Goal: Information Seeking & Learning: Learn about a topic

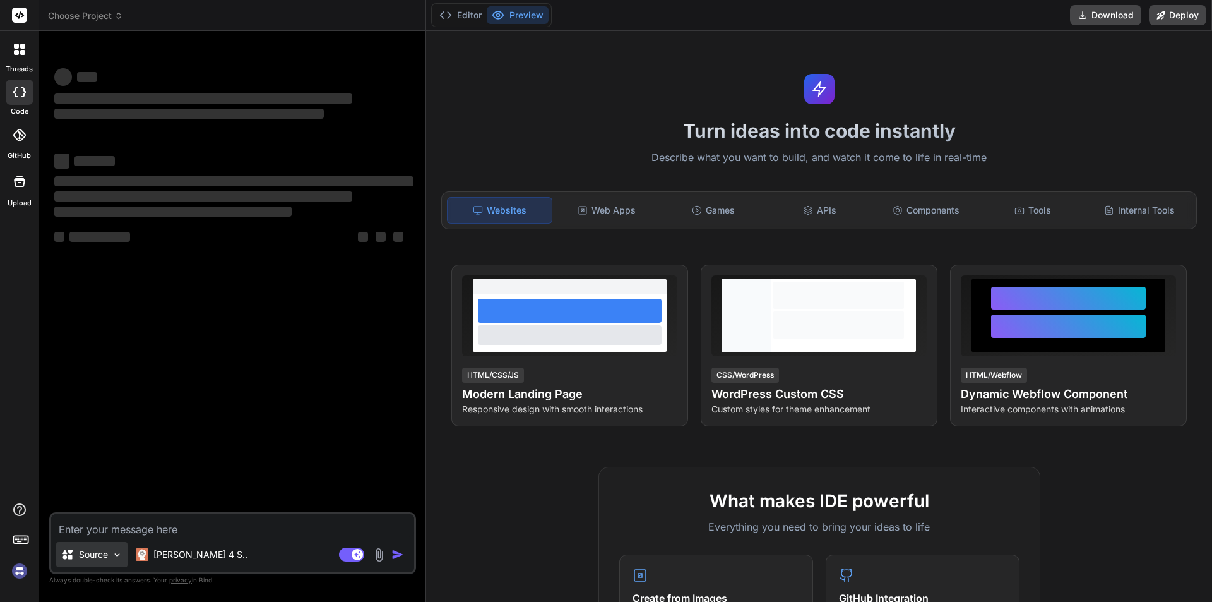
click at [117, 553] on img at bounding box center [117, 554] width 11 height 11
type textarea "x"
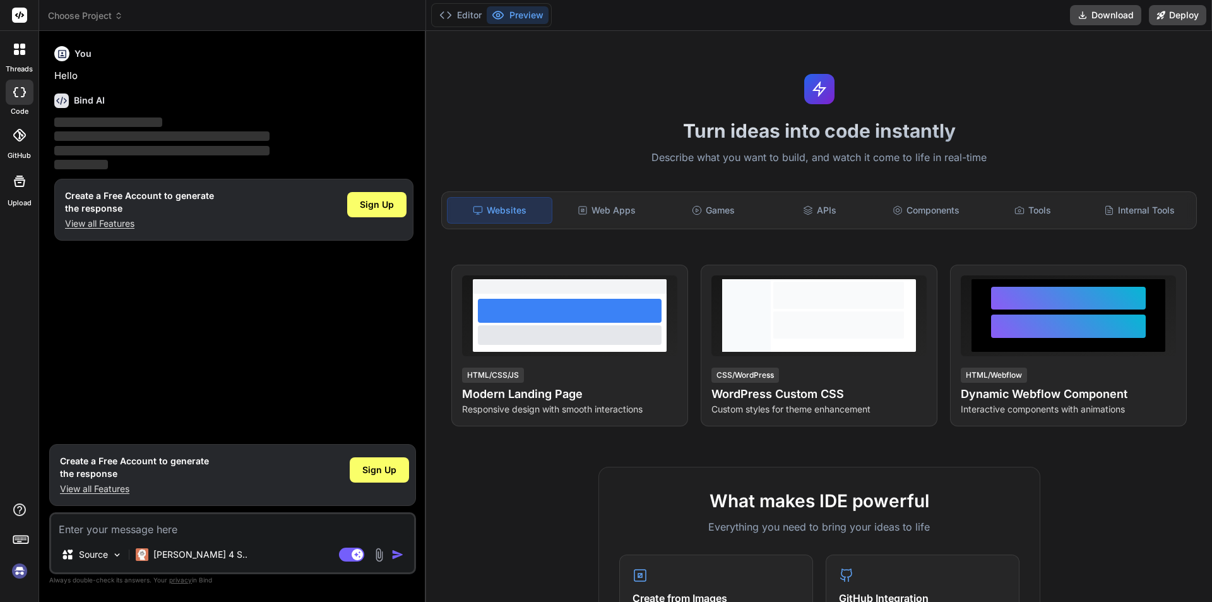
type textarea "x"
type textarea "c"
type textarea "x"
type textarea "ca"
type textarea "x"
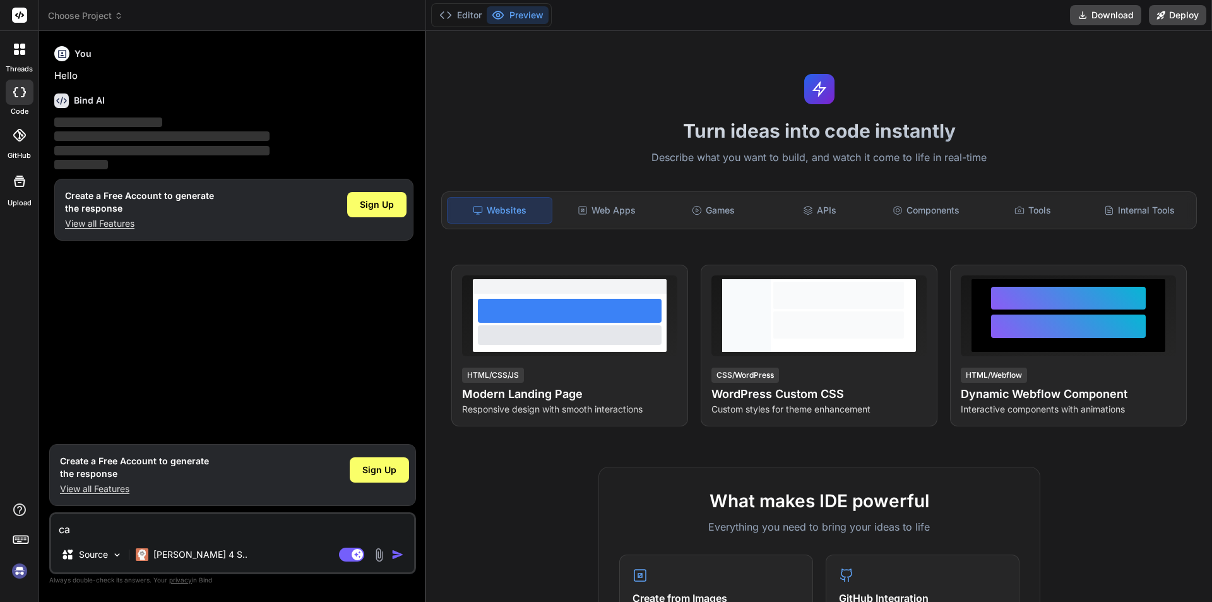
type textarea "can"
type textarea "x"
type textarea "can"
type textarea "x"
type textarea "can i"
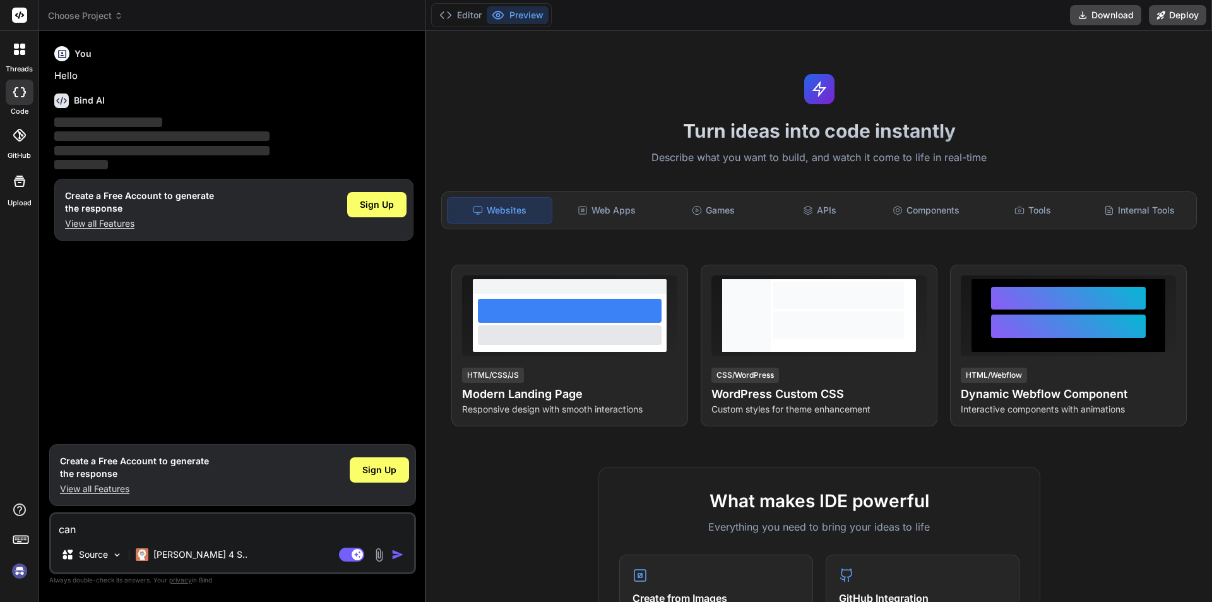
type textarea "x"
type textarea "can i"
type textarea "x"
type textarea "can i c"
type textarea "x"
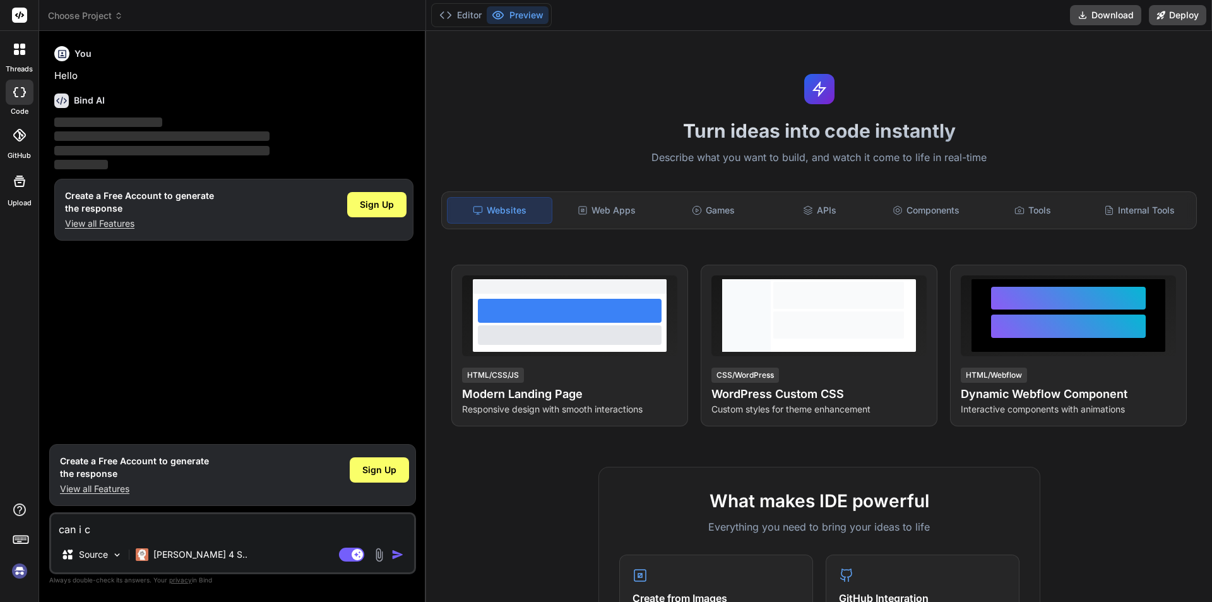
type textarea "can i cr"
type textarea "x"
type textarea "can i cre"
type textarea "x"
type textarea "can i crea"
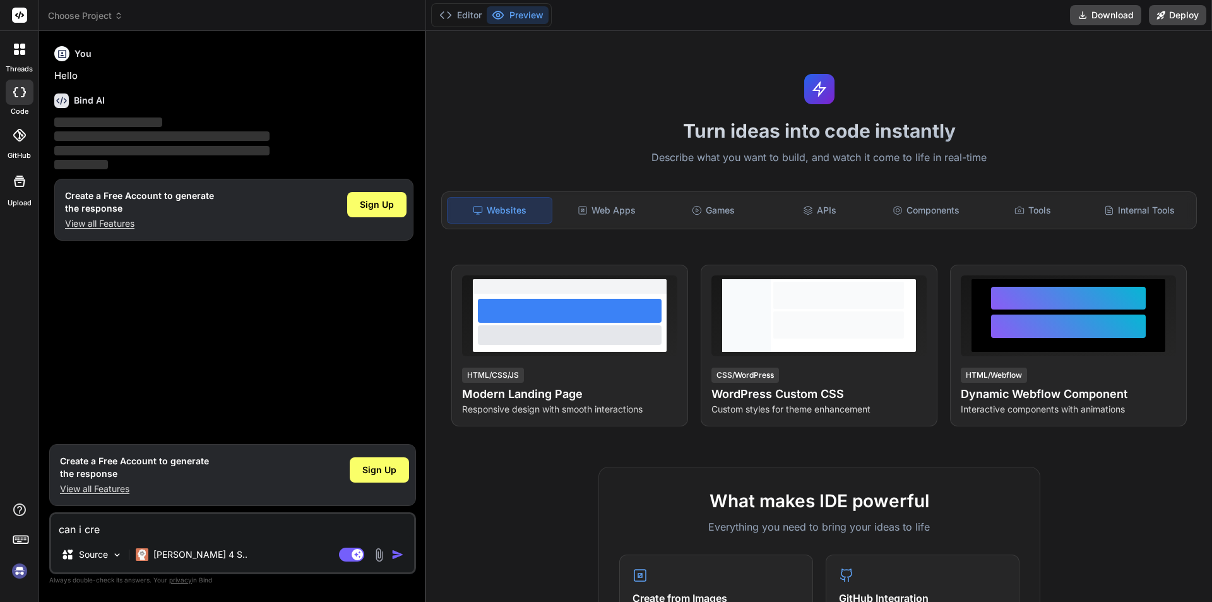
type textarea "x"
type textarea "can i creat"
type textarea "x"
type textarea "can i create"
type textarea "x"
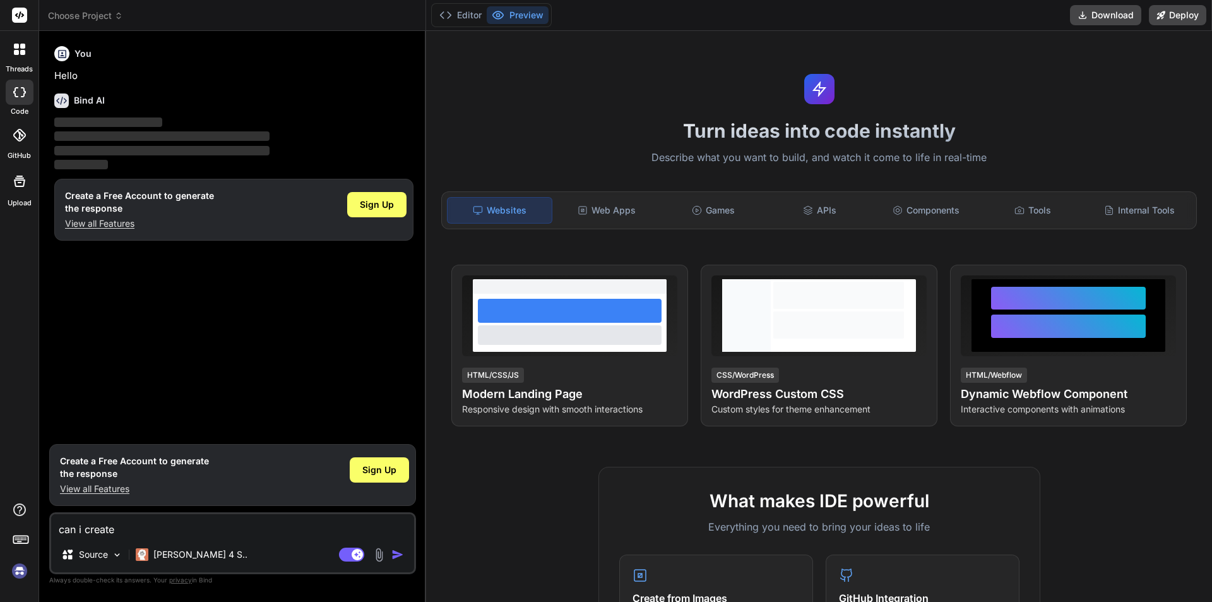
type textarea "can i create"
type textarea "x"
type textarea "can i create"
type textarea "x"
type textarea "can i creat"
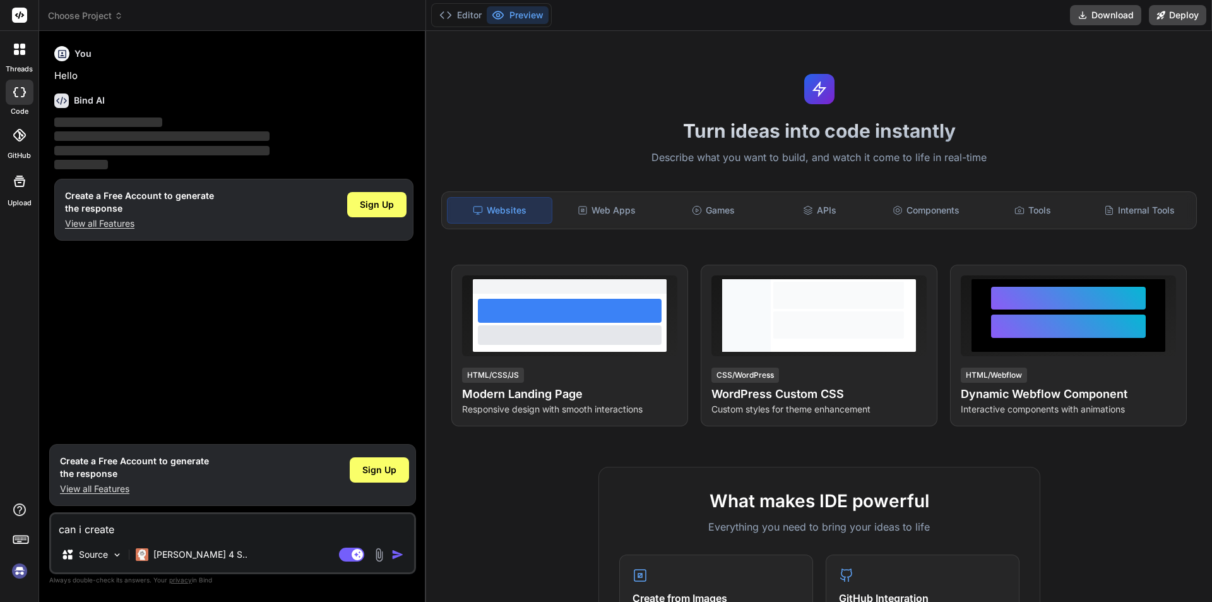
type textarea "x"
type textarea "can i crea"
type textarea "x"
type textarea "can i cre"
type textarea "x"
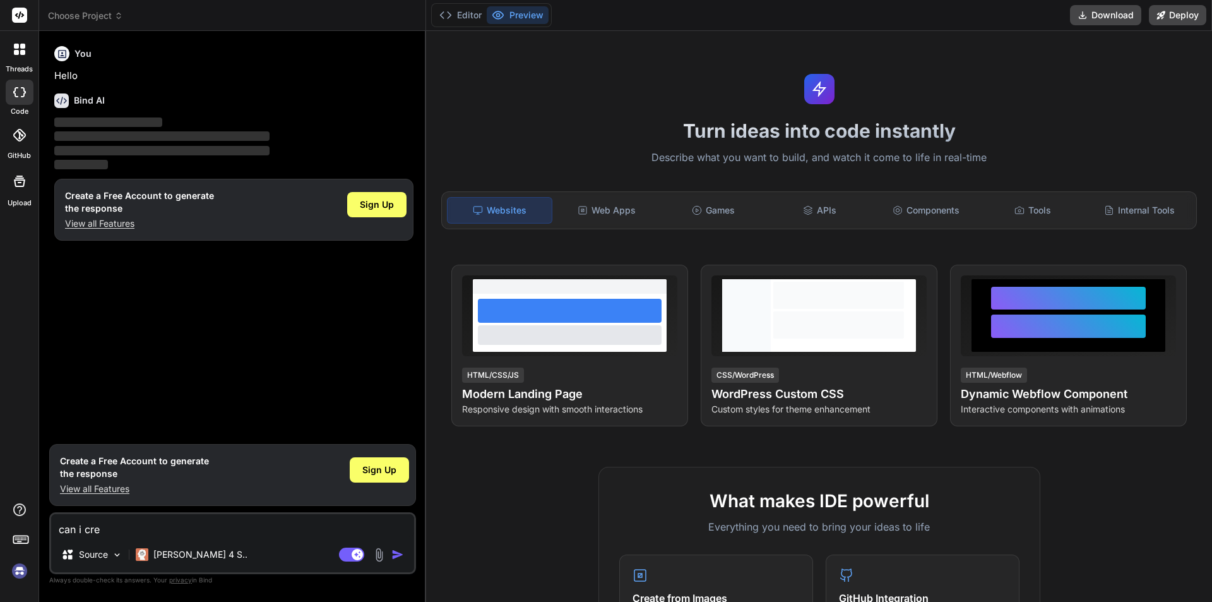
type textarea "can i cr"
type textarea "x"
type textarea "can i c"
type textarea "x"
type textarea "can i"
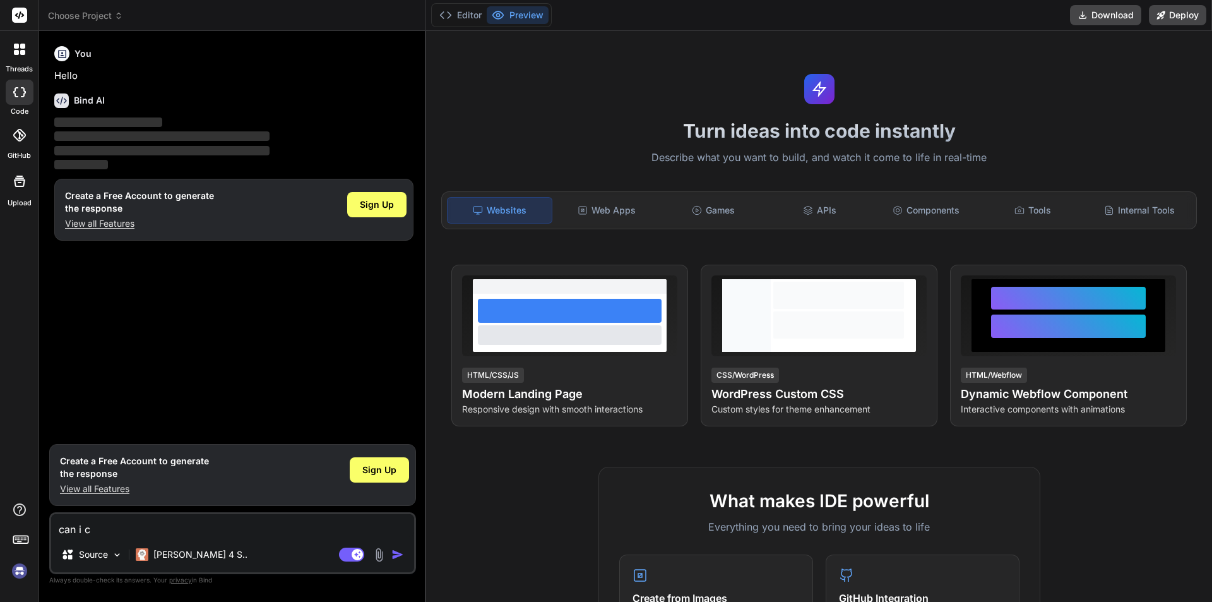
type textarea "x"
paste textarea "create a full stack multi users website for multiple choice quizzes. and users …"
type textarea "can i create a full stack multi users website for multiple choice quizzes. and …"
type textarea "x"
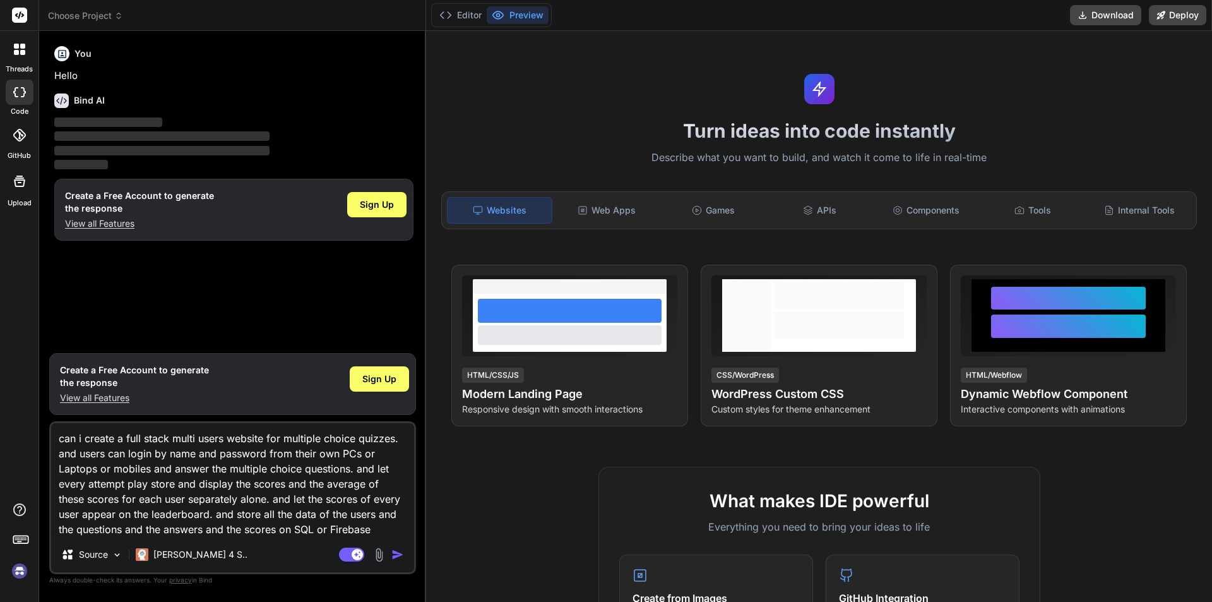
scroll to position [15, 0]
type textarea "can i create a full stack multi users website for multiple choice quizzes. and …"
click at [400, 552] on img "button" at bounding box center [397, 554] width 13 height 13
click at [130, 528] on textarea "can i create a full stack multi users website for multiple choice quizzes. and …" at bounding box center [232, 480] width 363 height 114
click at [375, 381] on span "Sign Up" at bounding box center [379, 379] width 34 height 13
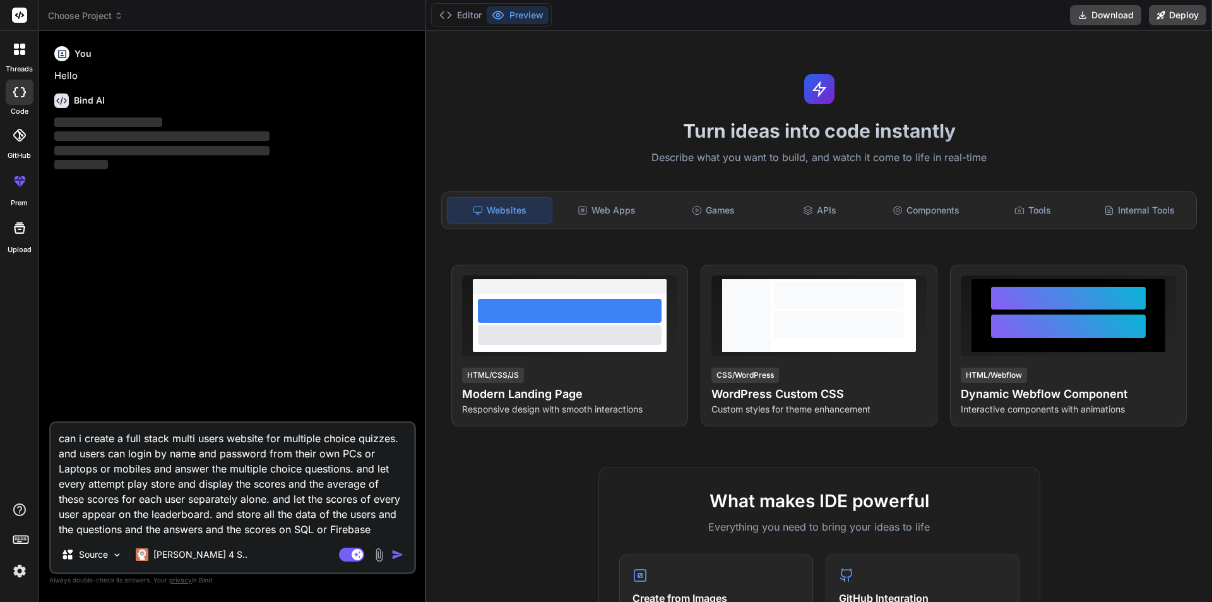
click at [395, 552] on img "button" at bounding box center [397, 554] width 13 height 13
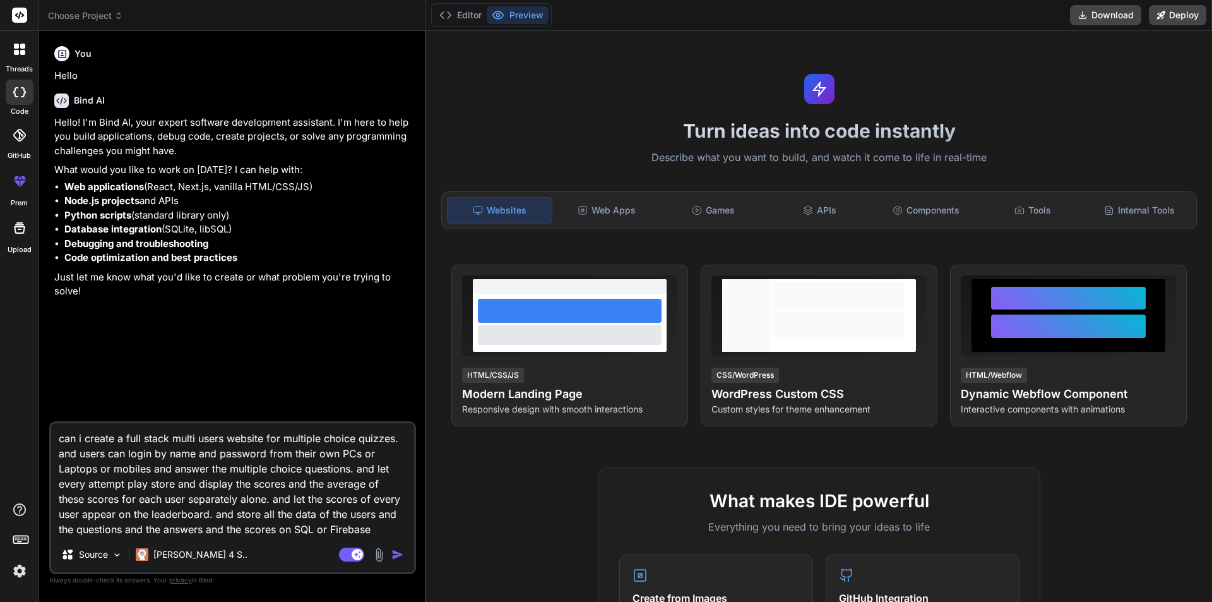
click at [396, 554] on img "button" at bounding box center [397, 554] width 13 height 13
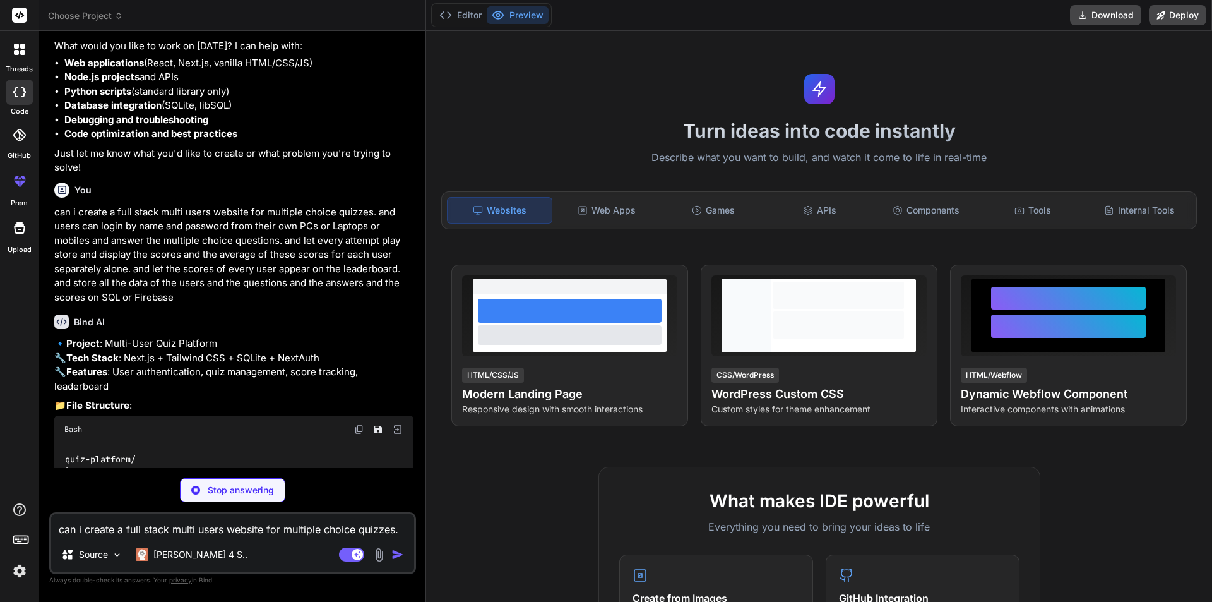
scroll to position [256, 0]
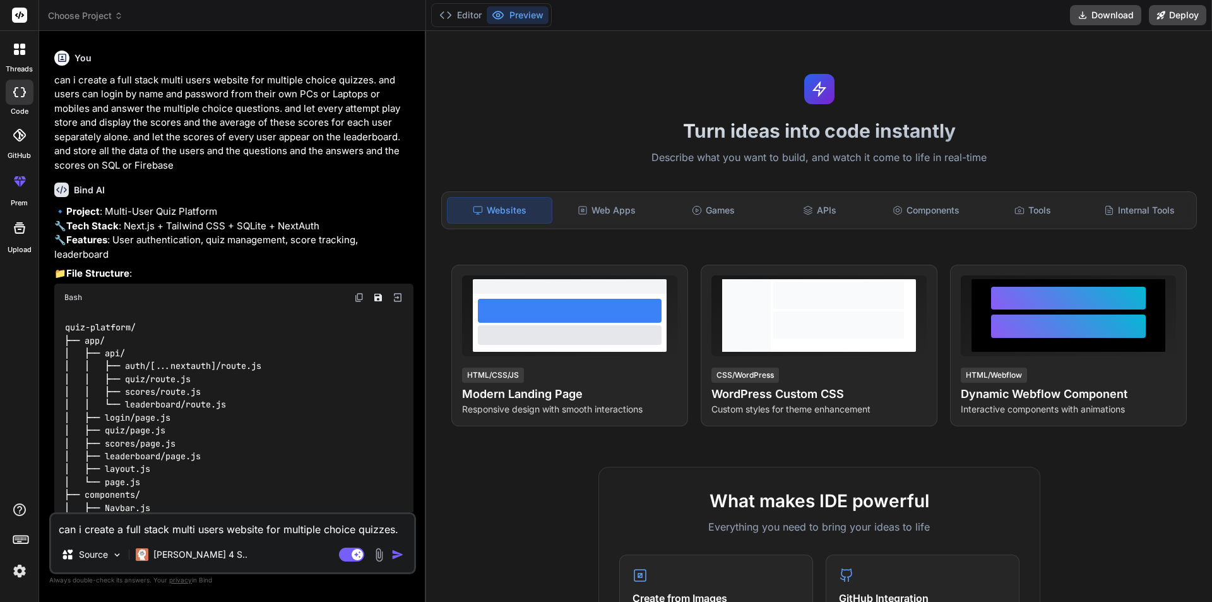
type textarea "x"
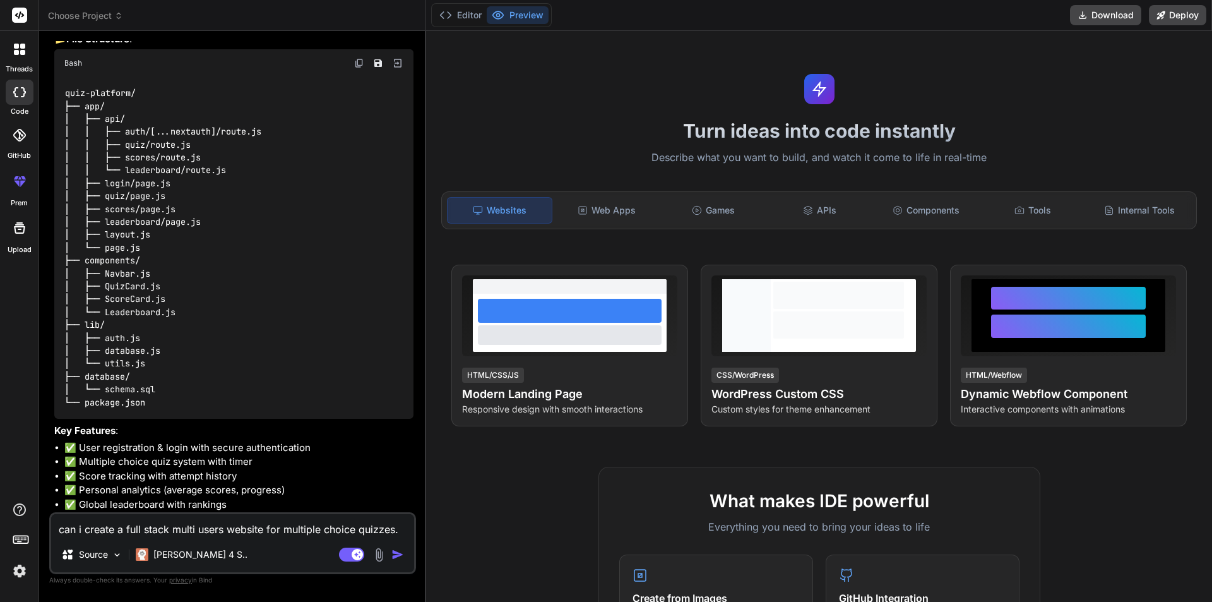
scroll to position [661, 0]
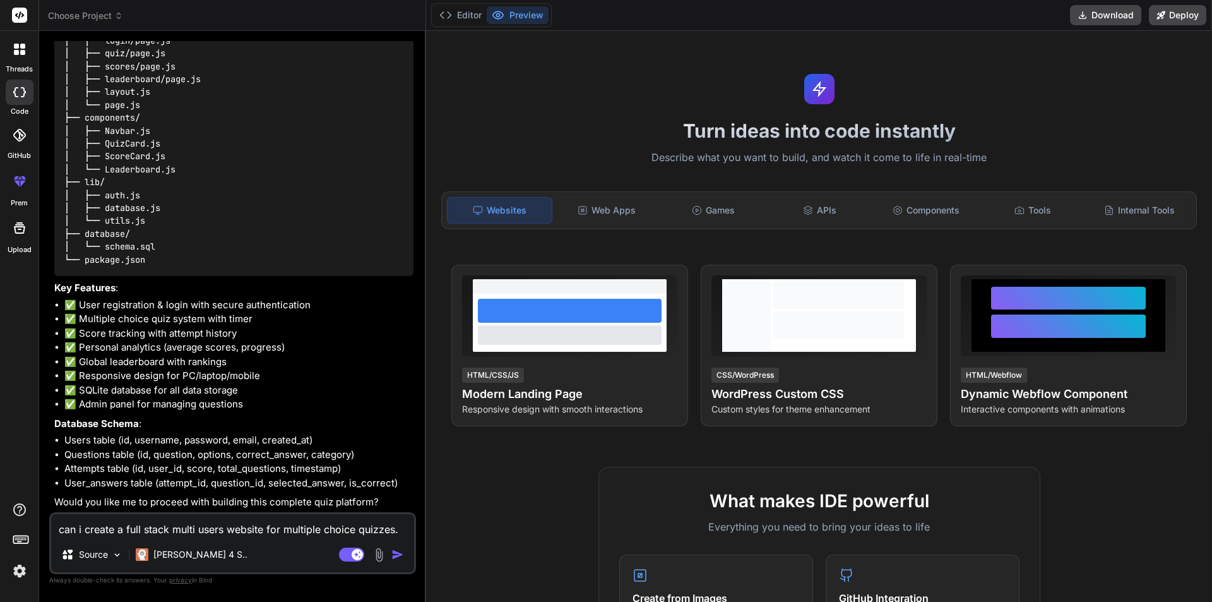
click at [118, 523] on textarea "can i create a full stack multi users website for multiple choice quizzes. and …" at bounding box center [232, 525] width 363 height 23
type textarea "y"
type textarea "x"
type textarea "ye"
type textarea "x"
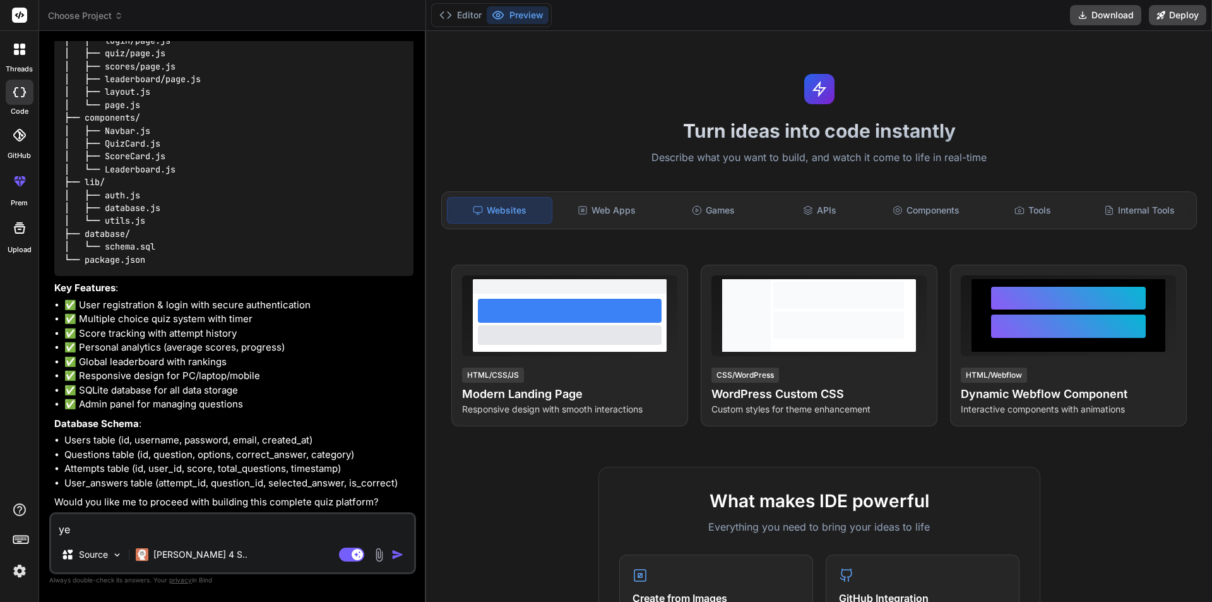
type textarea "yes"
type textarea "x"
type textarea "yes"
click at [398, 554] on img "button" at bounding box center [397, 554] width 13 height 13
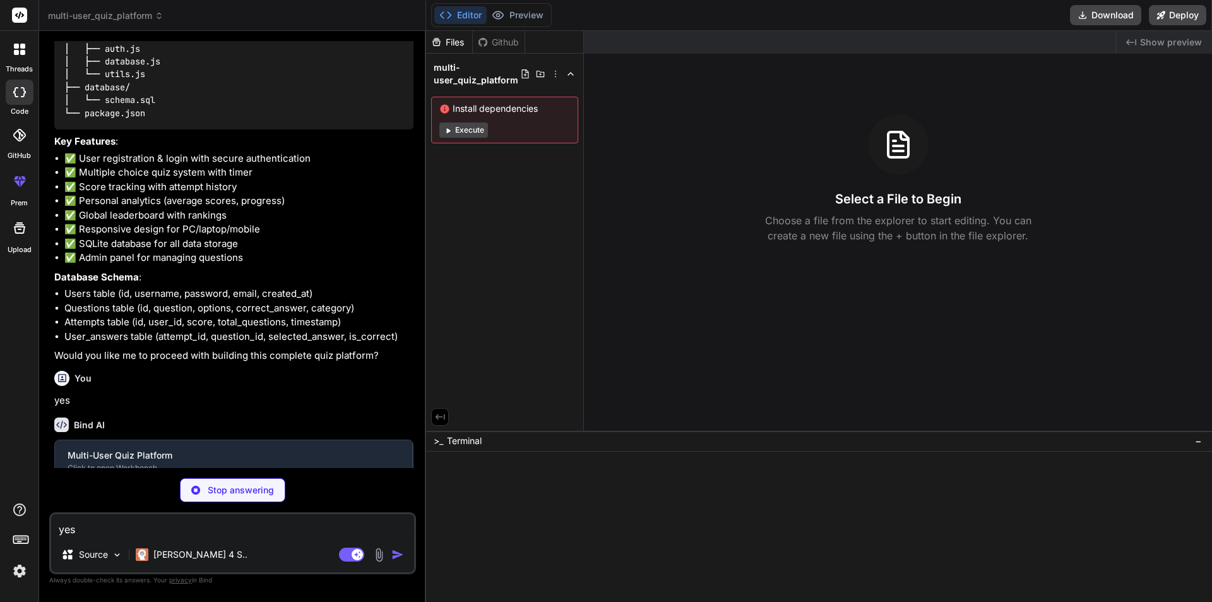
scroll to position [792, 0]
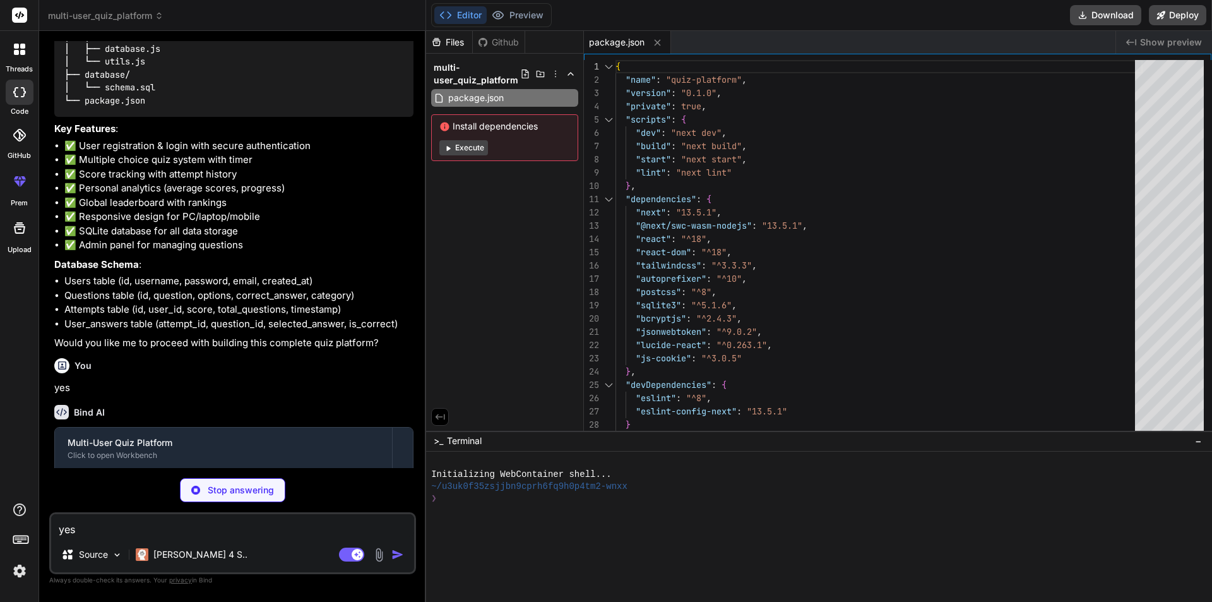
type textarea "x"
type textarea "net: false, tls: false, }; } return config; }, } module.exports = nextConfig"
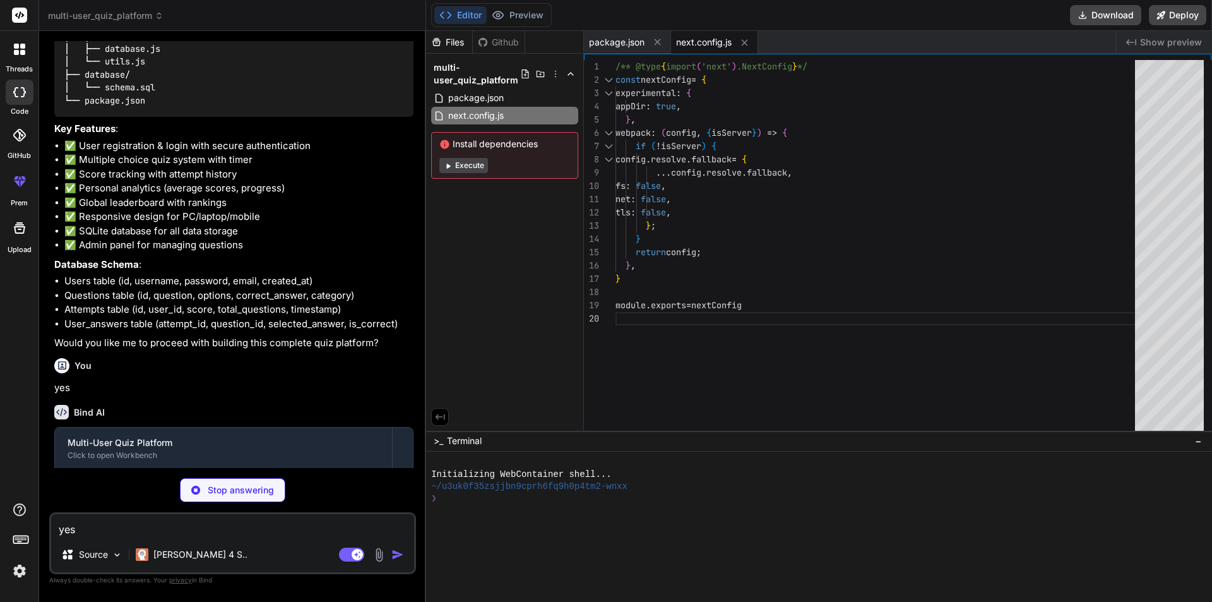
type textarea "x"
type textarea "plugins: [], }"
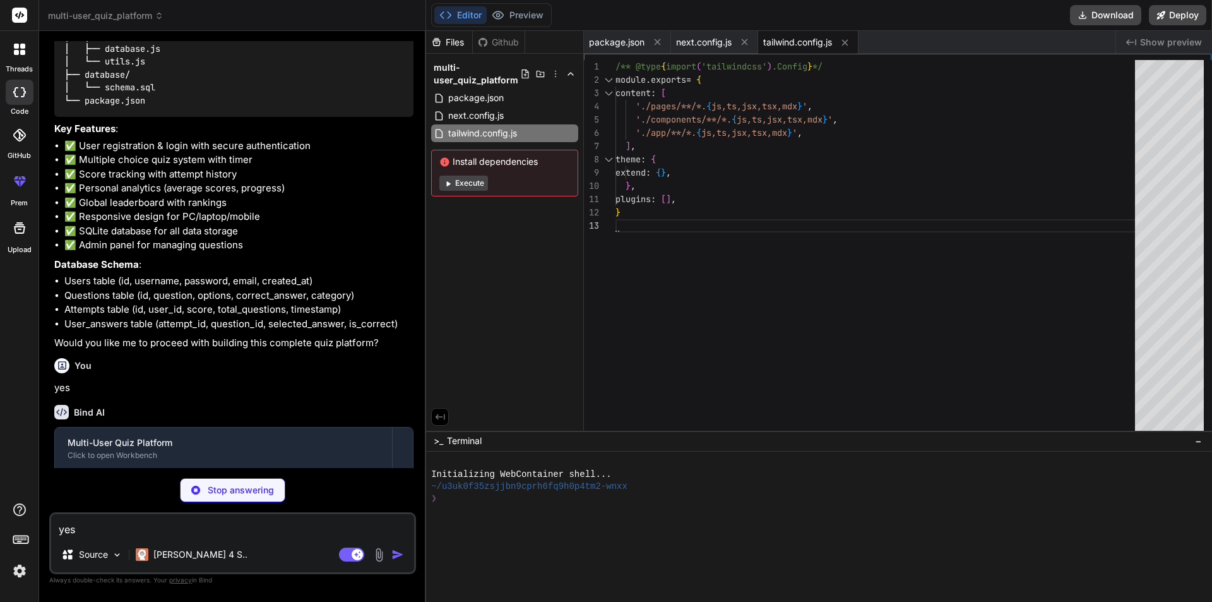
type textarea "x"
type textarea "module.exports = { plugins: { tailwindcss: {}, autoprefixer: {}, }, }"
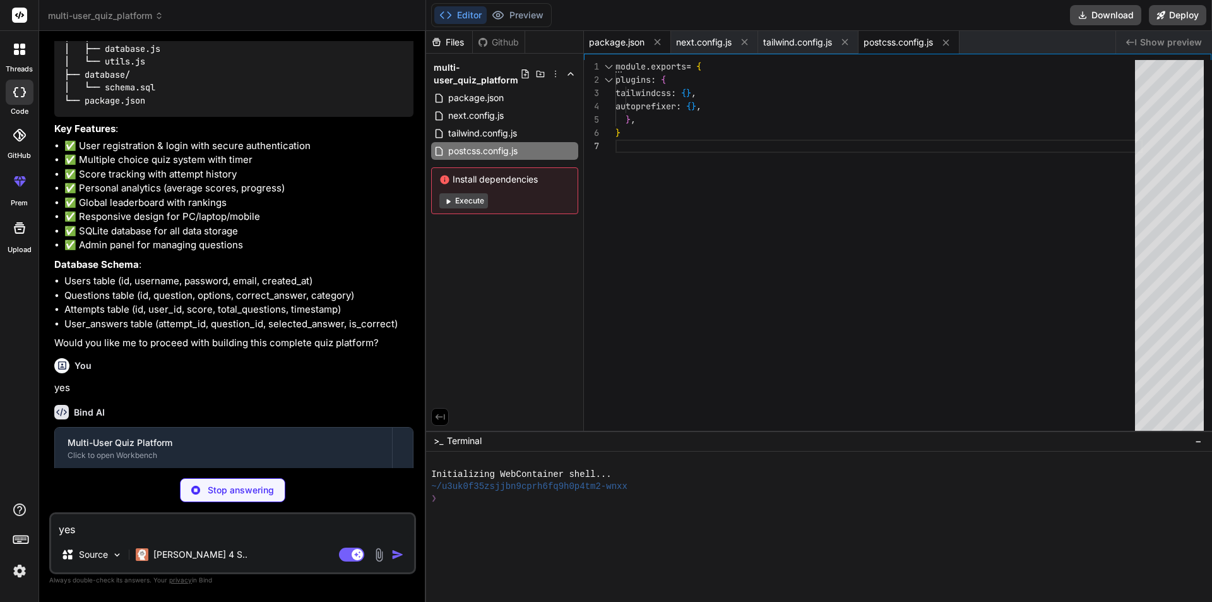
type textarea "x"
click at [611, 40] on span "package.json" at bounding box center [617, 42] width 56 height 13
type textarea ""jsonwebtoken": "^9.0.2", "lucide-react": "^0.263.1", "js-cookie": "^3.0.5" }, …"
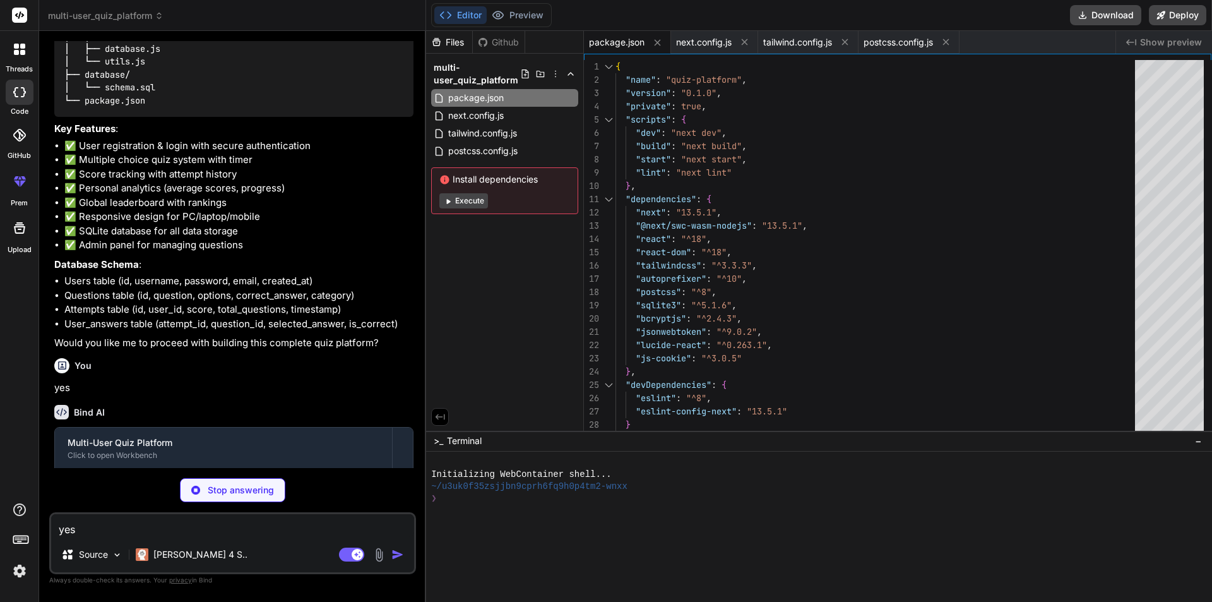
type textarea "x"
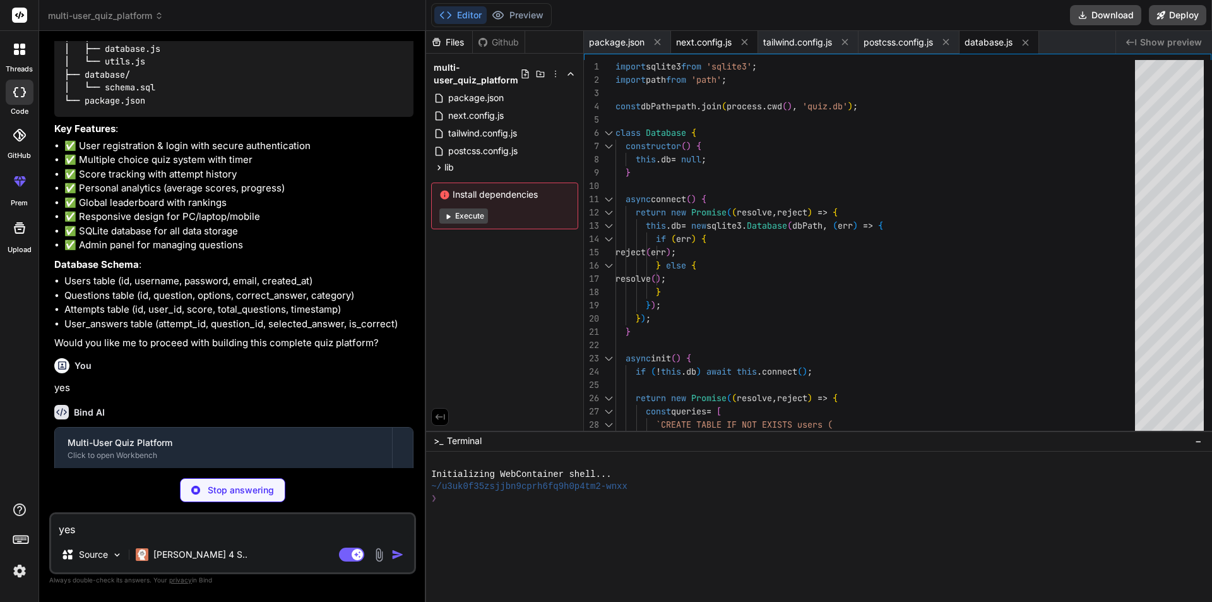
type textarea "x"
click at [699, 42] on span "next.config.js" at bounding box center [704, 42] width 56 height 13
type textarea "net: false, tls: false, }; } return config; }, } module.exports = nextConfig"
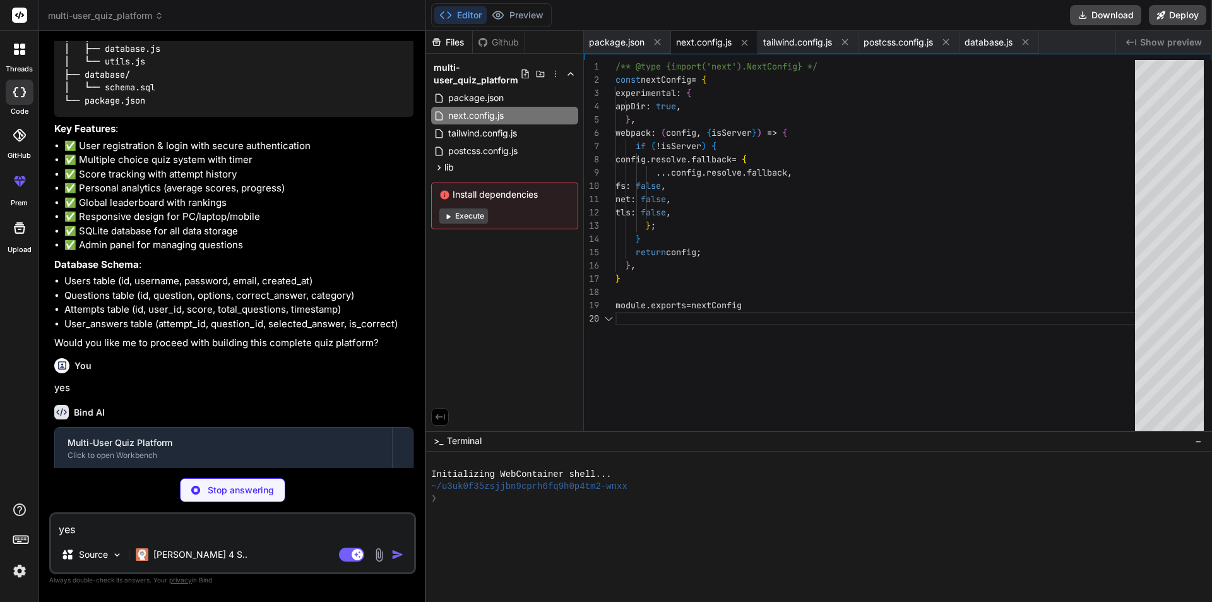
type textarea "x"
type textarea "}"
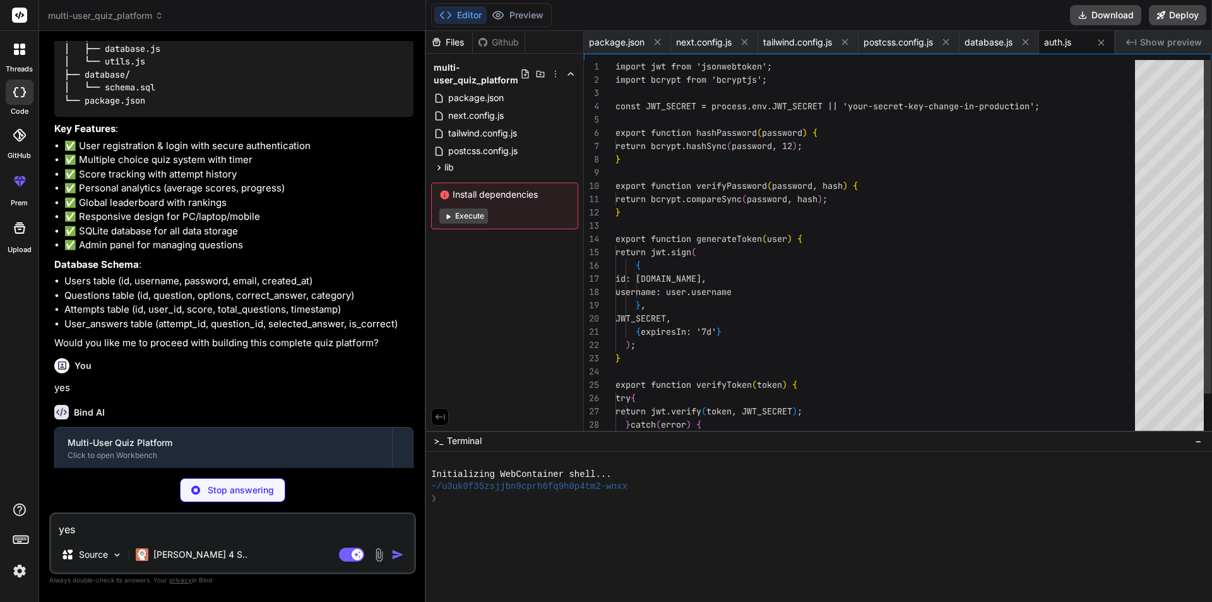
scroll to position [0, 2]
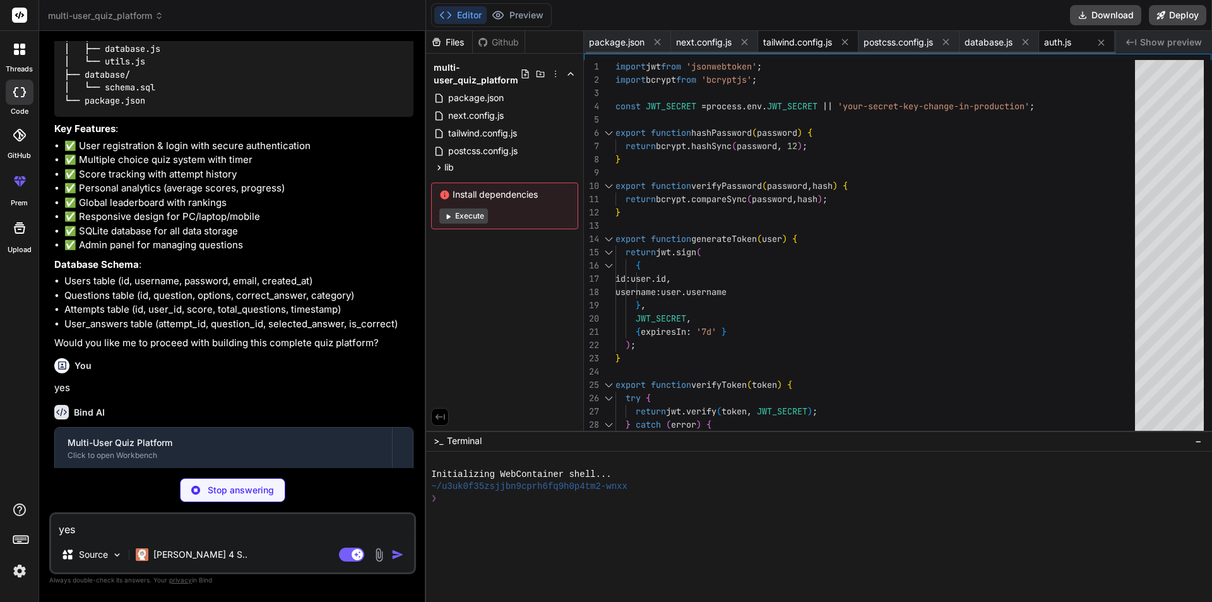
type textarea "x"
type textarea "minute: '2-digit' }); }"
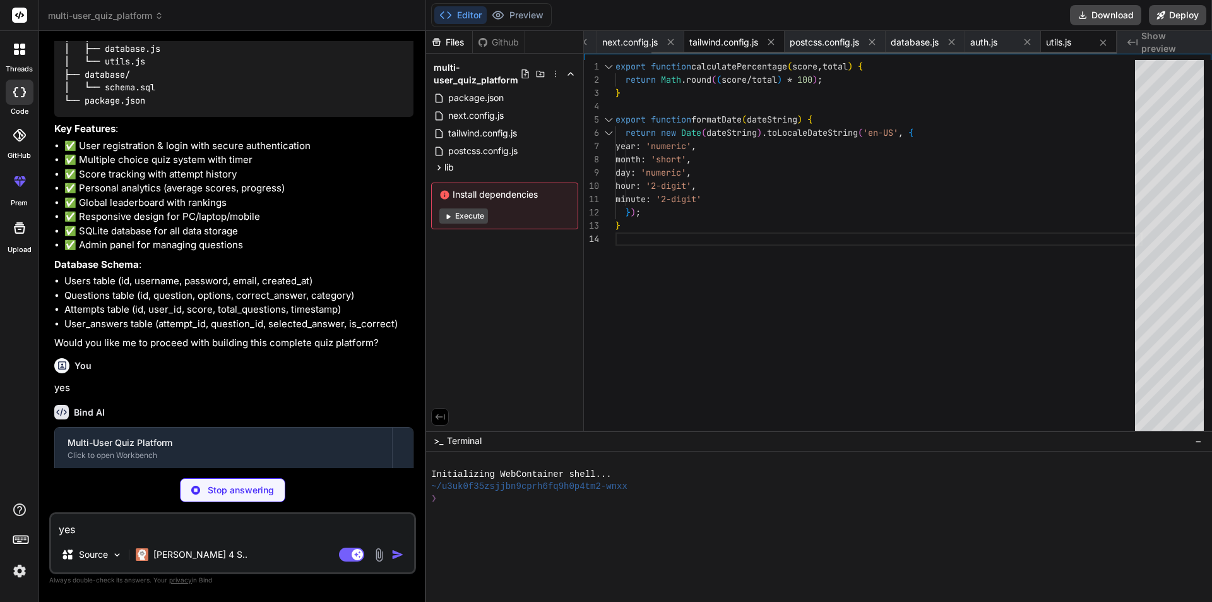
type textarea "x"
type textarea "}"
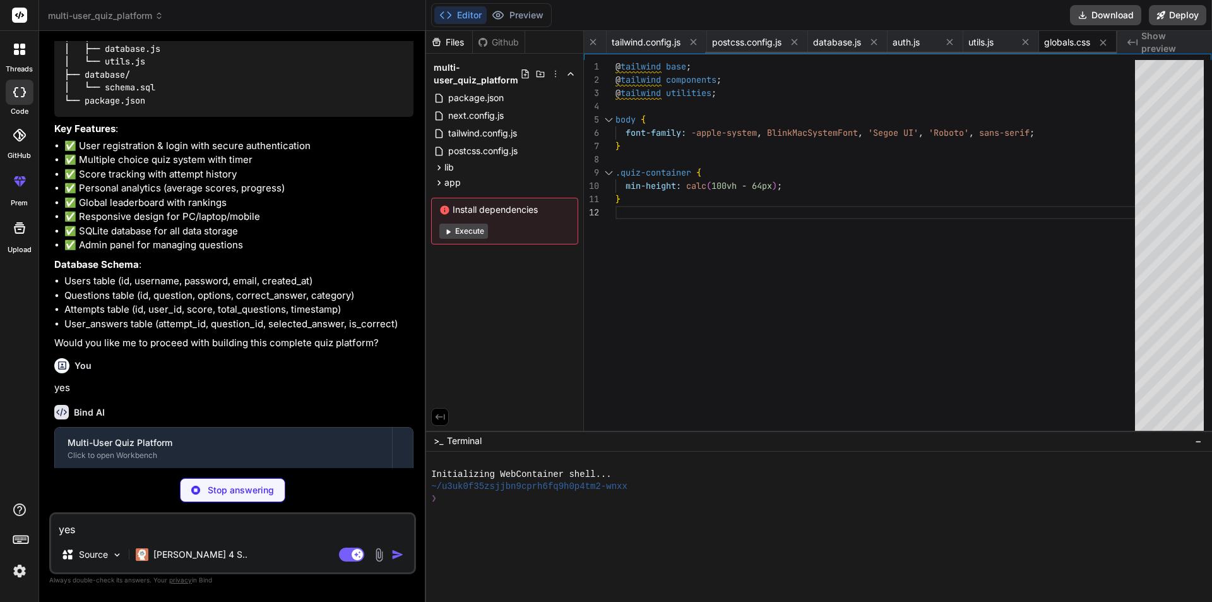
type textarea "x"
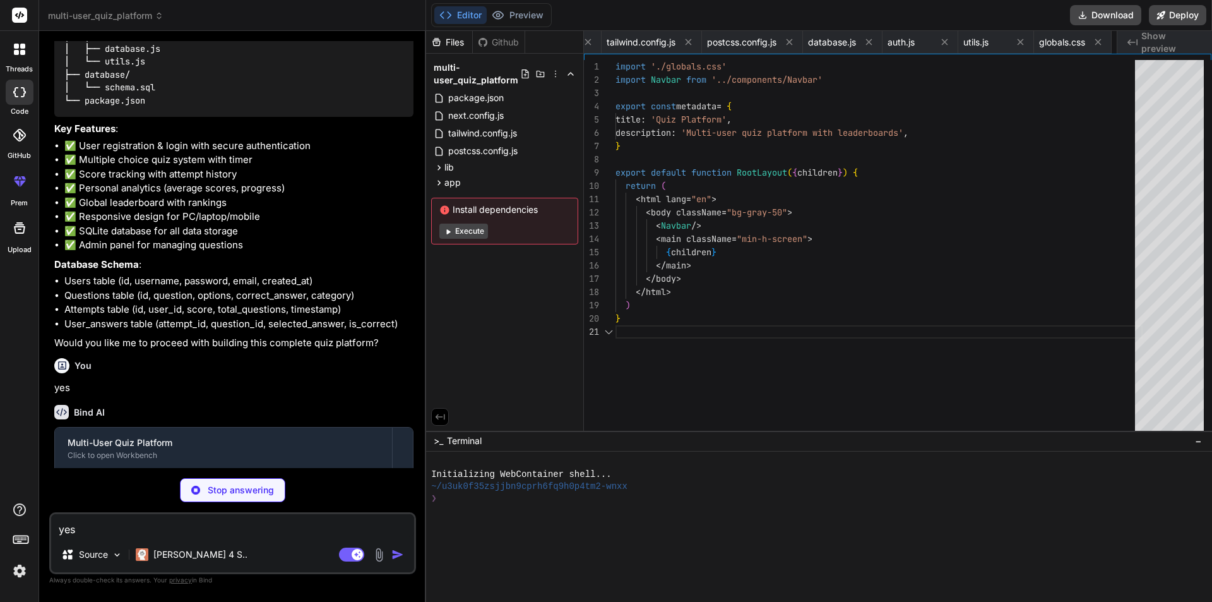
scroll to position [0, 232]
click at [768, 42] on span "database.js" at bounding box center [761, 42] width 48 height 13
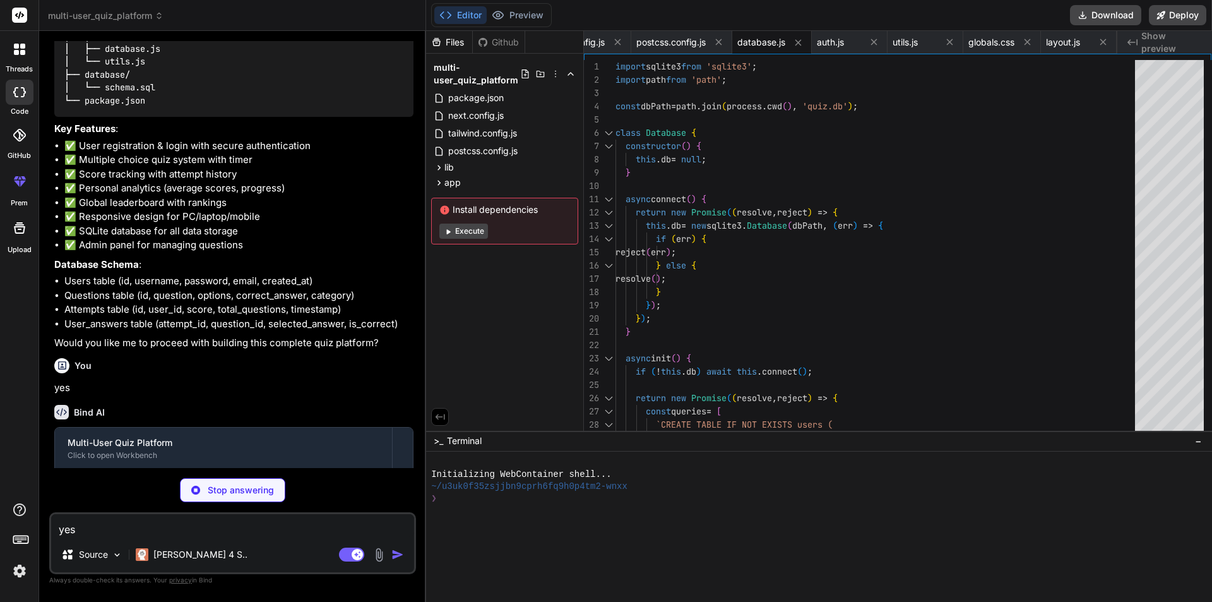
type textarea "x"
type textarea "<h3 className="text-lg font-semibold mb-2">Multi-User Support</h3> <p className…"
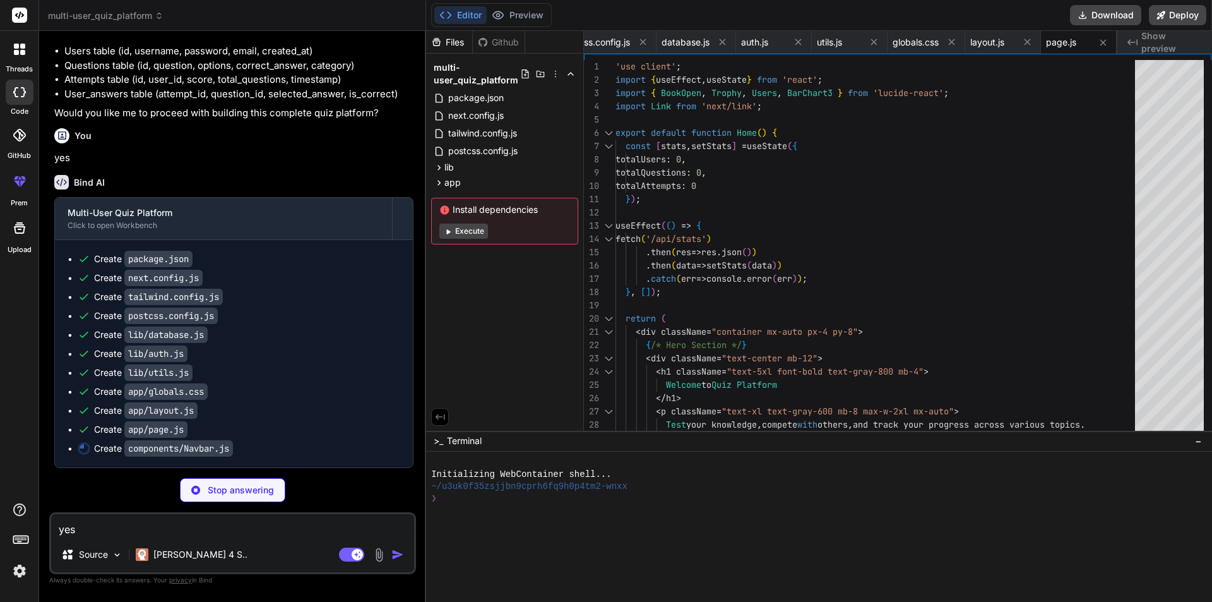
scroll to position [1050, 0]
type textarea "x"
type textarea "}"
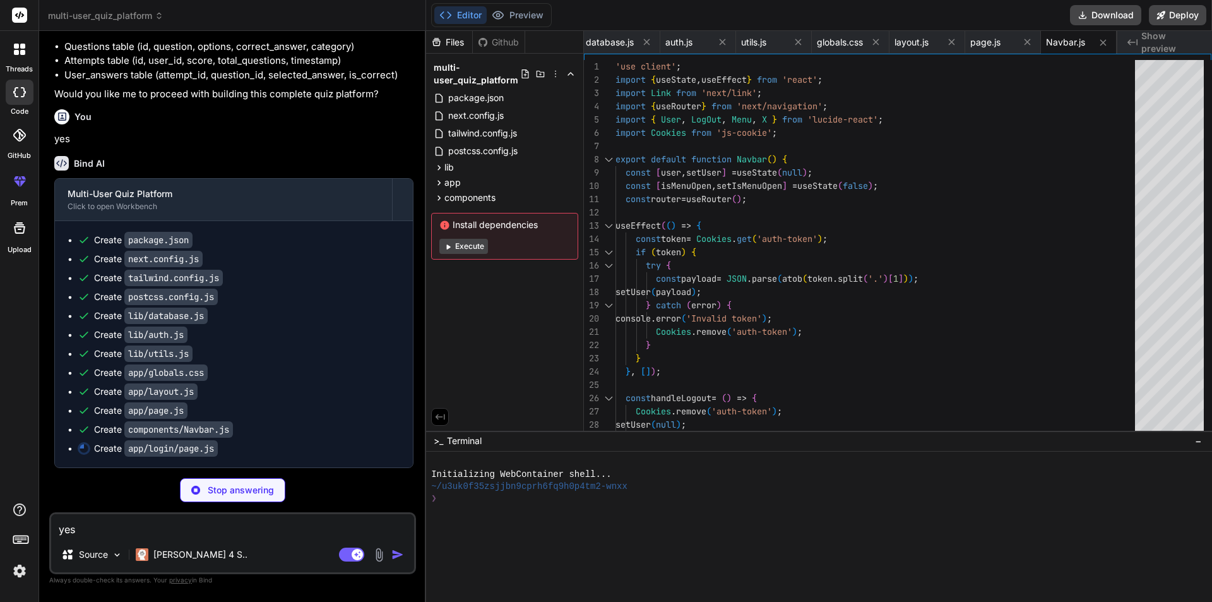
scroll to position [0, 460]
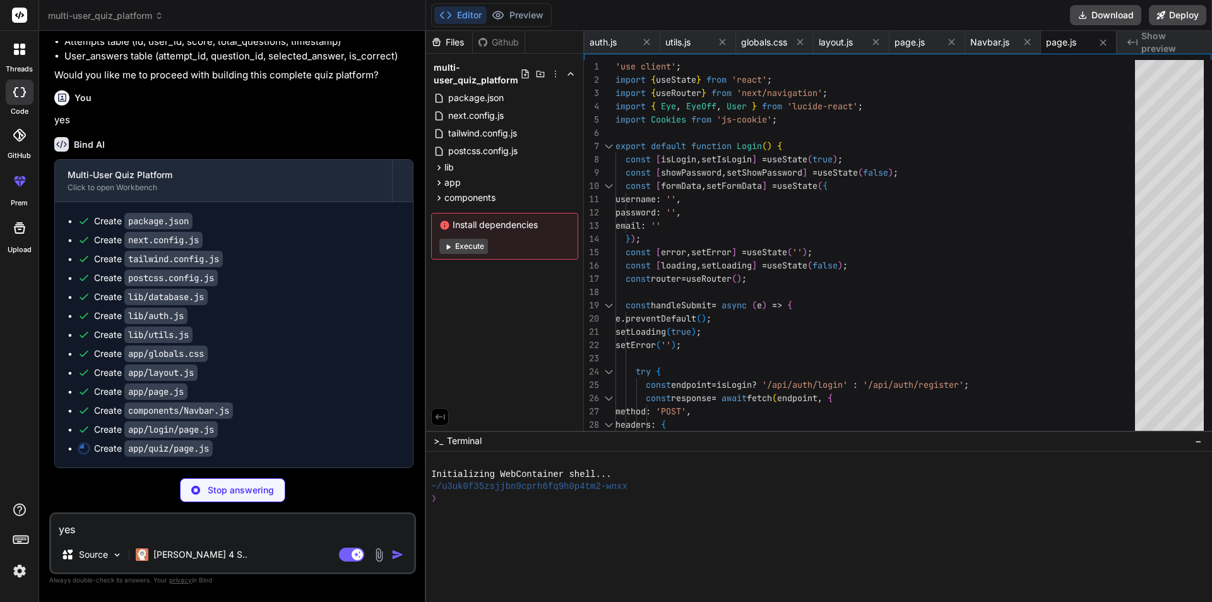
type textarea "x"
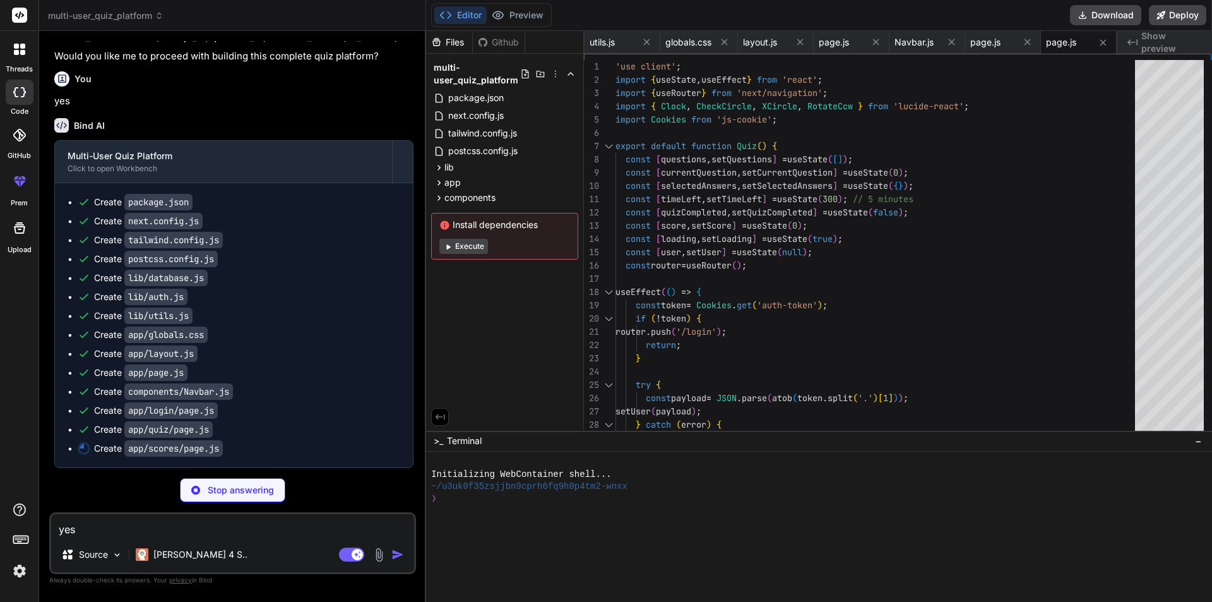
scroll to position [1107, 0]
type textarea "x"
type textarea "); }"
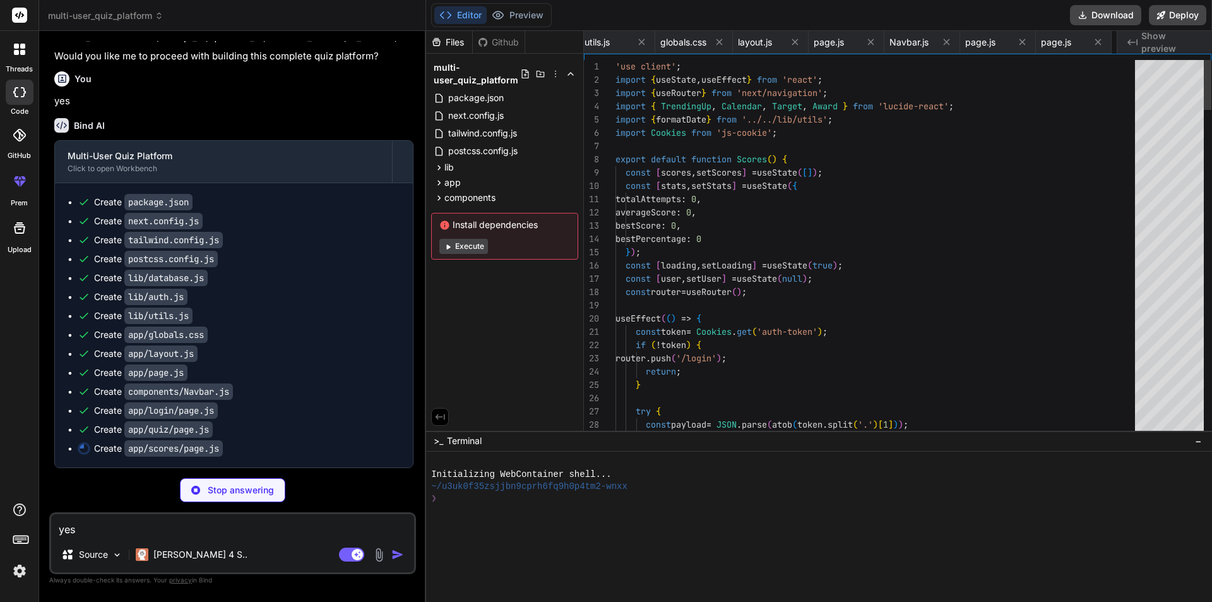
scroll to position [0, 611]
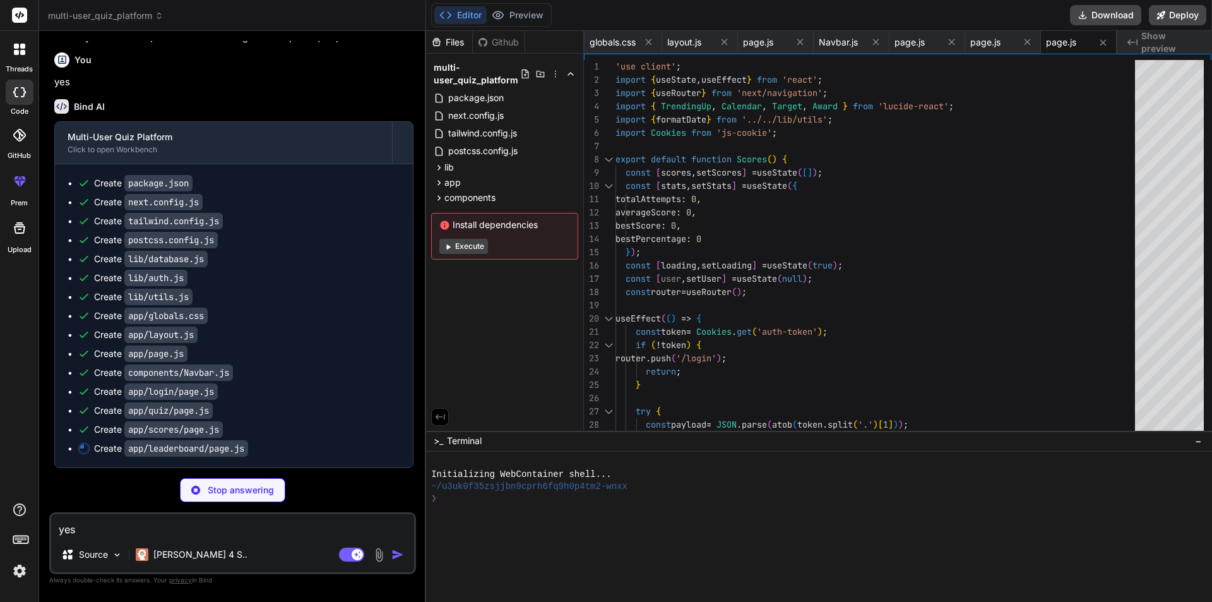
type textarea "x"
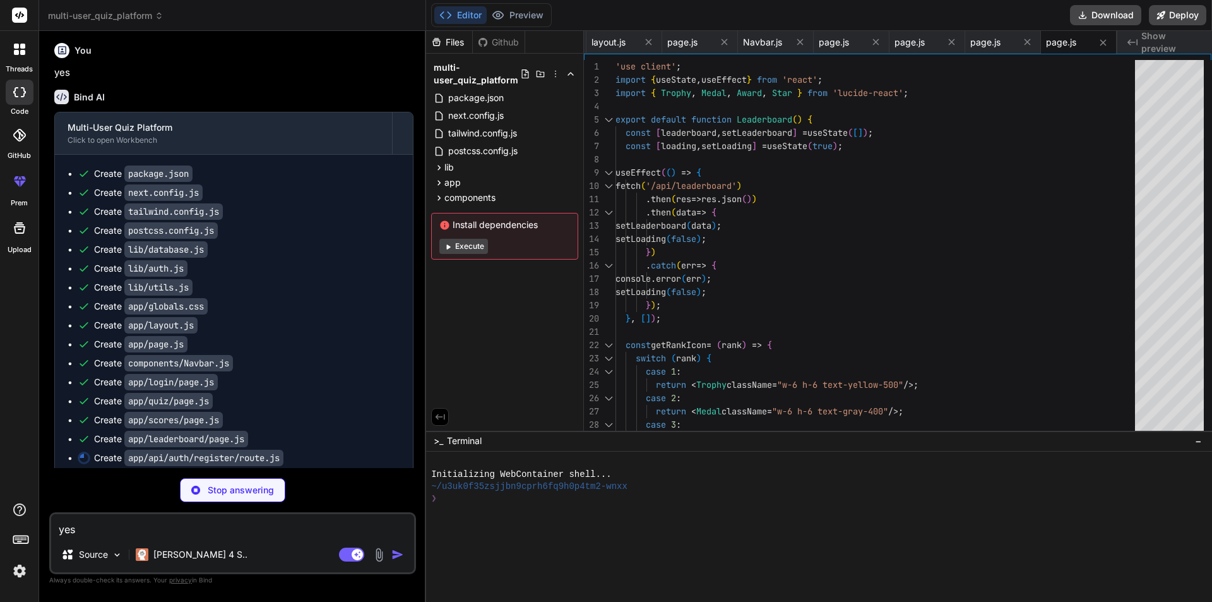
scroll to position [1145, 0]
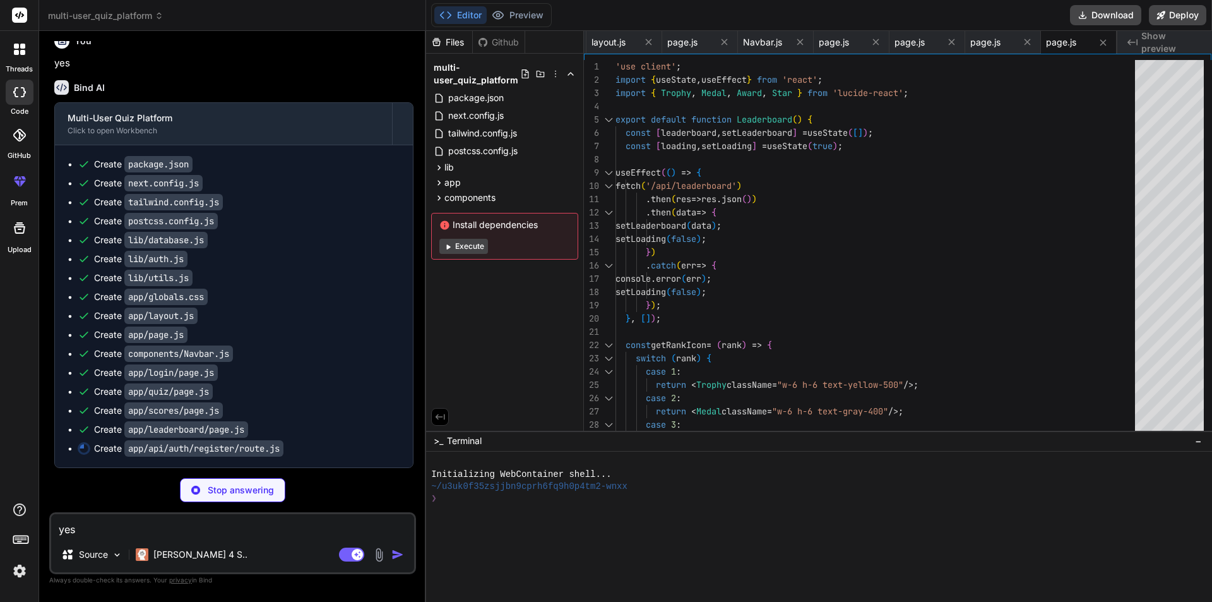
type textarea "x"
type textarea "} catch (error) { console.error('Registration error:', error); return NextRespo…"
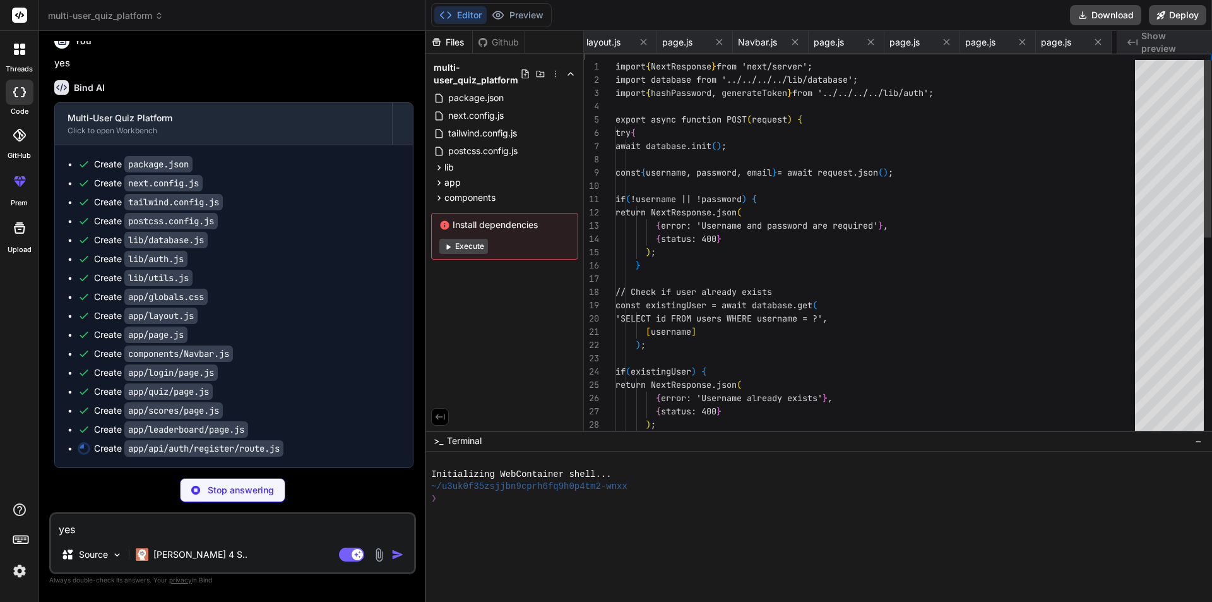
scroll to position [0, 763]
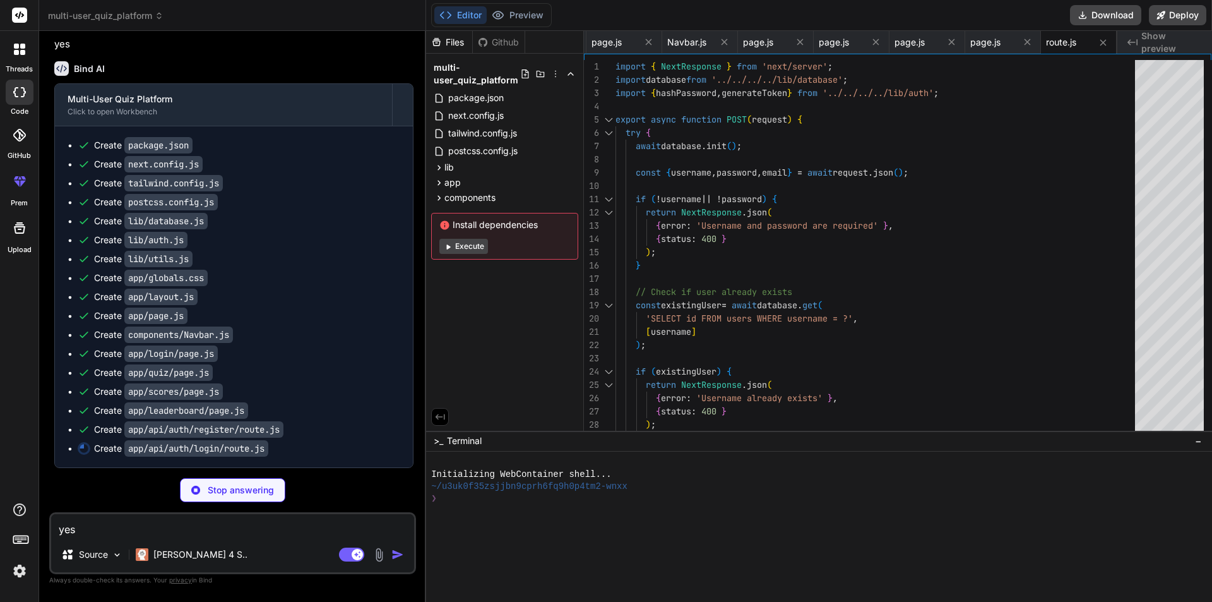
type textarea "x"
type textarea "return NextResponse.json( { error: 'Internal server error' }, { status: 500 } )…"
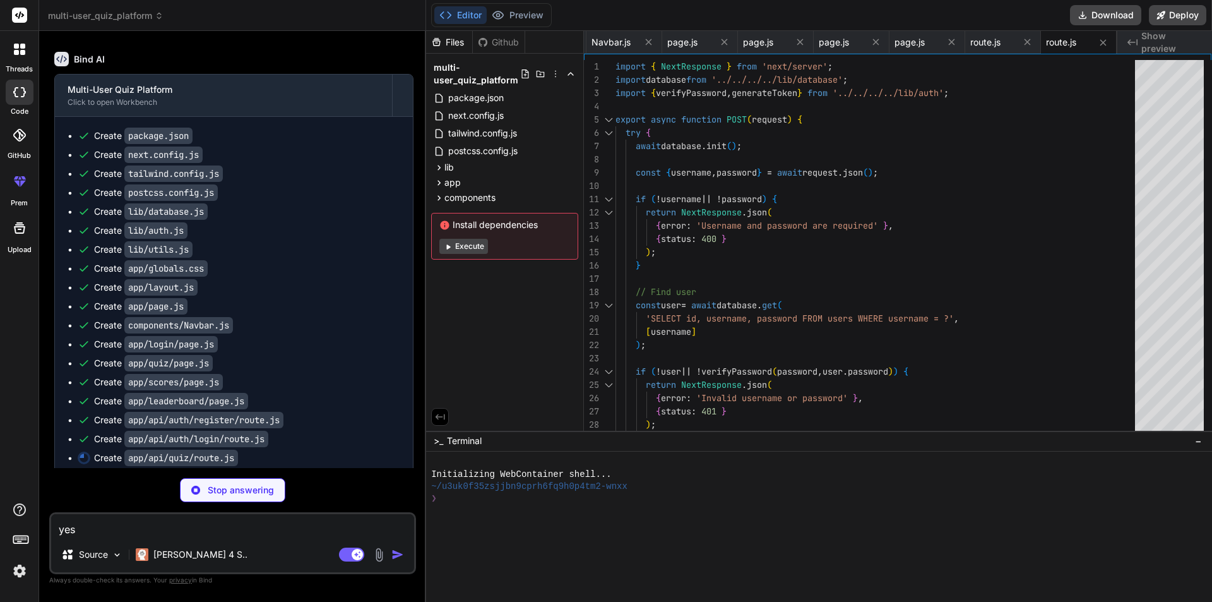
type textarea "x"
type textarea "} }"
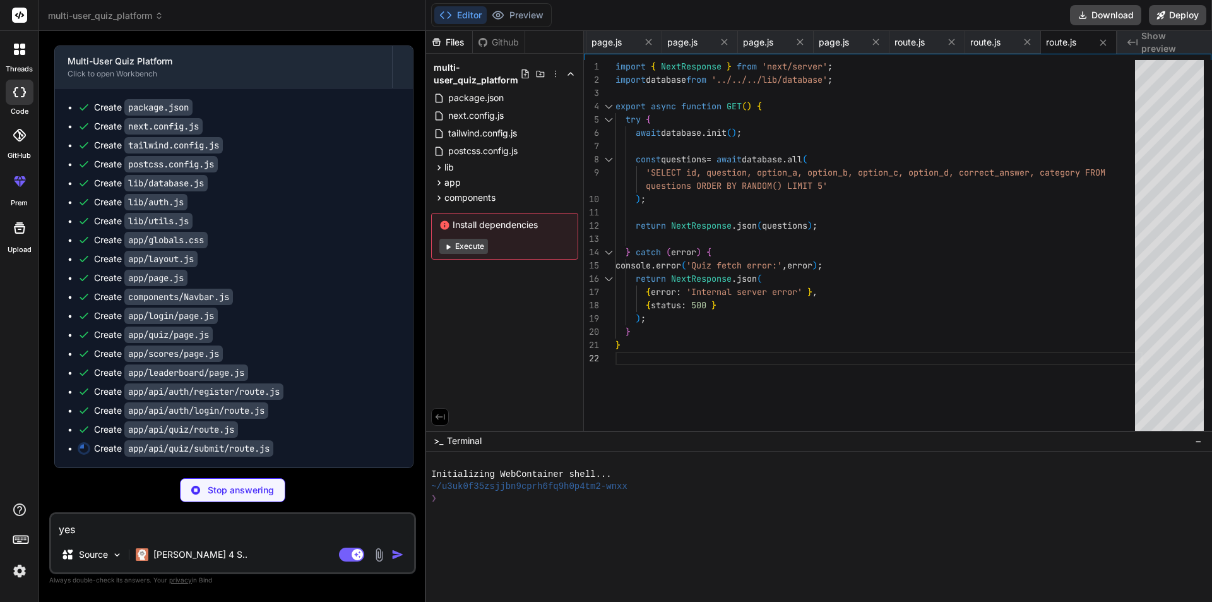
scroll to position [1202, 0]
type textarea "x"
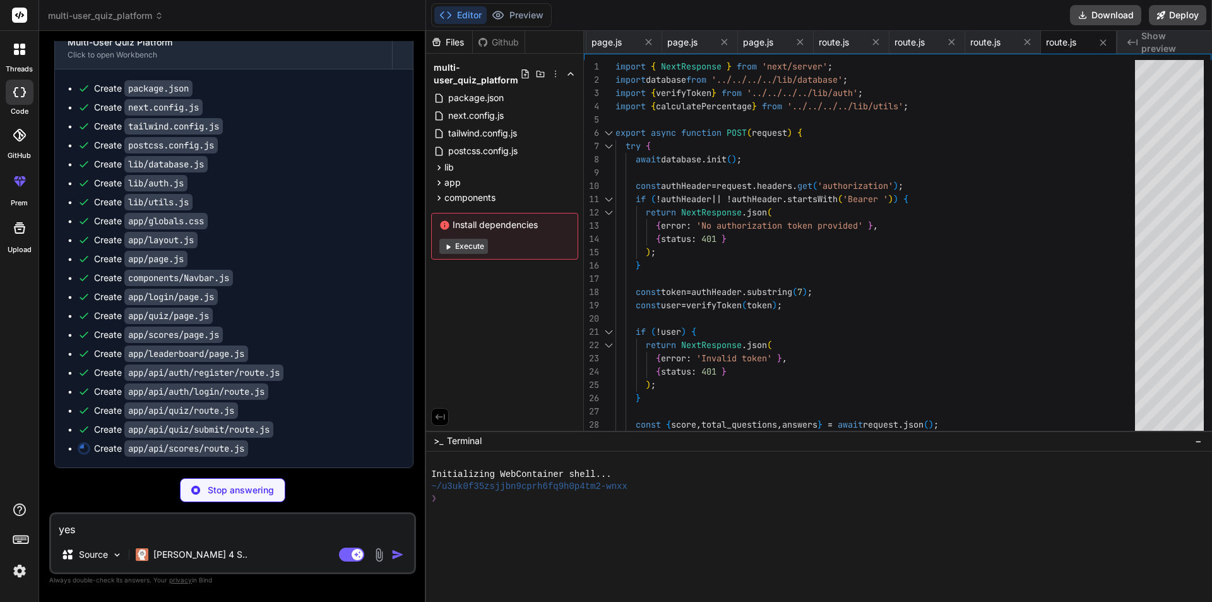
scroll to position [1220, 0]
type textarea "x"
type textarea "}"
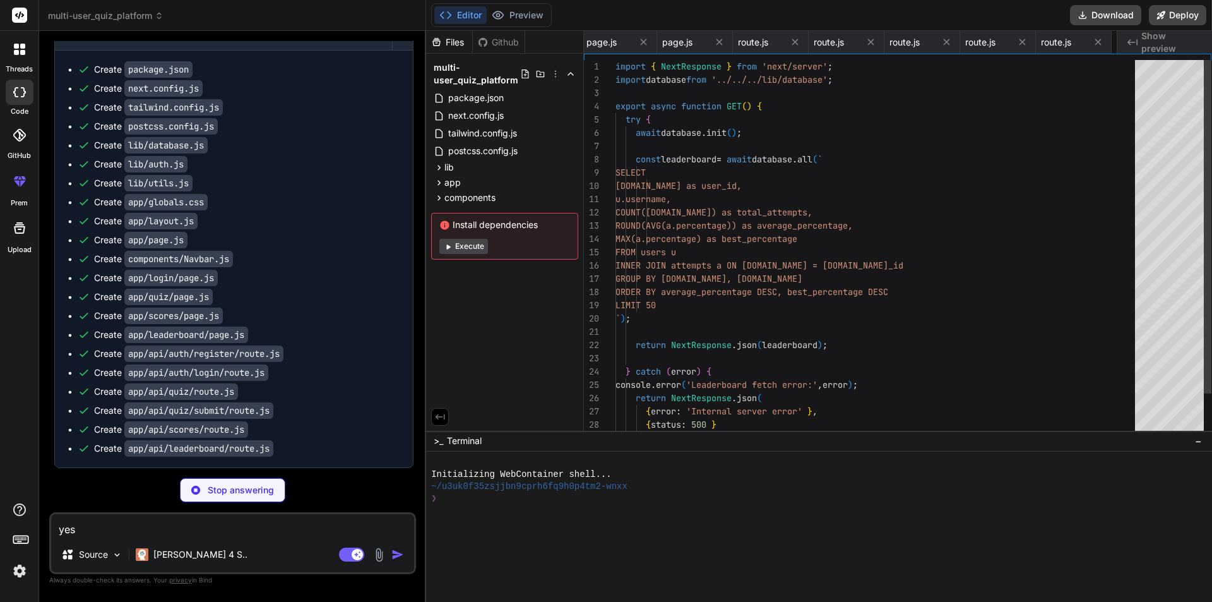
scroll to position [0, 1142]
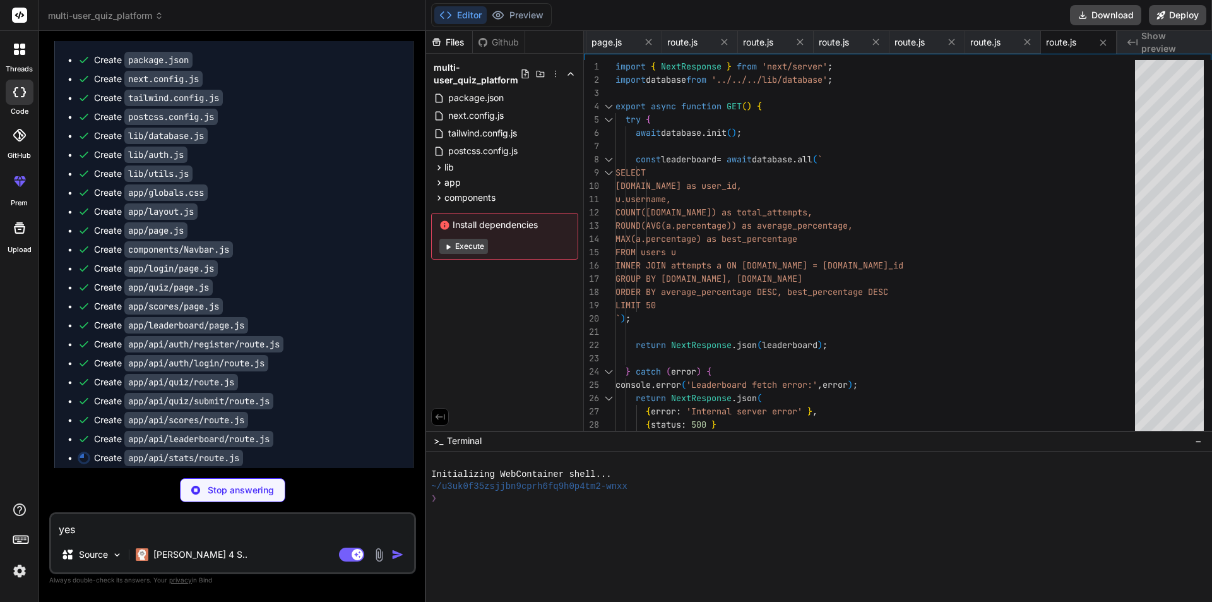
type textarea "x"
type textarea "); } }"
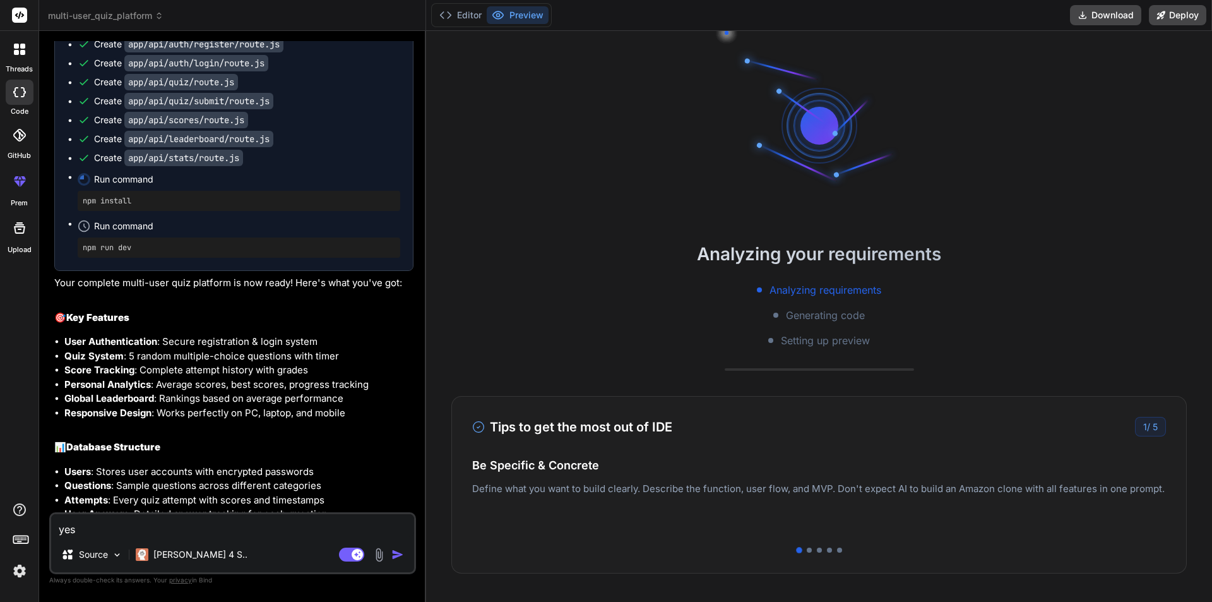
scroll to position [192, 0]
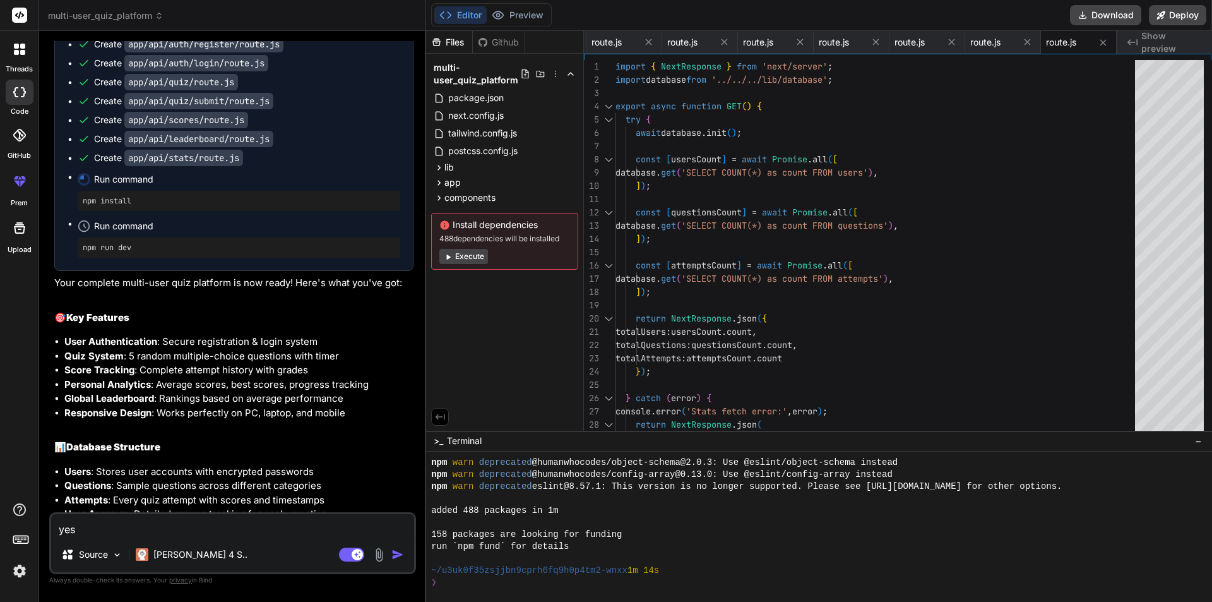
type textarea "x"
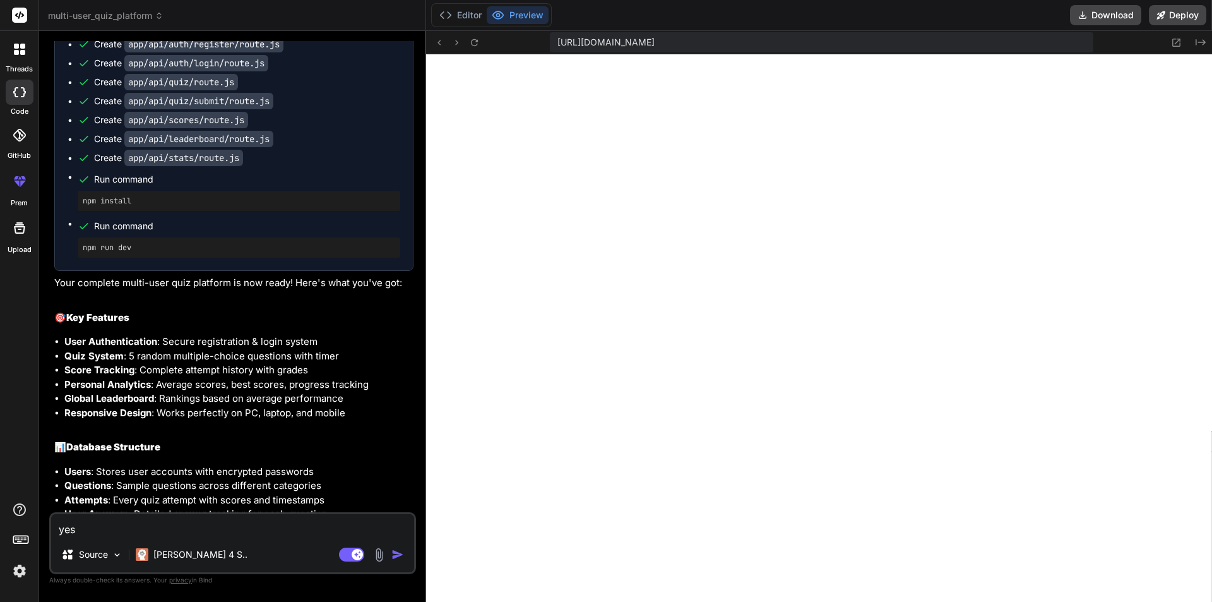
scroll to position [552, 0]
click at [525, 13] on button "Preview" at bounding box center [518, 15] width 62 height 18
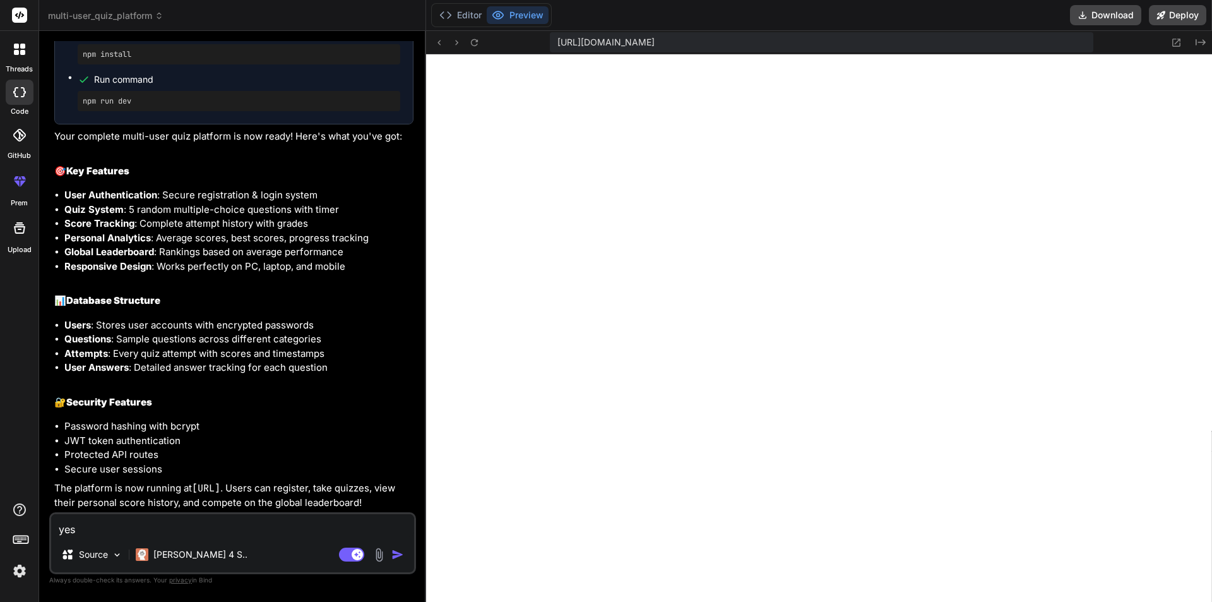
scroll to position [780, 0]
click at [97, 523] on textarea "yes" at bounding box center [232, 525] width 363 height 23
type textarea "W"
type textarea "x"
type textarea "WH"
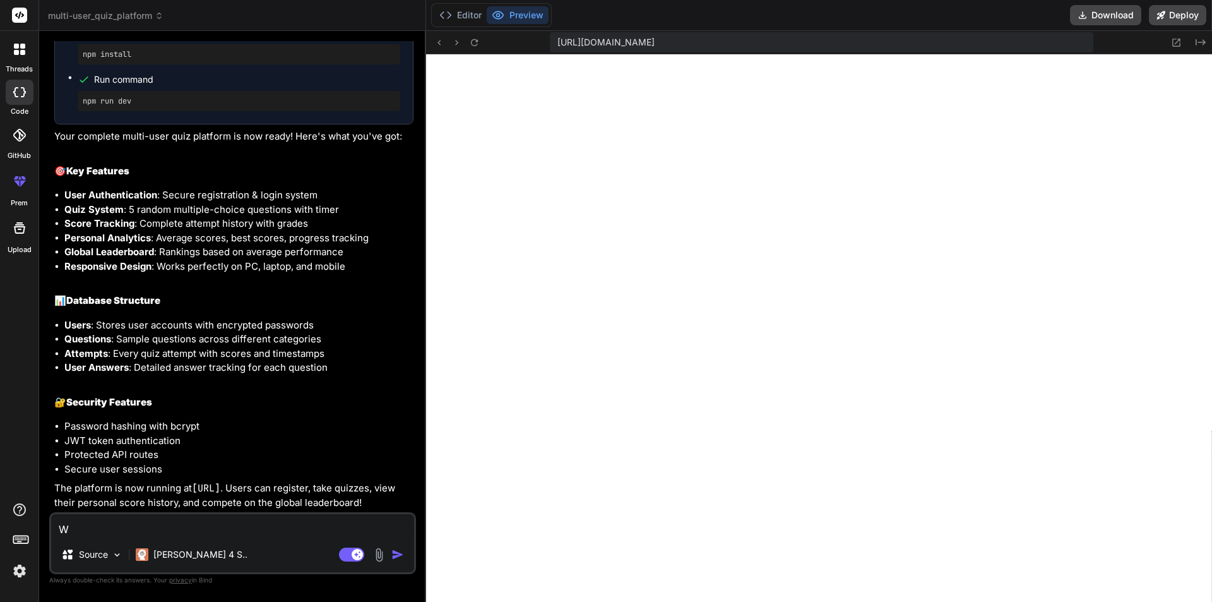
type textarea "x"
type textarea "WHE"
type textarea "x"
type textarea "WHER"
type textarea "x"
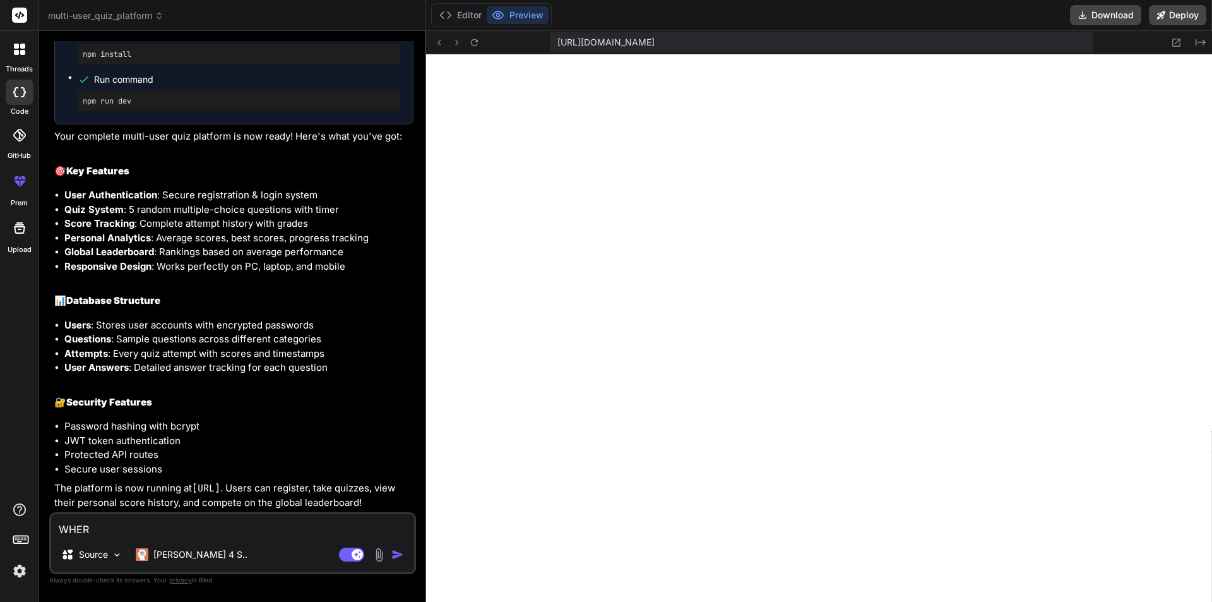
type textarea "WHE"
type textarea "x"
type textarea "WH"
type textarea "x"
type textarea "W"
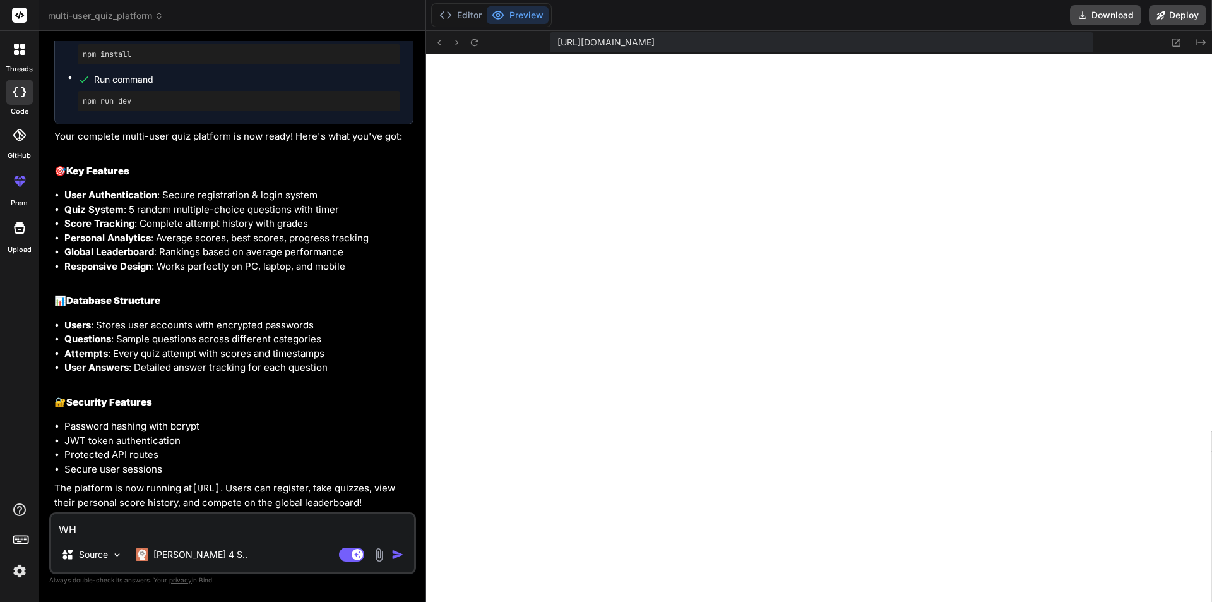
type textarea "x"
type textarea "w"
type textarea "x"
type textarea "wh"
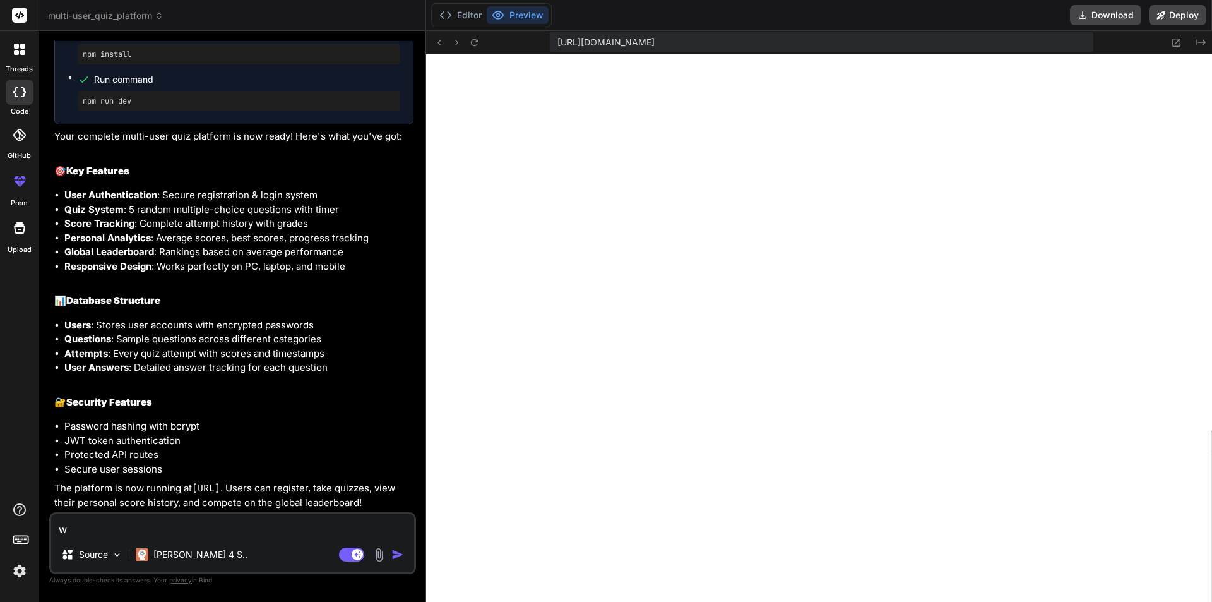
type textarea "x"
type textarea "whe"
type textarea "x"
type textarea "wher"
type textarea "x"
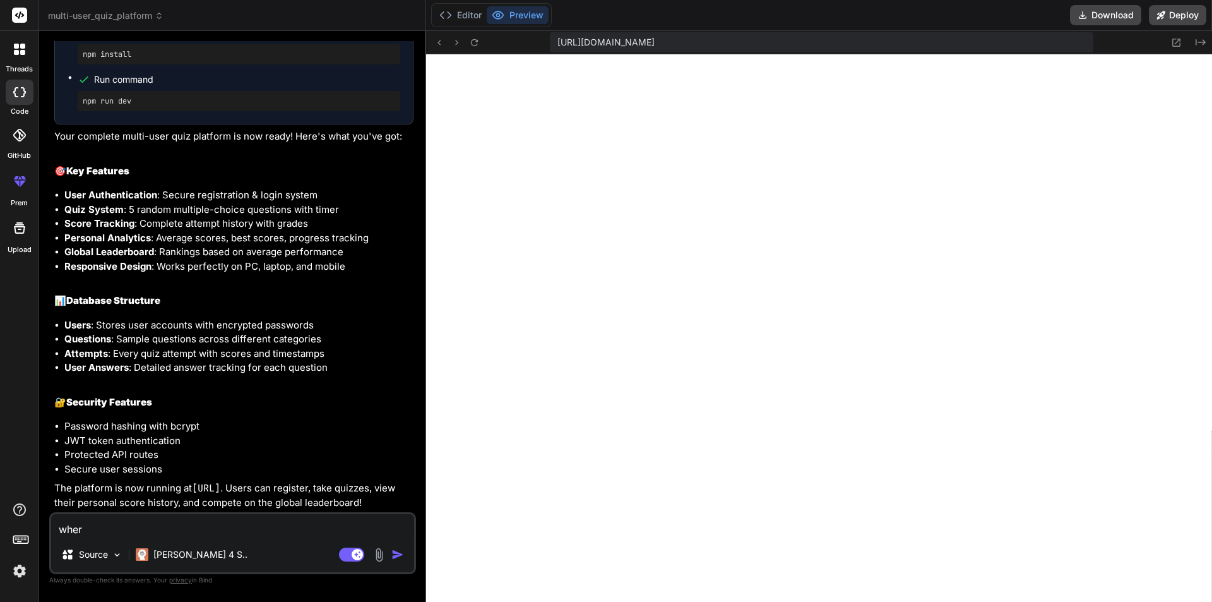
type textarea "where"
type textarea "x"
type textarea "where"
type textarea "x"
type textarea "where c"
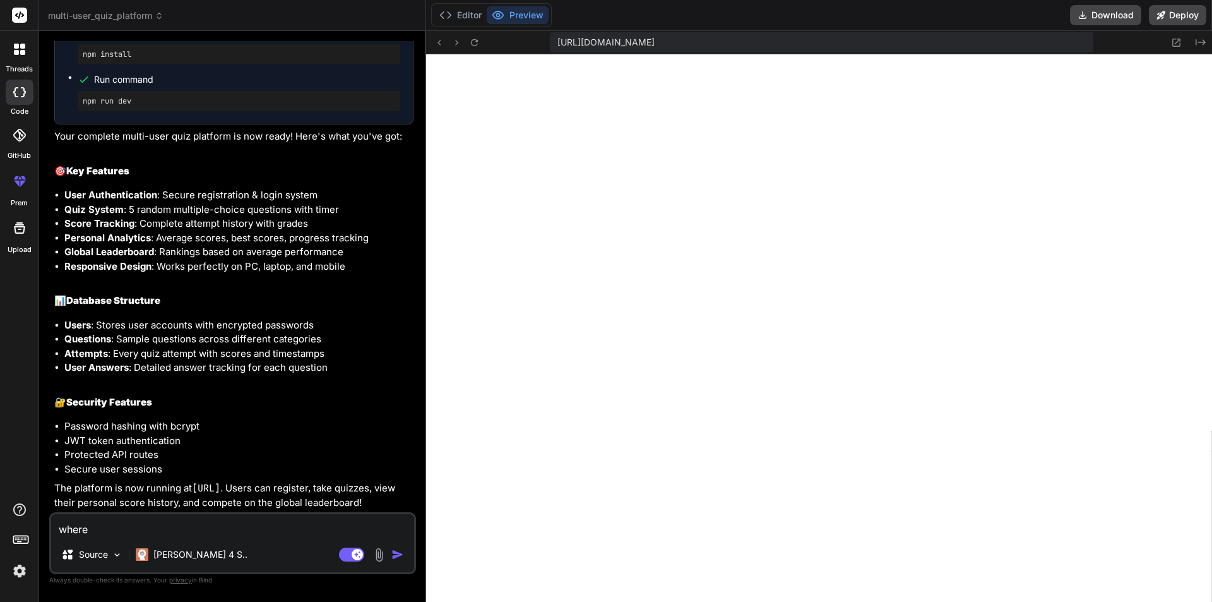
type textarea "x"
type textarea "where ca"
type textarea "x"
type textarea "where can"
type textarea "x"
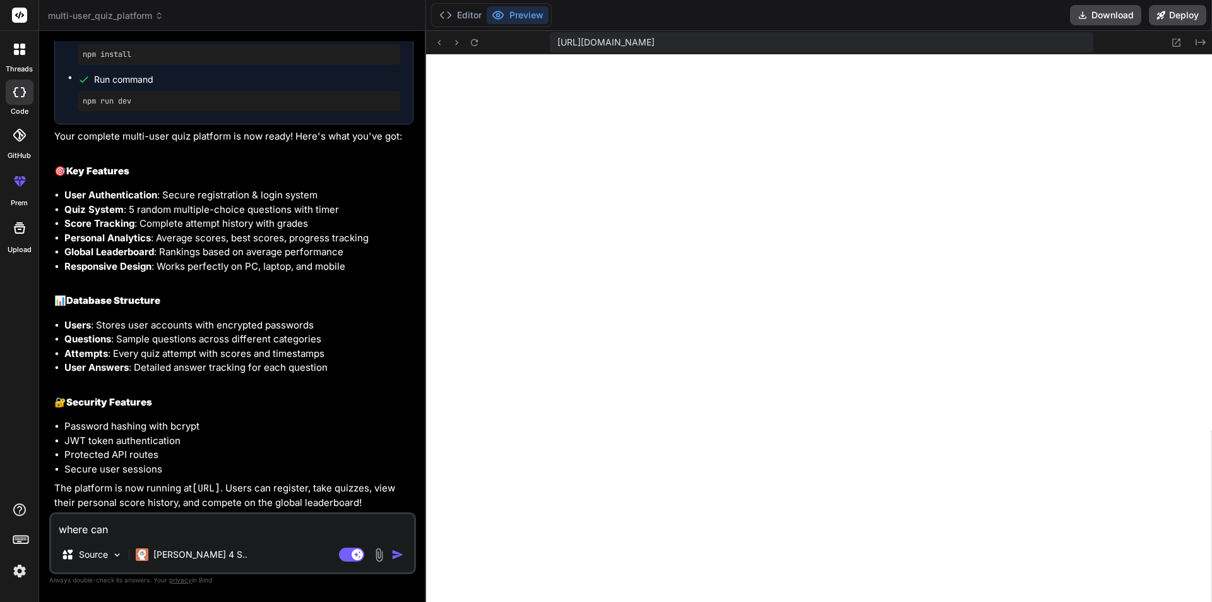
type textarea "where can"
type textarea "x"
type textarea "where can i"
type textarea "x"
type textarea "where can i"
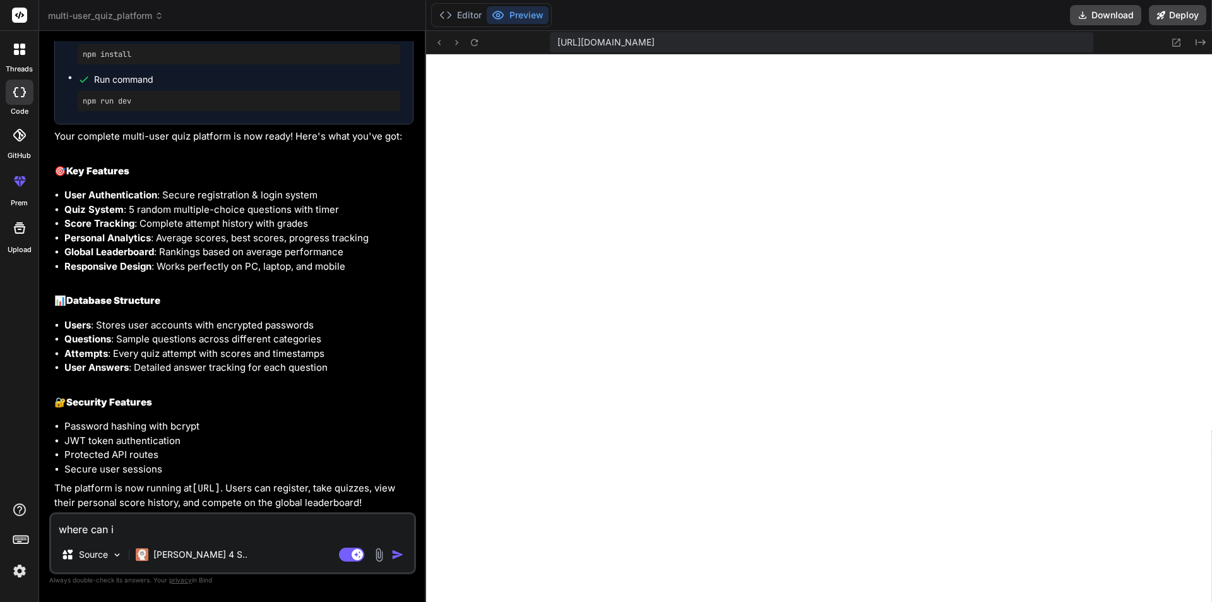
type textarea "x"
type textarea "where can i f"
type textarea "x"
type textarea "where can i fi"
type textarea "x"
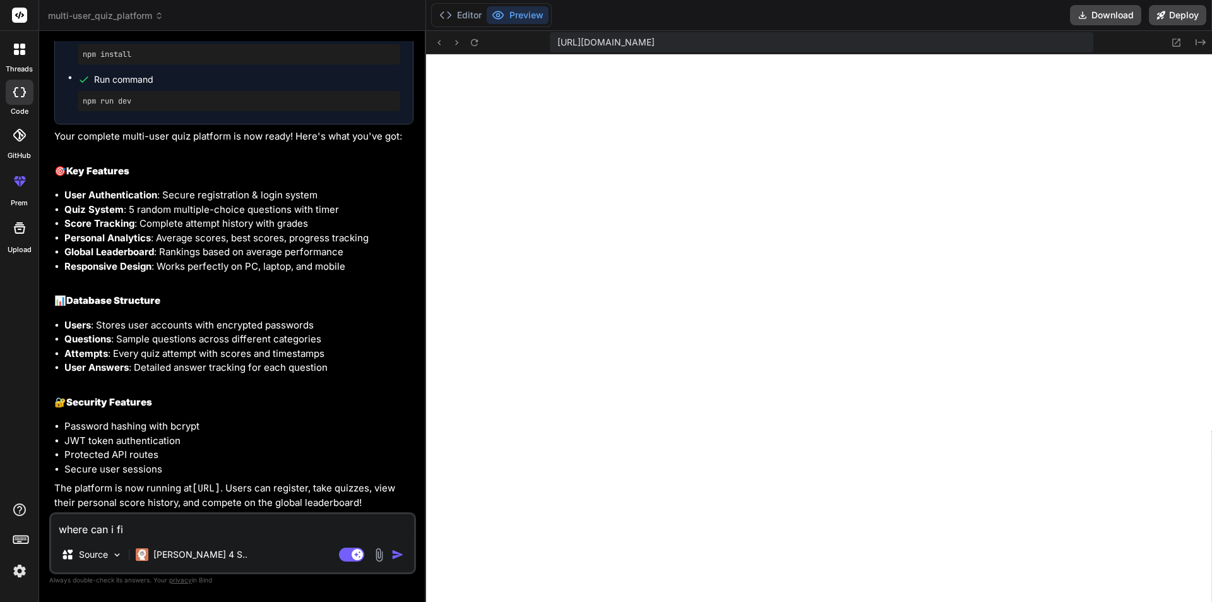
type textarea "where can i fin"
type textarea "x"
type textarea "where can i find"
type textarea "x"
type textarea "where can i find"
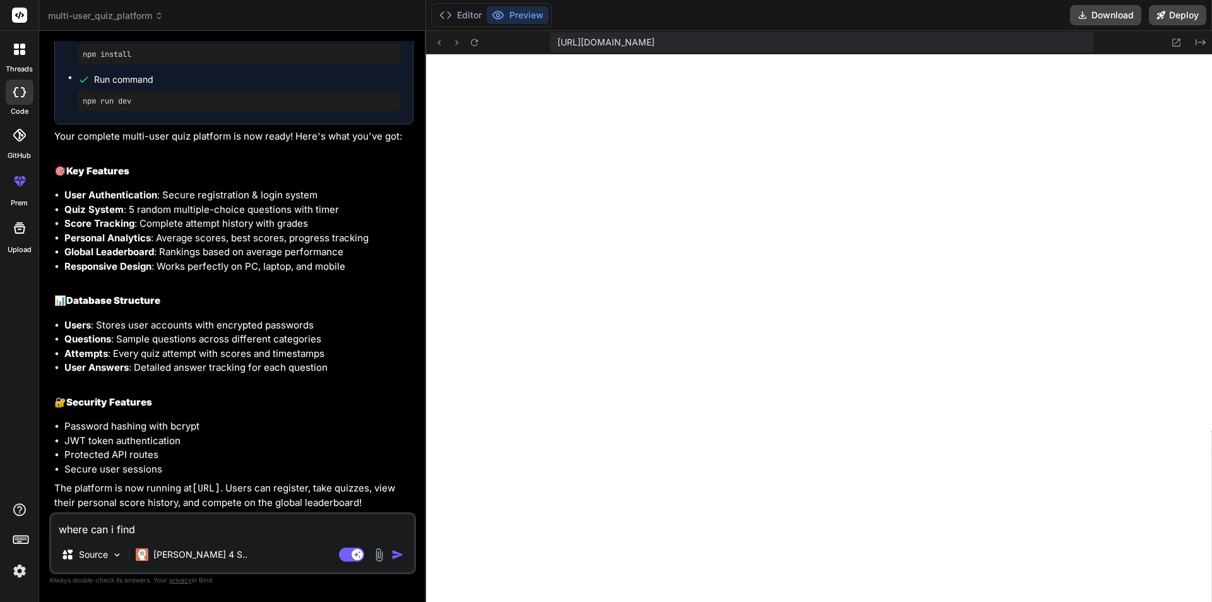
type textarea "x"
type textarea "where can i find t"
type textarea "x"
type textarea "where can i find th"
type textarea "x"
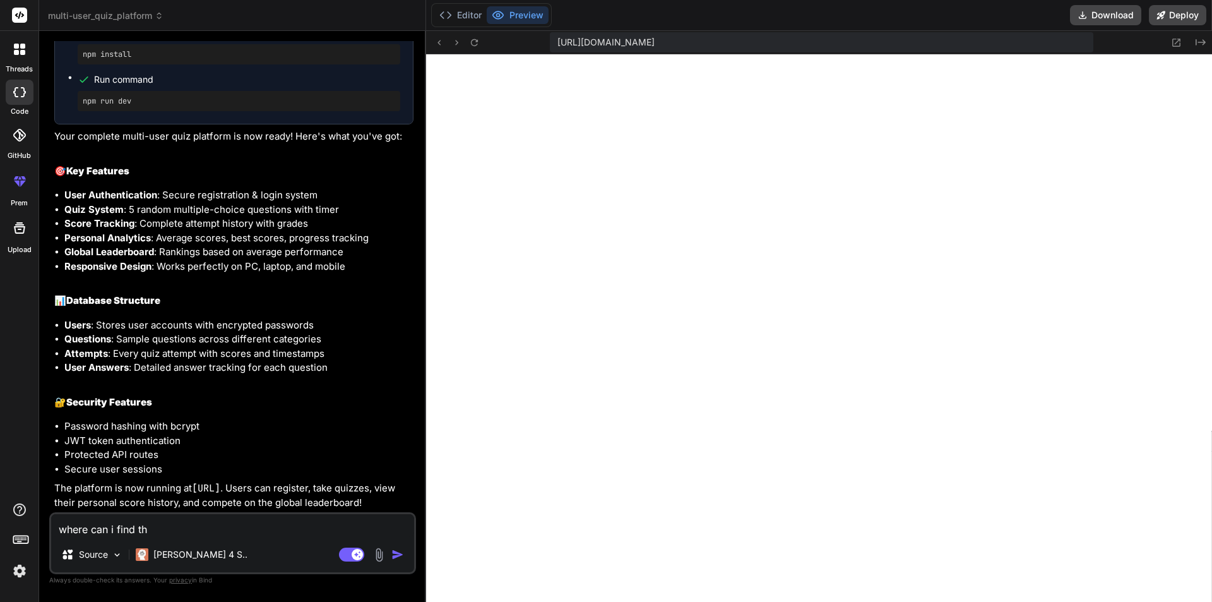
type textarea "where can i find the"
type textarea "x"
type textarea "where can i find the"
type textarea "x"
type textarea "where can i find the H"
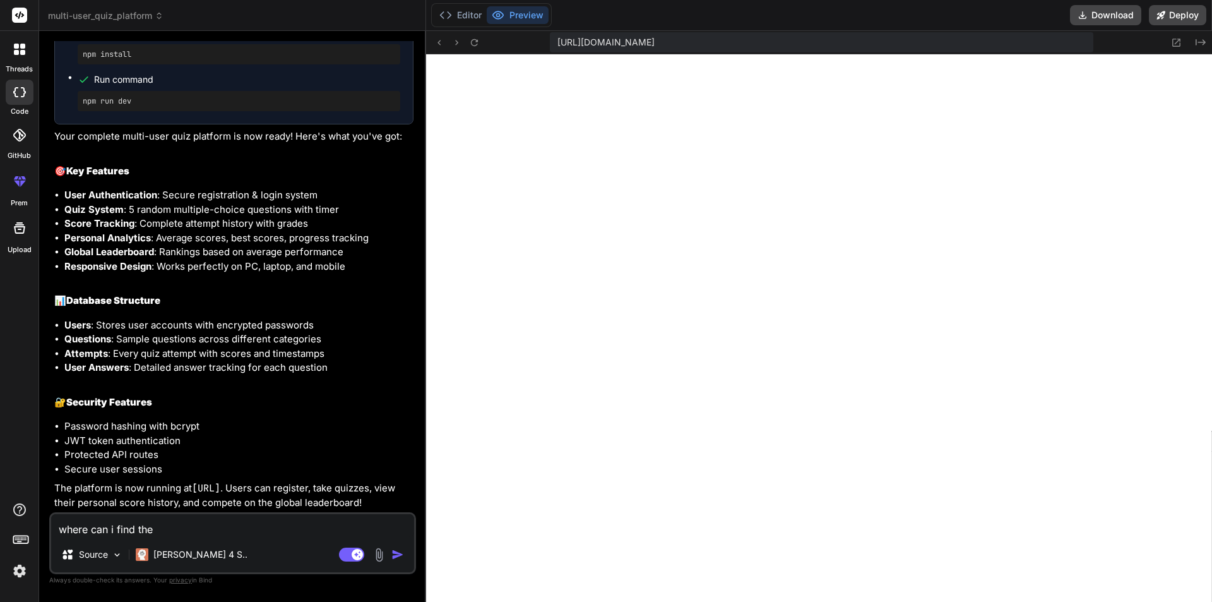
type textarea "x"
type textarea "where can i find the HT"
type textarea "x"
type textarea "where can i find the HTM"
type textarea "x"
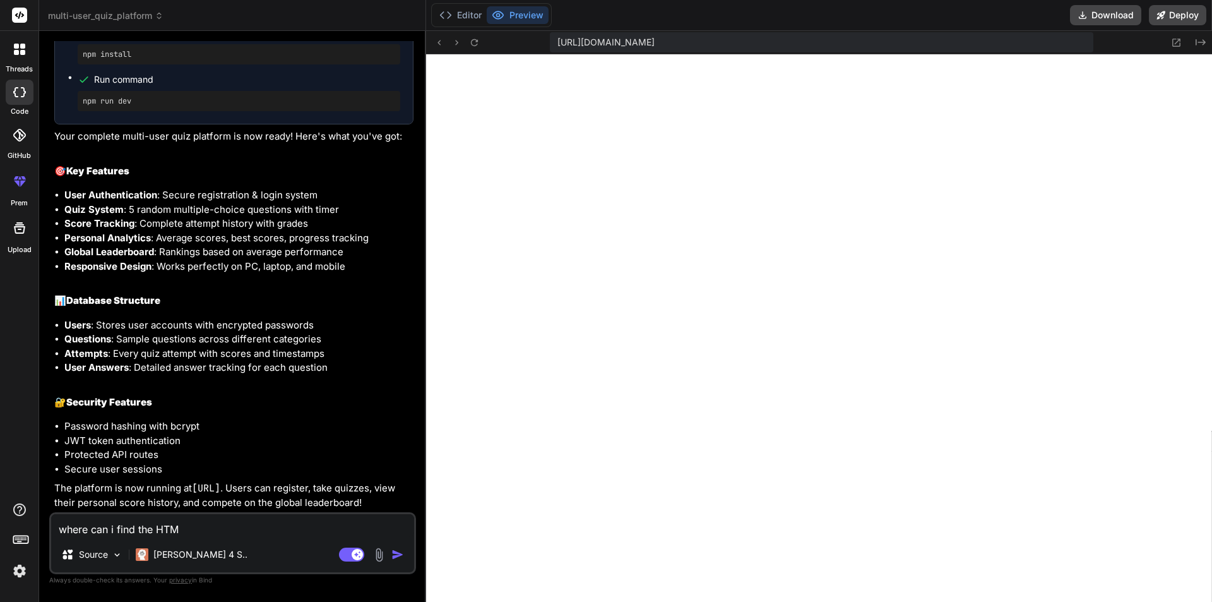
type textarea "where can i find the HTML"
type textarea "x"
type textarea "where can i find the HTML"
type textarea "x"
type textarea "where can i find the HTML f"
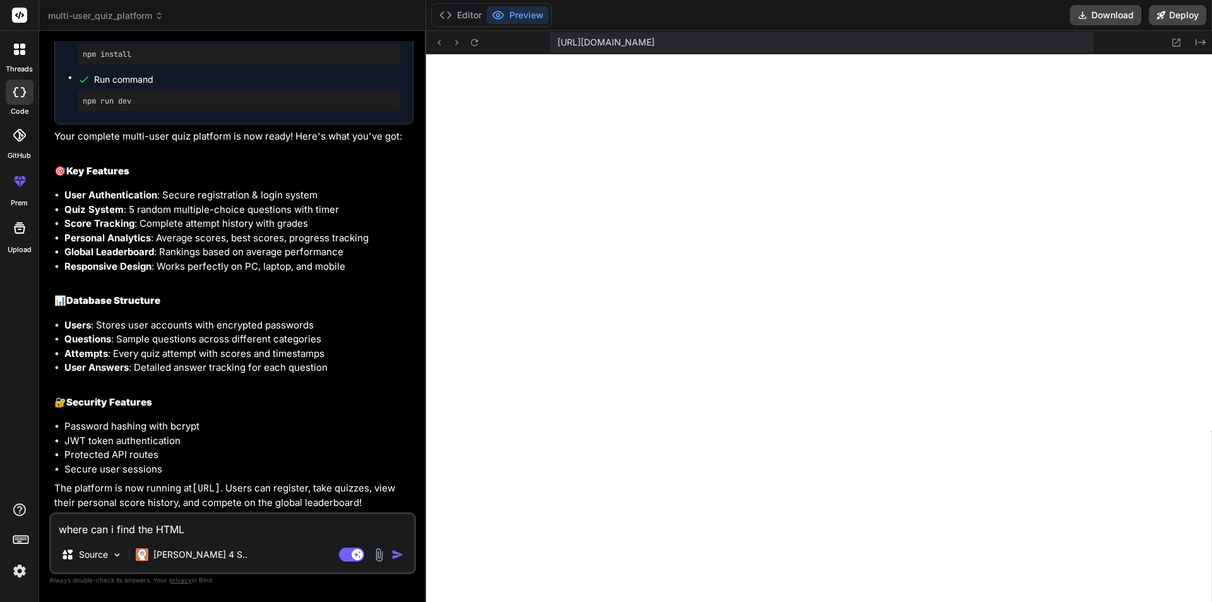
type textarea "x"
type textarea "where can i find the HTML fi"
type textarea "x"
type textarea "where can i find the HTML fil"
type textarea "x"
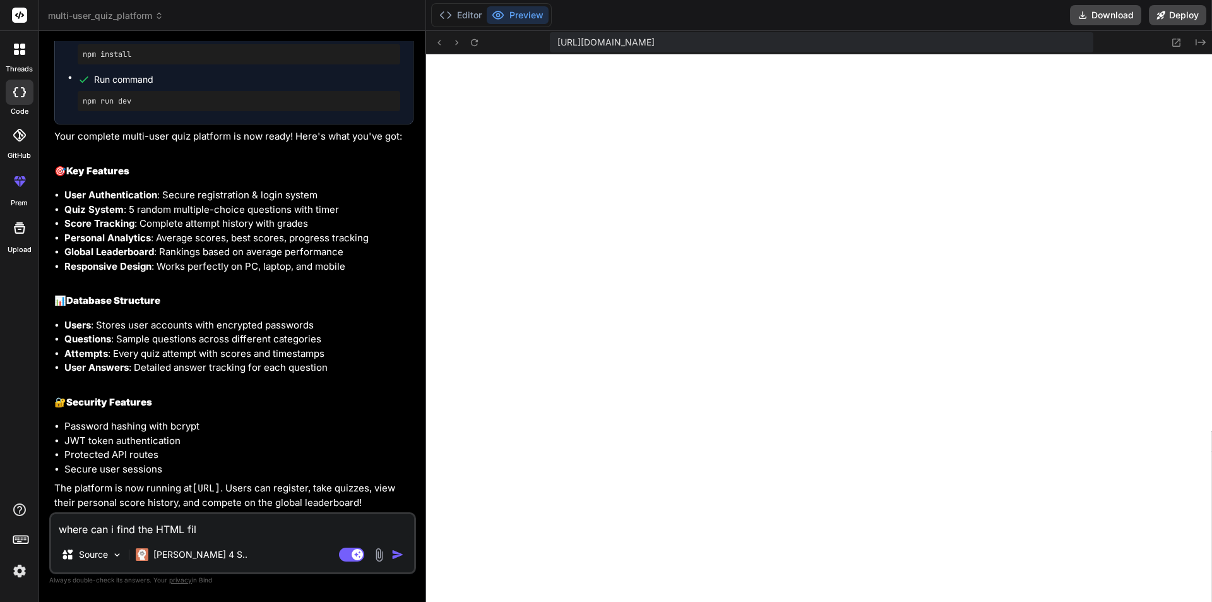
type textarea "where can i find the HTML file"
type textarea "x"
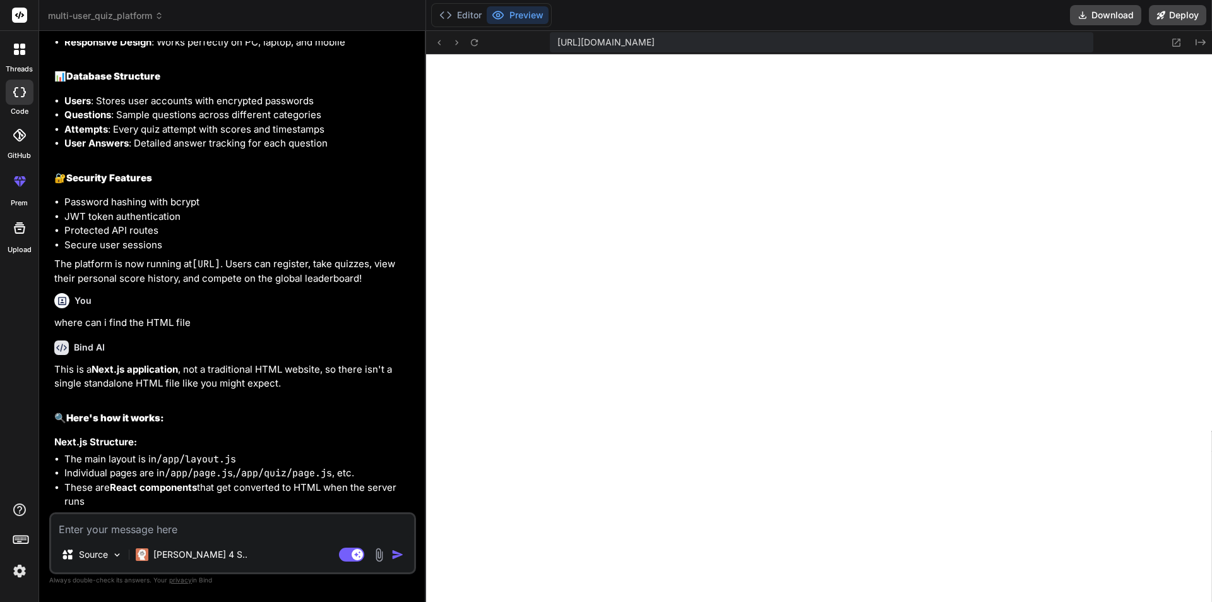
scroll to position [1967, 0]
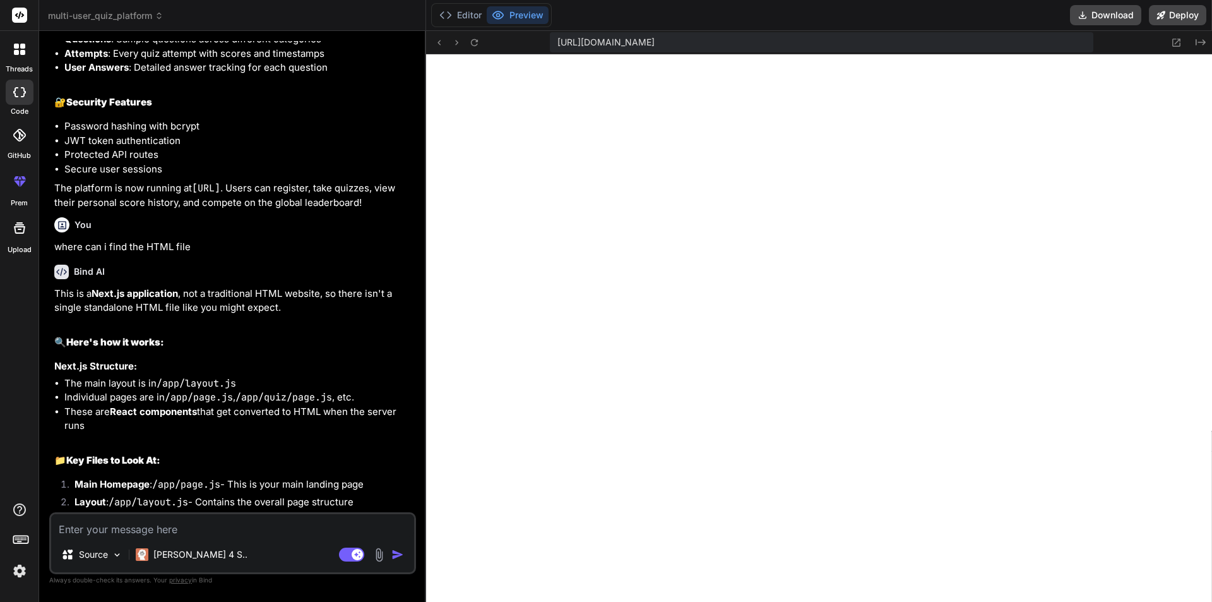
type textarea "x"
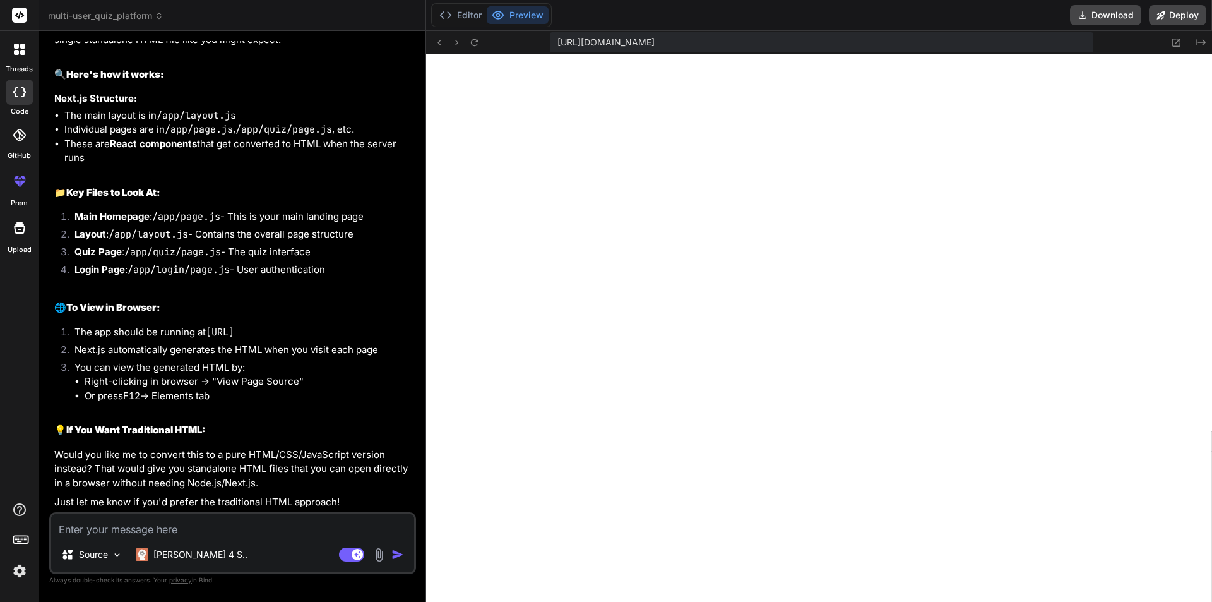
scroll to position [2277, 0]
drag, startPoint x: 151, startPoint y: 456, endPoint x: 383, endPoint y: 456, distance: 232.4
click at [383, 456] on p "Would you like me to convert this to a pure HTML/CSS/JavaScript version instead…" at bounding box center [233, 469] width 359 height 43
copy p "convert this to a pure HTML/CSS/JavaScript version"
click at [109, 529] on textarea at bounding box center [232, 525] width 363 height 23
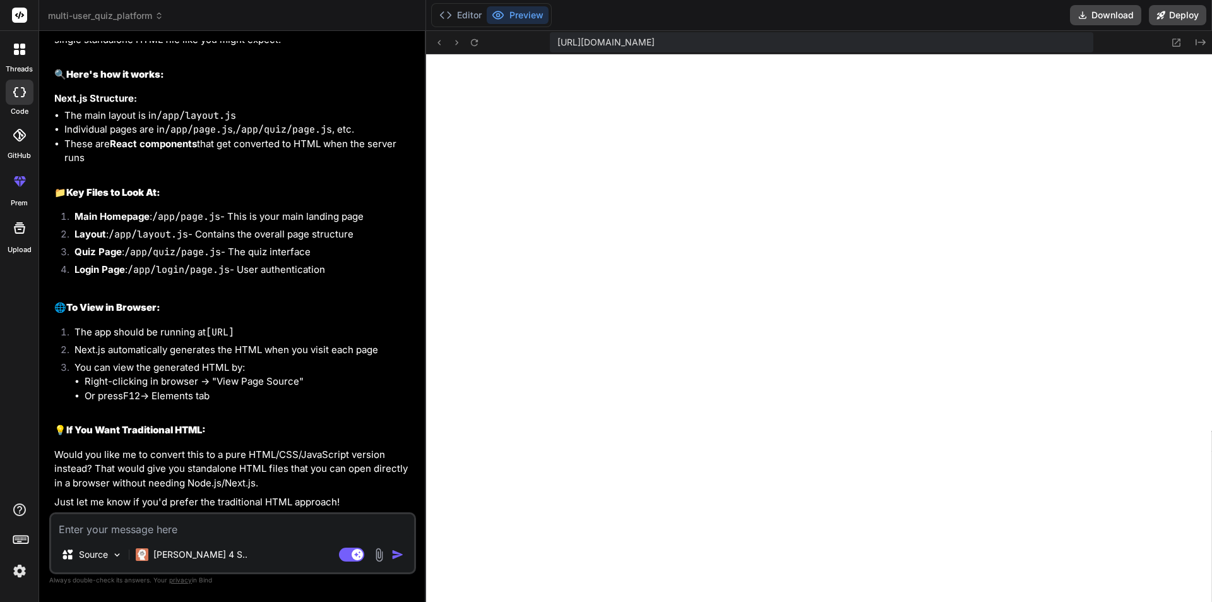
type textarea "y"
type textarea "x"
type textarea "ye"
type textarea "x"
type textarea "yes"
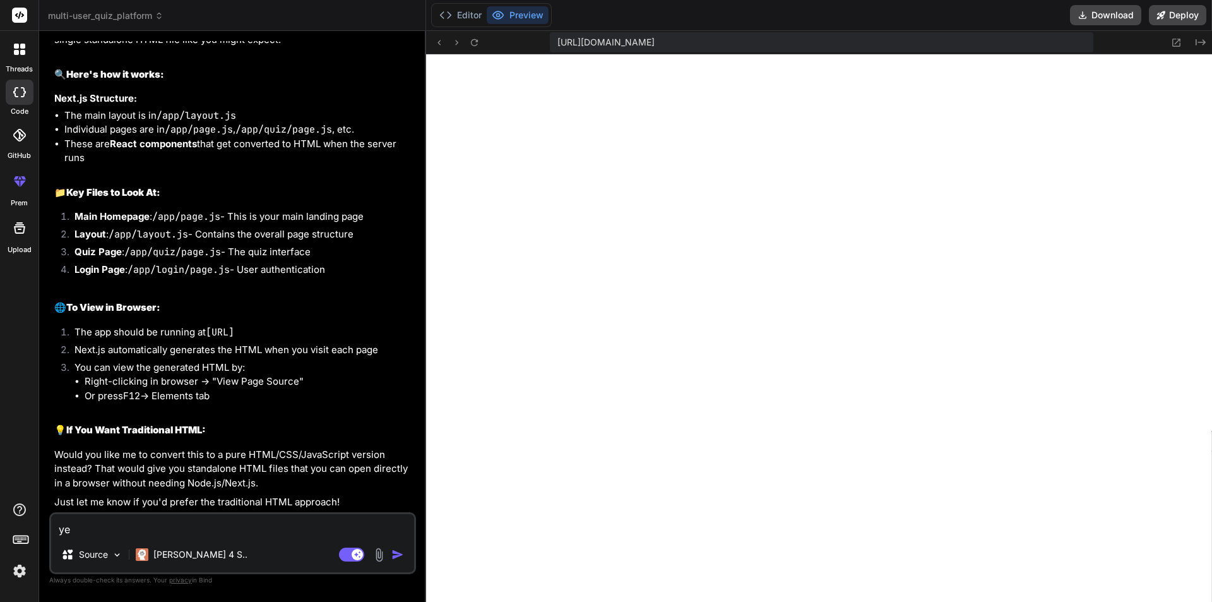
type textarea "x"
type textarea "yes"
type textarea "x"
paste textarea "convert this to a pure HTML/CSS/JavaScript version"
type textarea "yes convert this to a pure HTML/CSS/JavaScript version"
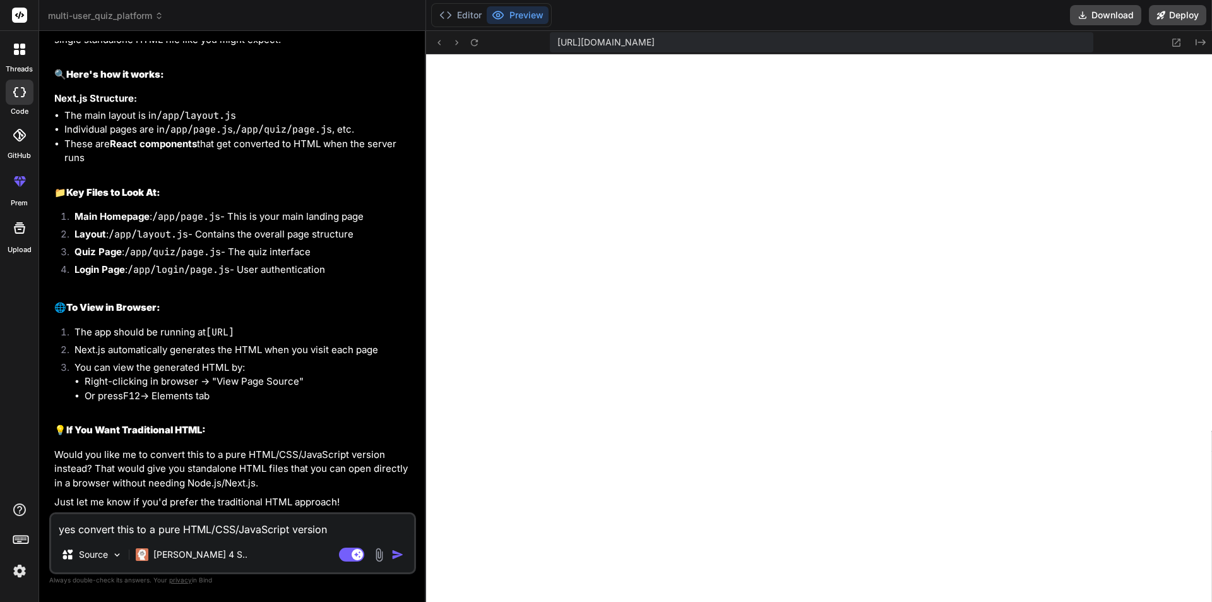
type textarea "x"
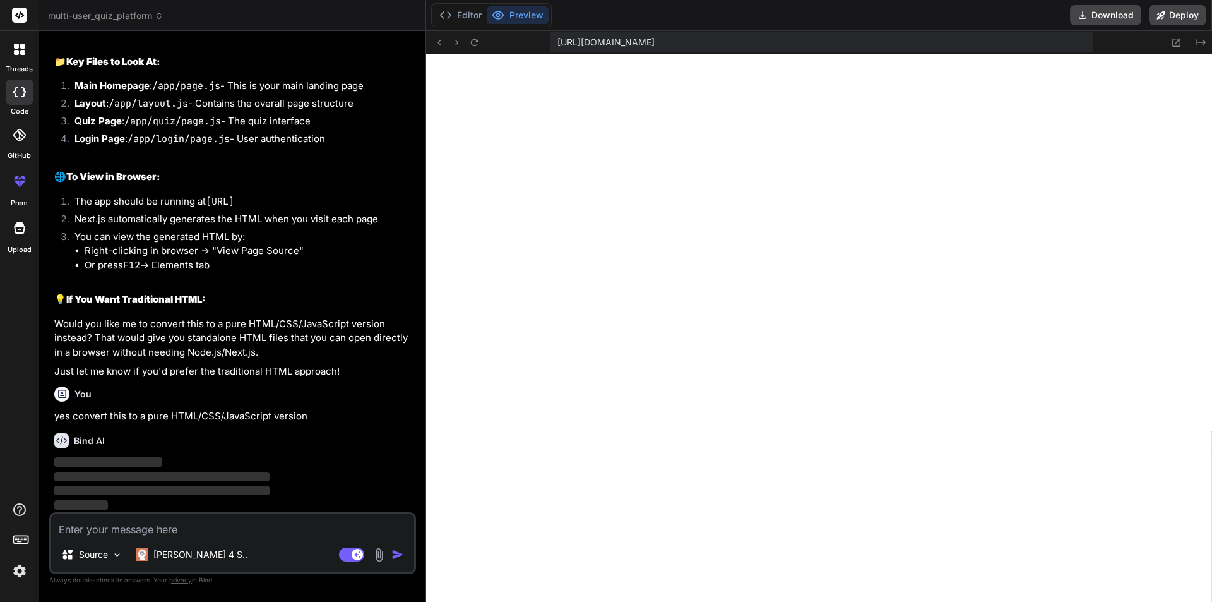
scroll to position [2408, 0]
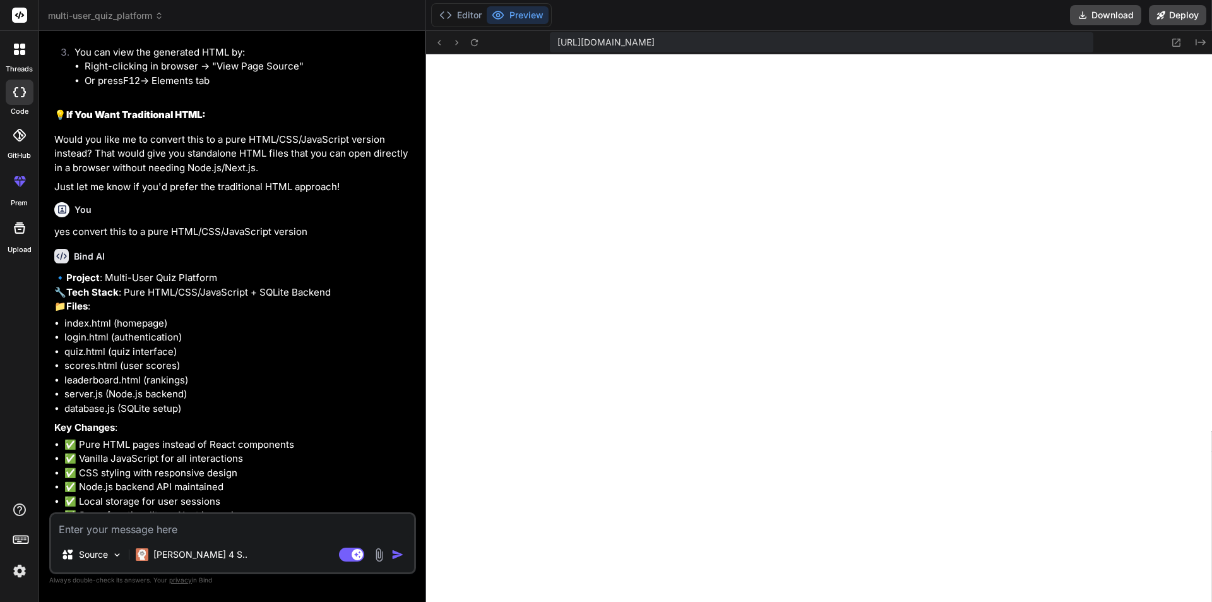
type textarea "x"
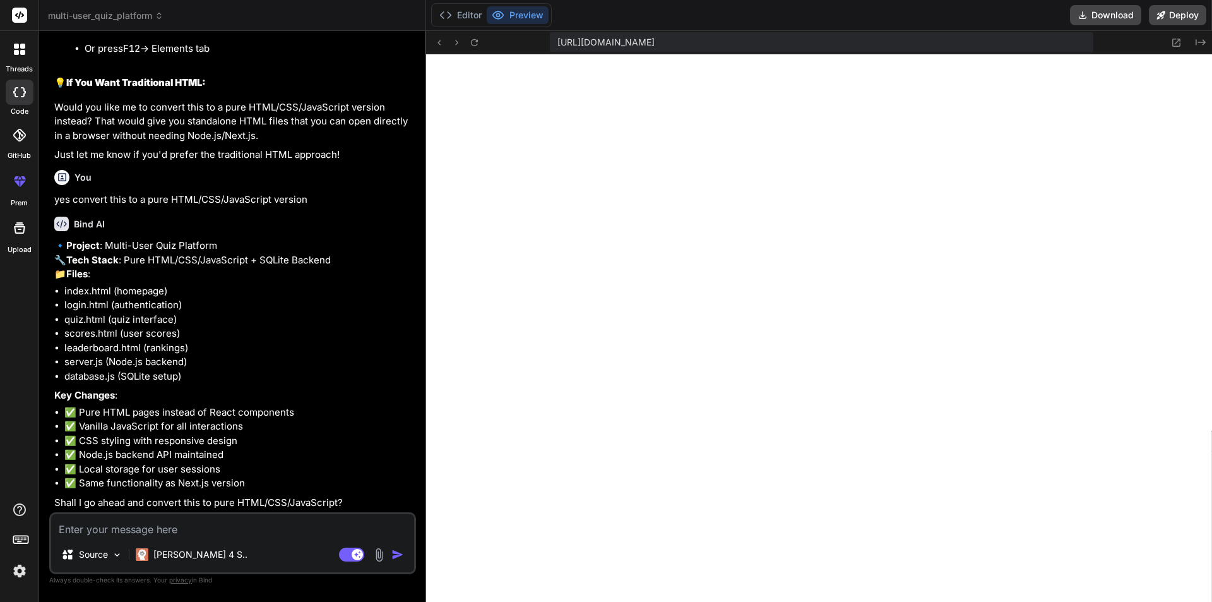
scroll to position [2653, 0]
type textarea "y"
type textarea "x"
type textarea "ye"
type textarea "x"
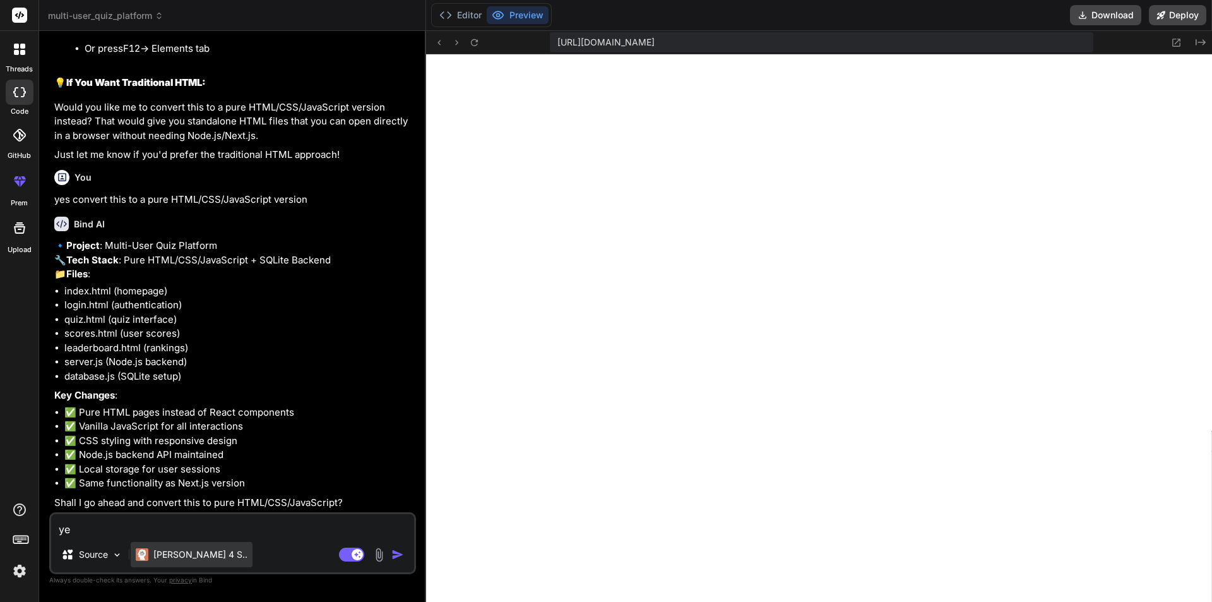
type textarea "yes"
type textarea "x"
type textarea "yes"
click at [401, 554] on img "button" at bounding box center [397, 554] width 13 height 13
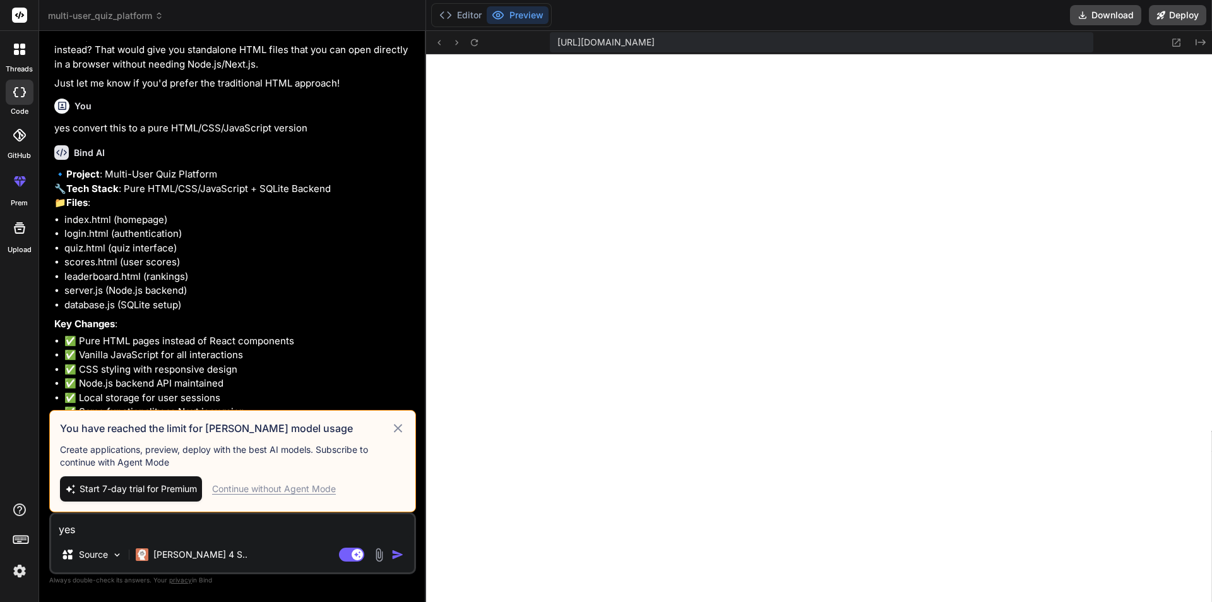
click at [404, 419] on div "You have reached the limit for Claude model usage Create applications, preview,…" at bounding box center [232, 461] width 367 height 102
click at [288, 491] on div "Continue without Agent Mode" at bounding box center [274, 488] width 124 height 13
type textarea "x"
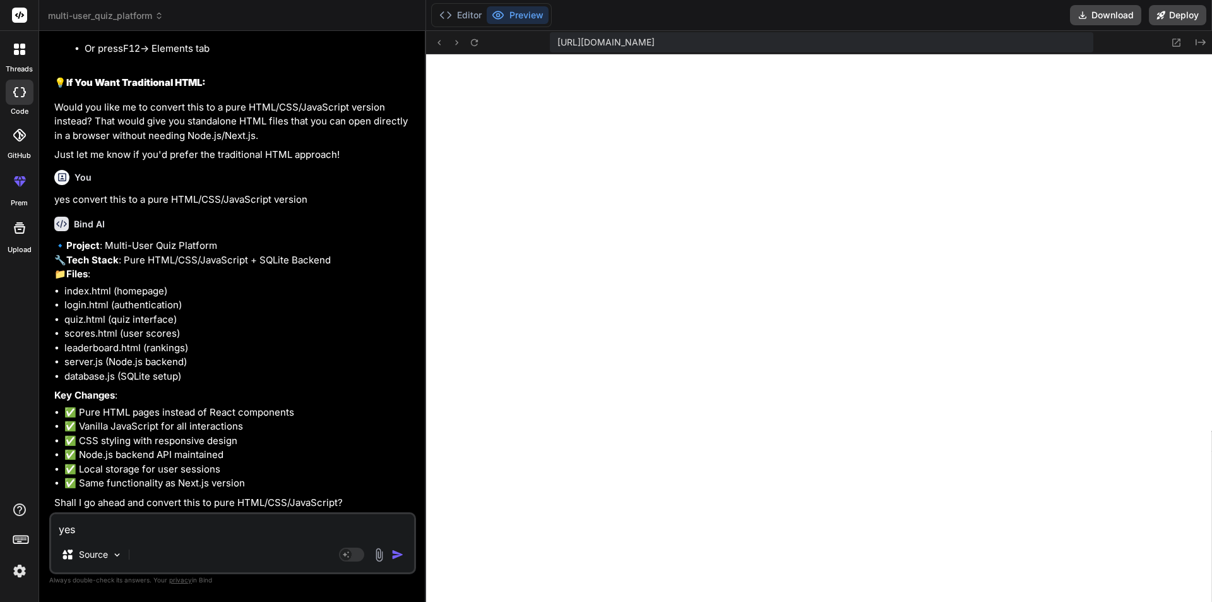
click at [530, 15] on button "Preview" at bounding box center [518, 15] width 62 height 18
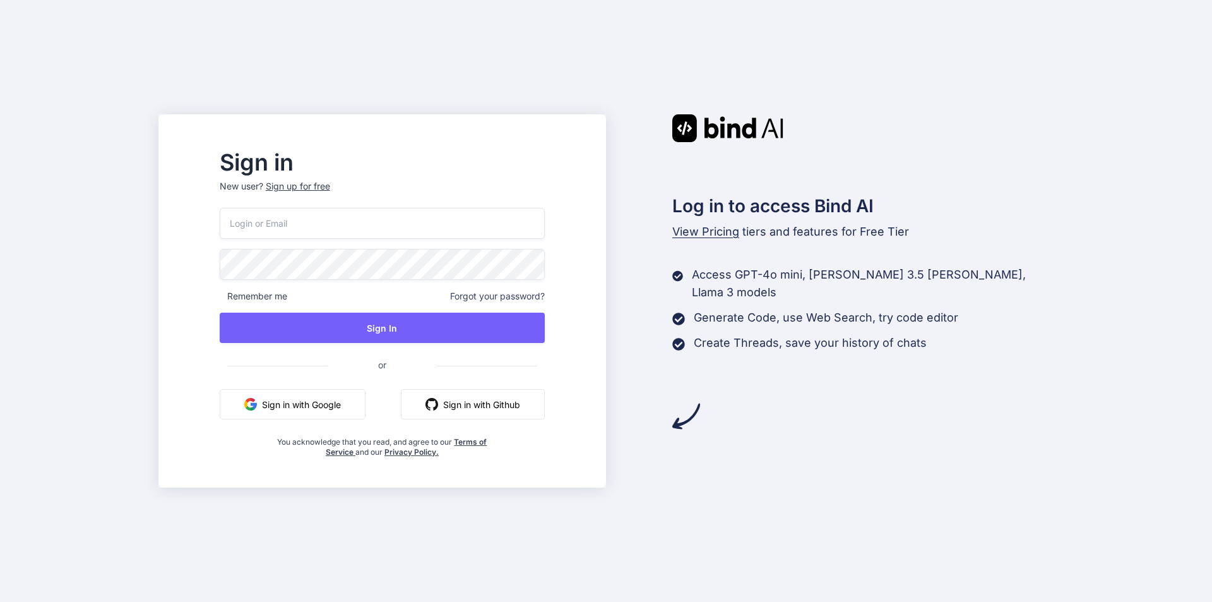
click at [295, 213] on input "email" at bounding box center [382, 223] width 325 height 31
type input "[EMAIL_ADDRESS][DOMAIN_NAME]"
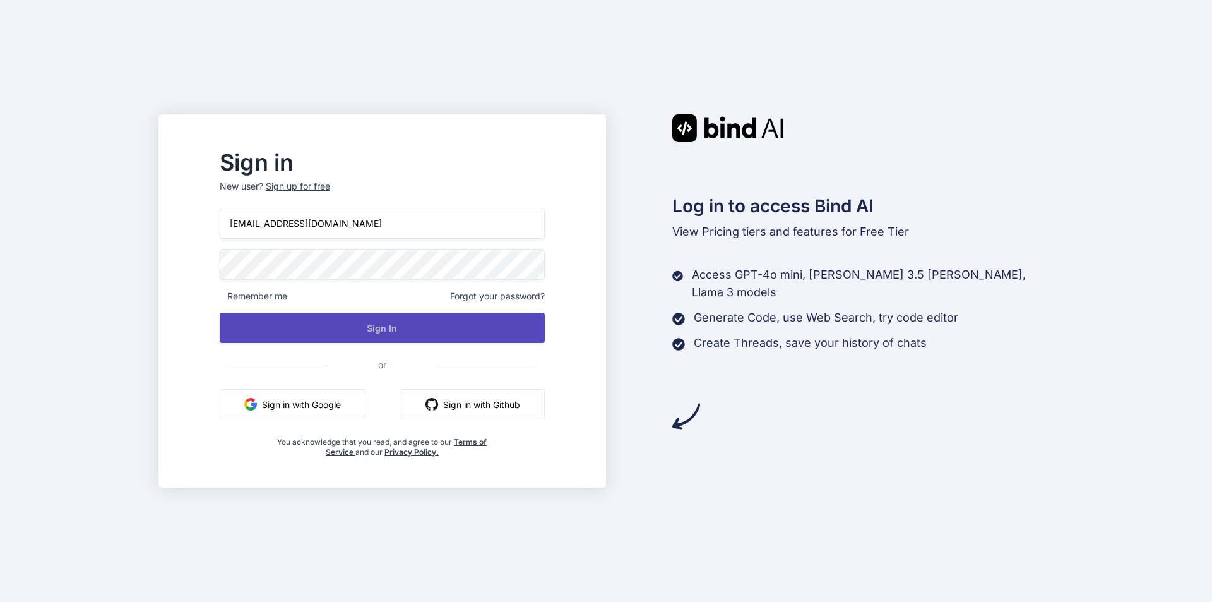
click at [411, 328] on button "Sign In" at bounding box center [382, 328] width 325 height 30
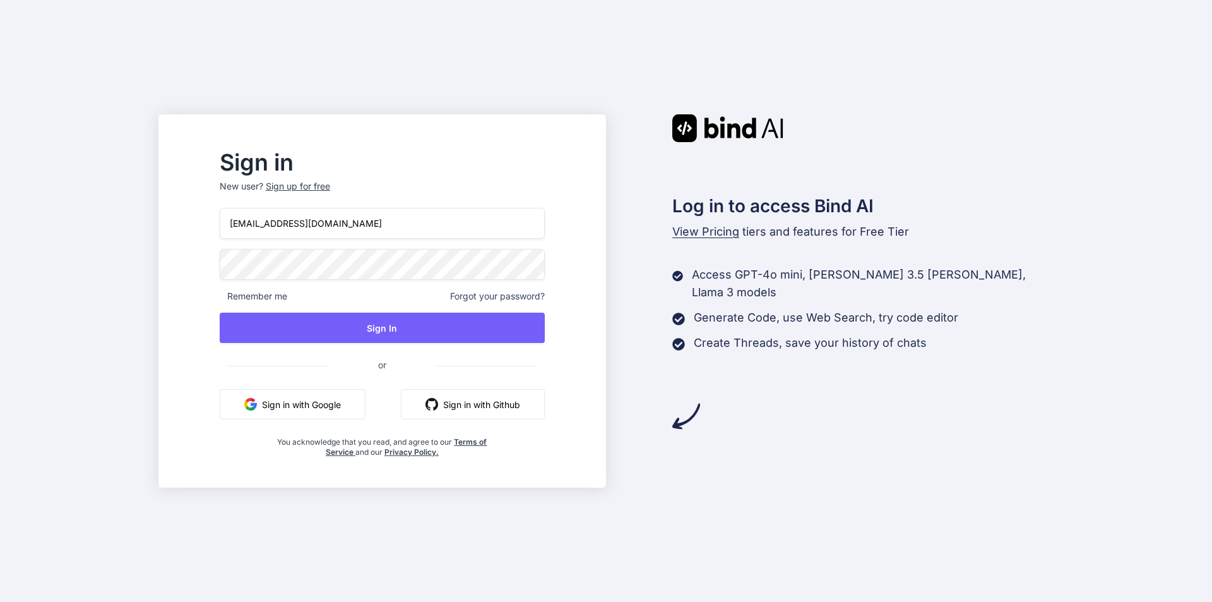
drag, startPoint x: 387, startPoint y: 225, endPoint x: 0, endPoint y: 224, distance: 387.0
click at [0, 224] on div "Sign in New user? Sign up for free ggharib1971@gmail.com Remember me Forgot you…" at bounding box center [606, 301] width 1212 height 602
click at [330, 186] on div "Sign up for free" at bounding box center [298, 186] width 64 height 13
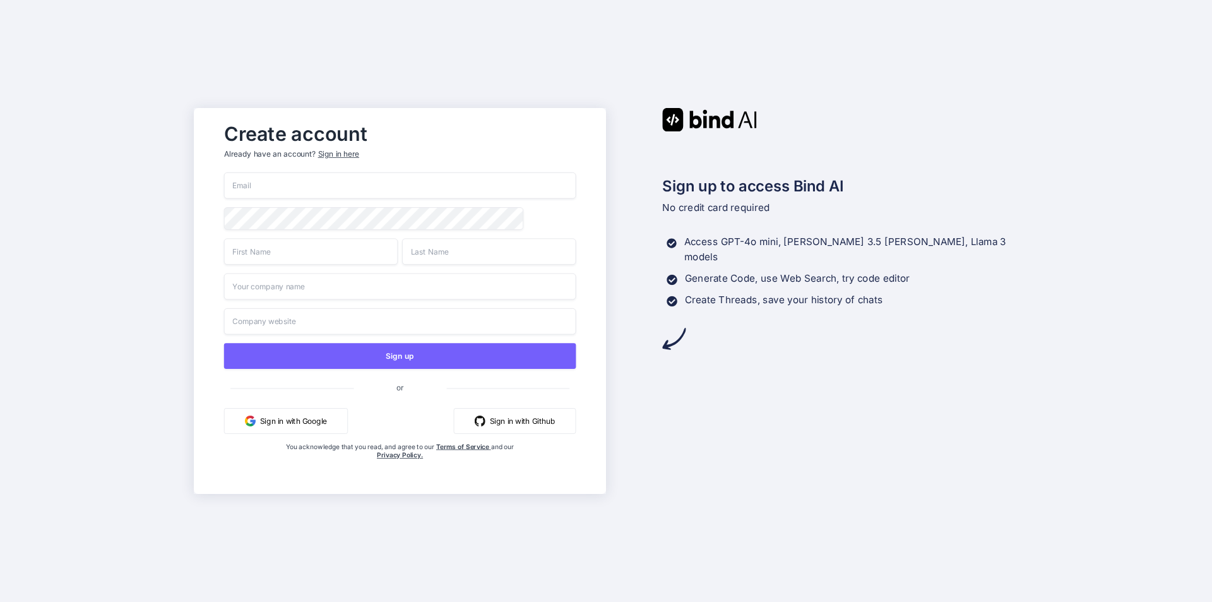
click at [285, 188] on input "email" at bounding box center [400, 185] width 352 height 27
paste input "ggharib1971@gmail.com"
type input "ggharib1971@gmail.com"
click at [261, 263] on input "text" at bounding box center [311, 251] width 174 height 27
type input "Gharib"
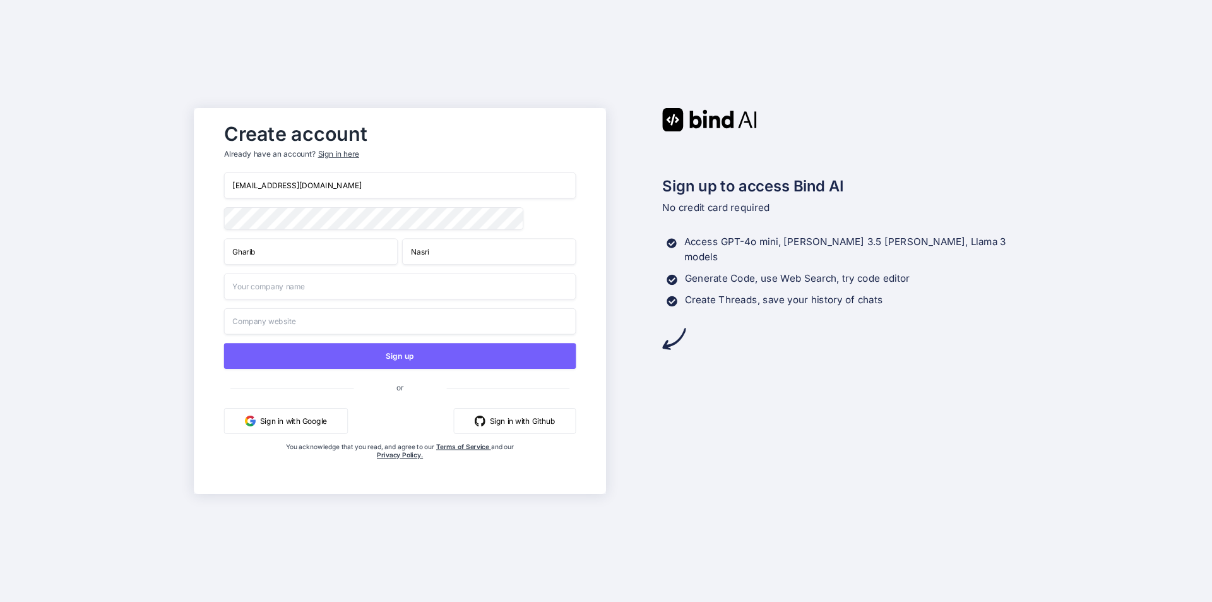
type input "Nasri"
type input ".."
click at [296, 322] on input "text" at bounding box center [400, 321] width 352 height 27
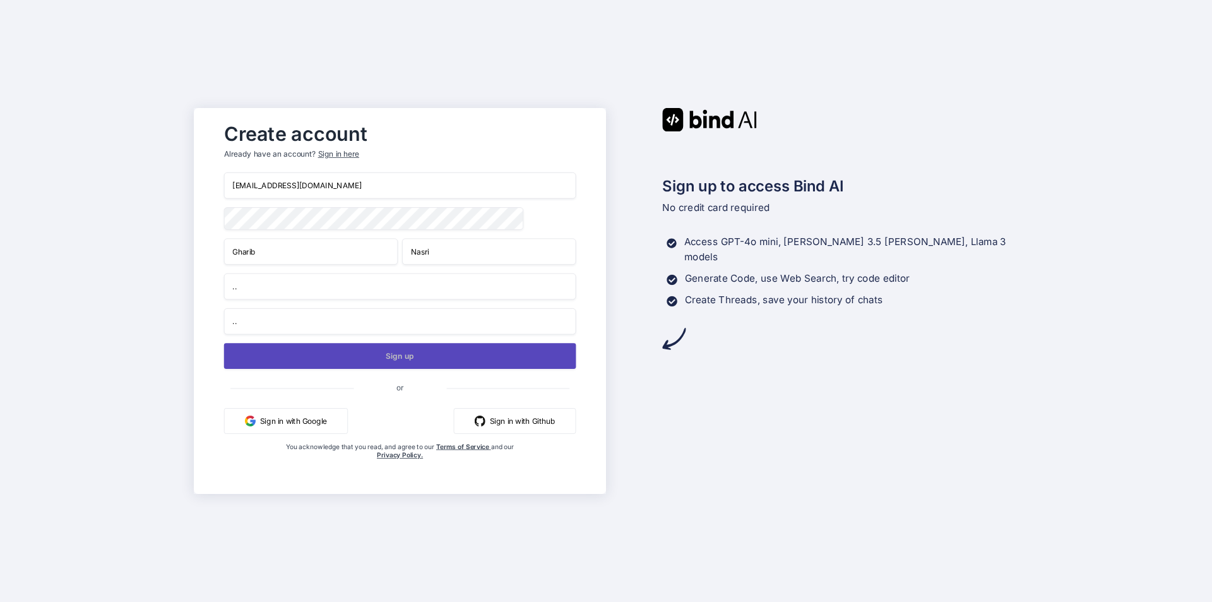
type input ".."
click at [429, 358] on button "Sign up" at bounding box center [400, 356] width 352 height 26
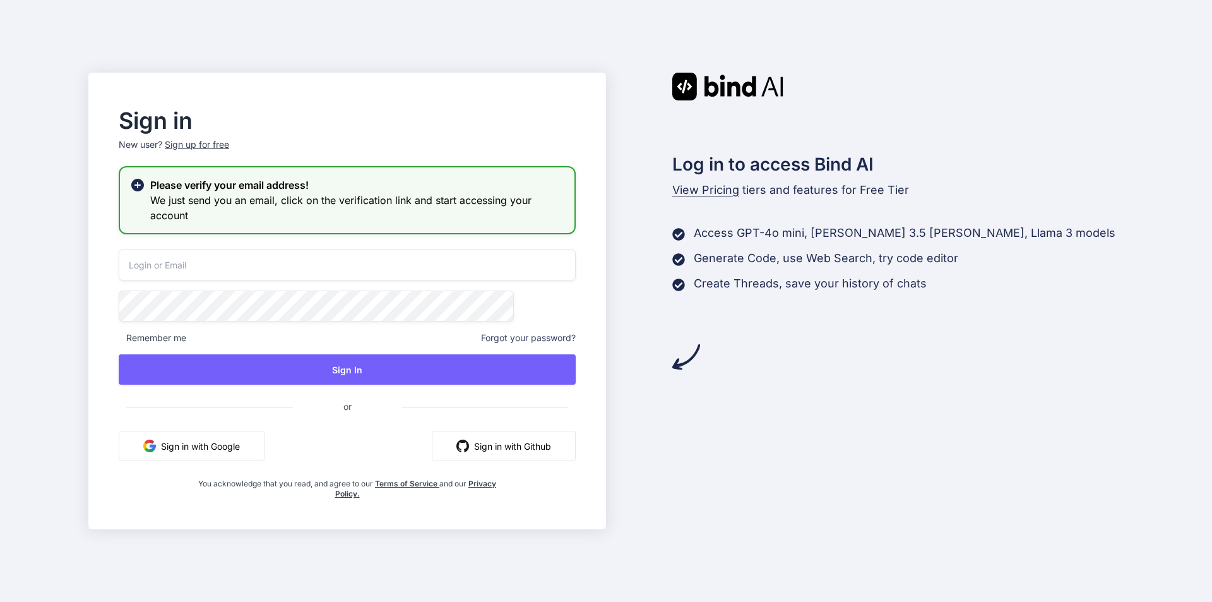
click at [236, 266] on input "email" at bounding box center [347, 264] width 457 height 31
paste input "ggharib1971@gmail.com"
type input "ggharib1971@gmail.com"
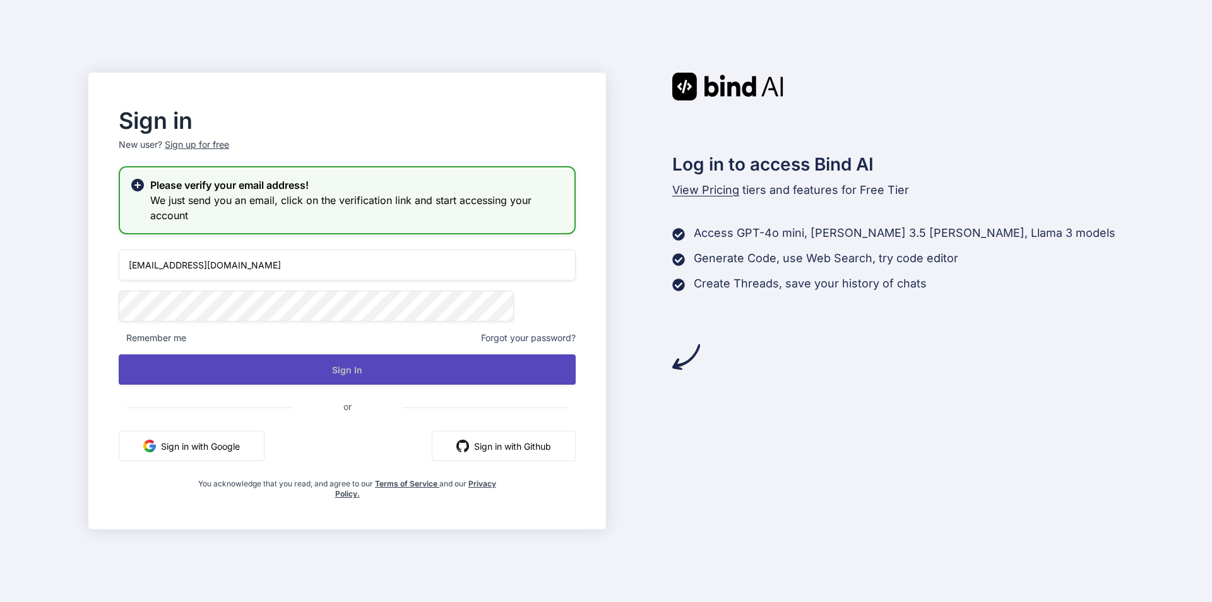
click at [395, 373] on button "Sign In" at bounding box center [347, 369] width 457 height 30
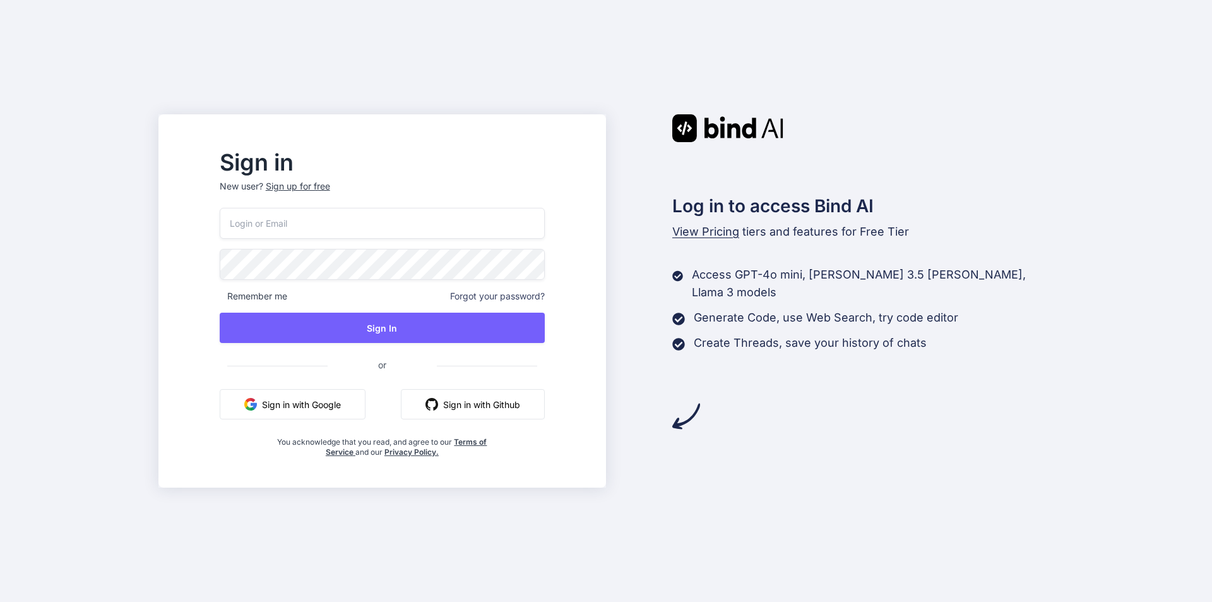
click at [317, 220] on input "email" at bounding box center [382, 223] width 325 height 31
paste input "ggharib1971@gmail.com"
type input "ggharib1971@gmail.com"
click at [416, 312] on div "ggharib1971@gmail.com Remember me Forgot your password? Sign In or Sign in with…" at bounding box center [382, 332] width 325 height 249
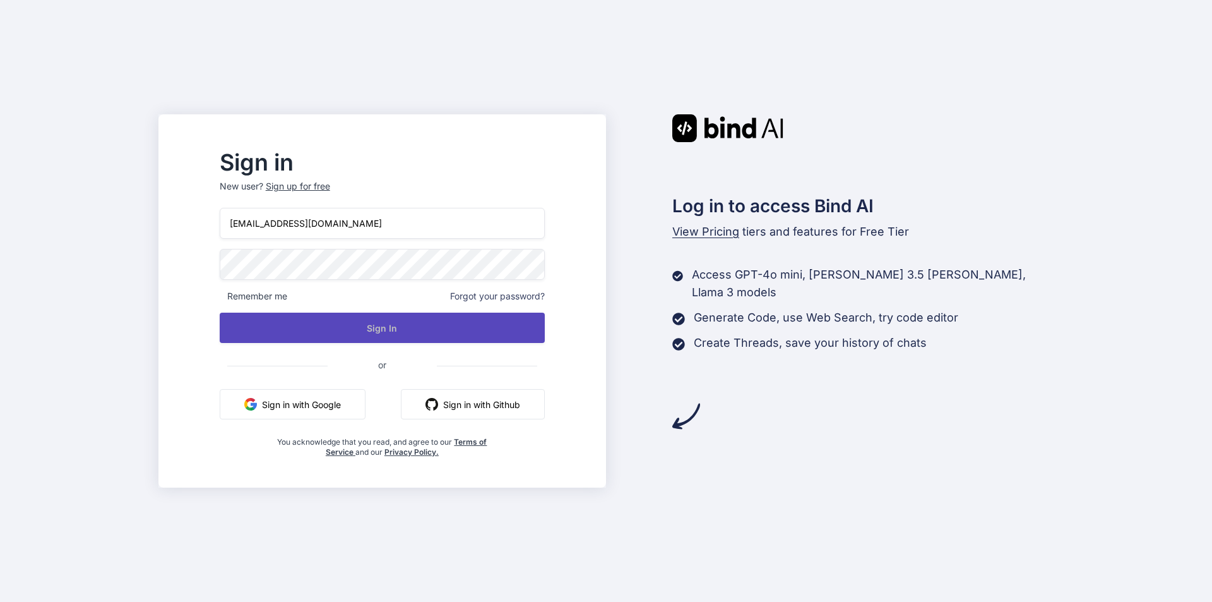
click at [418, 323] on button "Sign In" at bounding box center [382, 328] width 325 height 30
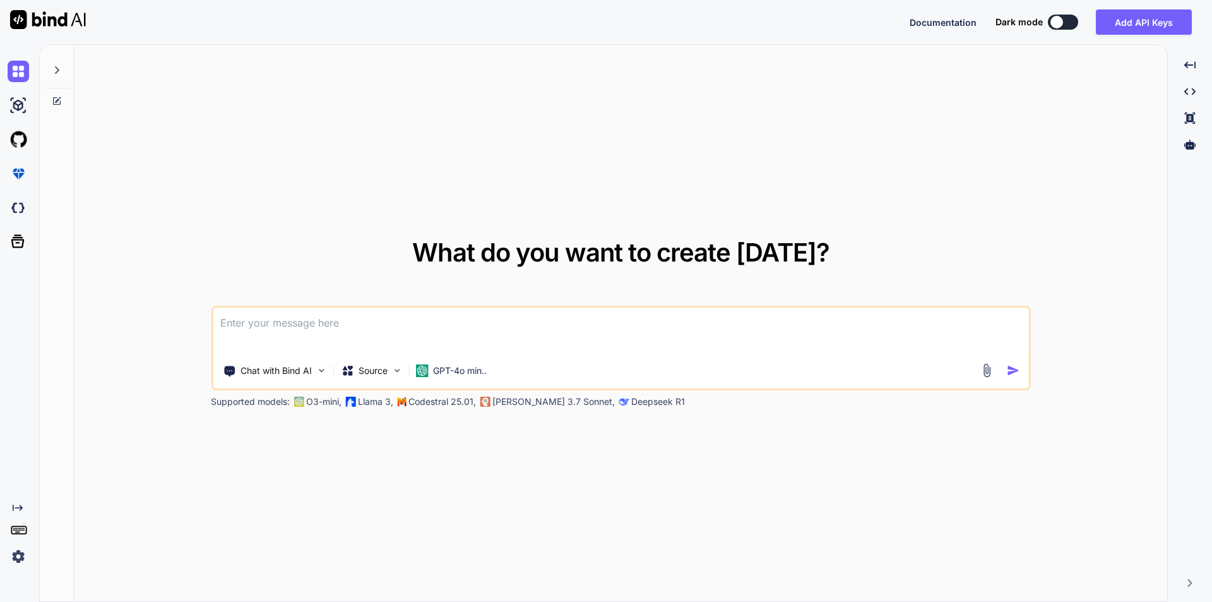
click at [74, 27] on img at bounding box center [48, 19] width 76 height 19
type textarea "x"
click at [51, 21] on img at bounding box center [48, 19] width 76 height 19
type textarea "x"
click at [262, 338] on textarea at bounding box center [621, 330] width 816 height 47
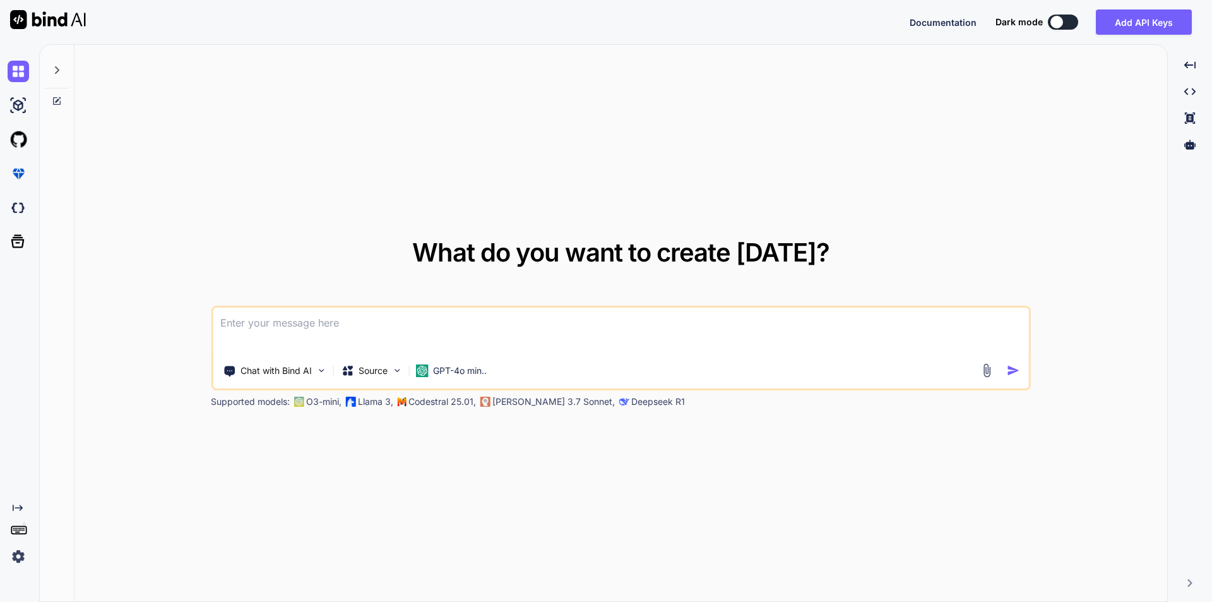
type textarea "s"
type textarea "x"
type textarea "sh"
type textarea "x"
type textarea "sho"
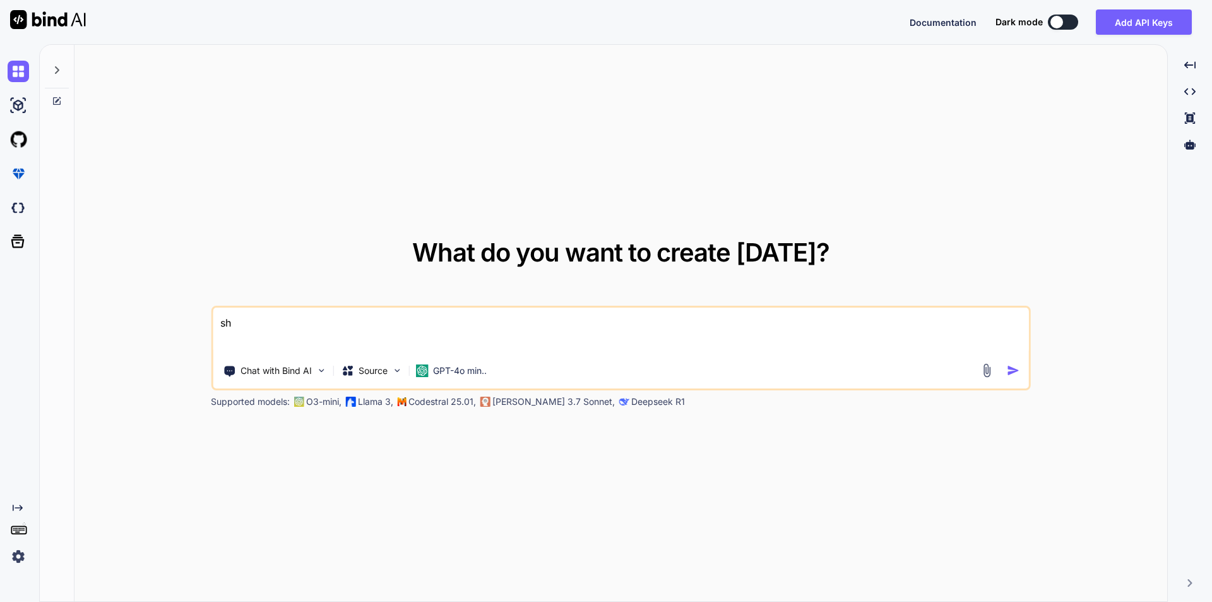
type textarea "x"
type textarea "show"
type textarea "x"
type textarea "show"
type textarea "x"
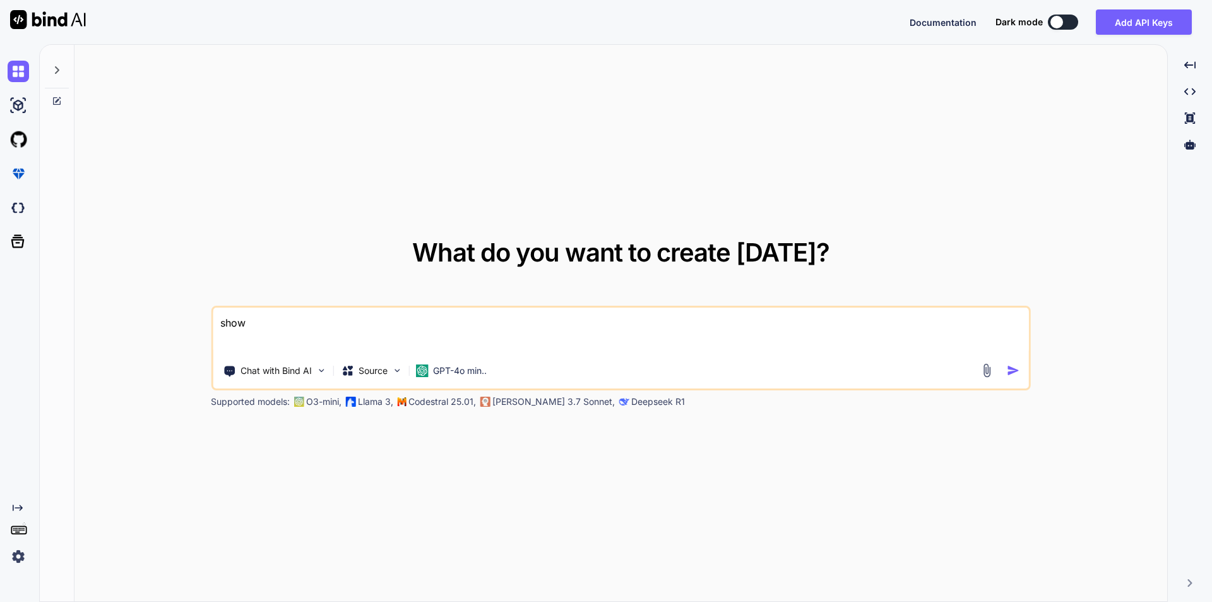
type textarea "show m"
type textarea "x"
type textarea "show me"
type textarea "x"
type textarea "show me"
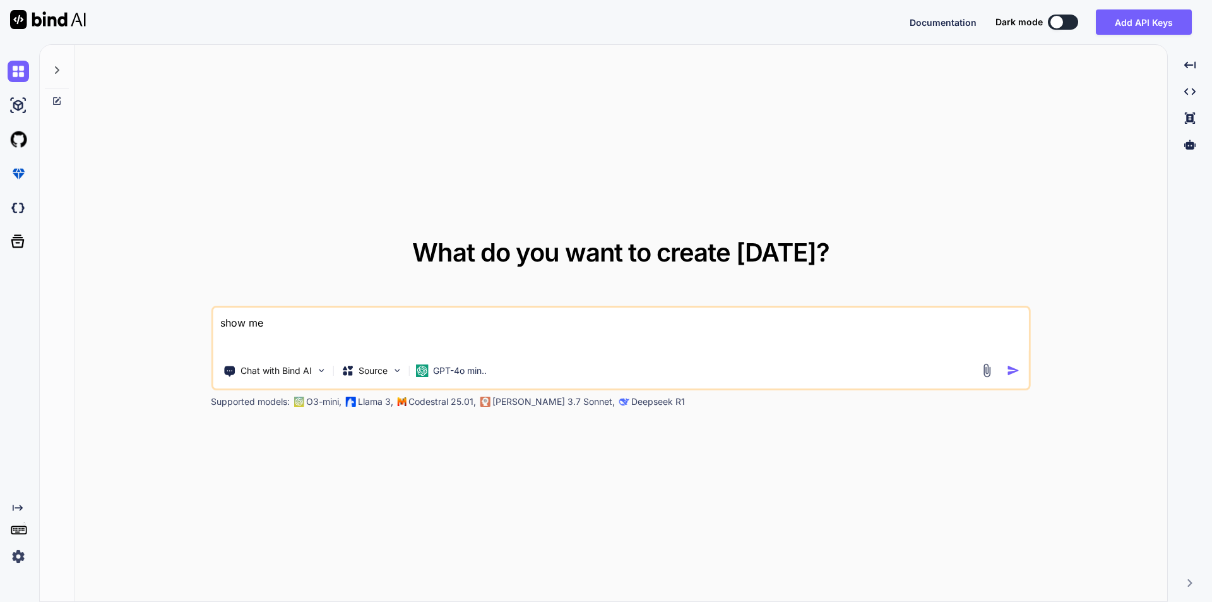
type textarea "x"
type textarea "show me t"
type textarea "x"
type textarea "show me th"
type textarea "x"
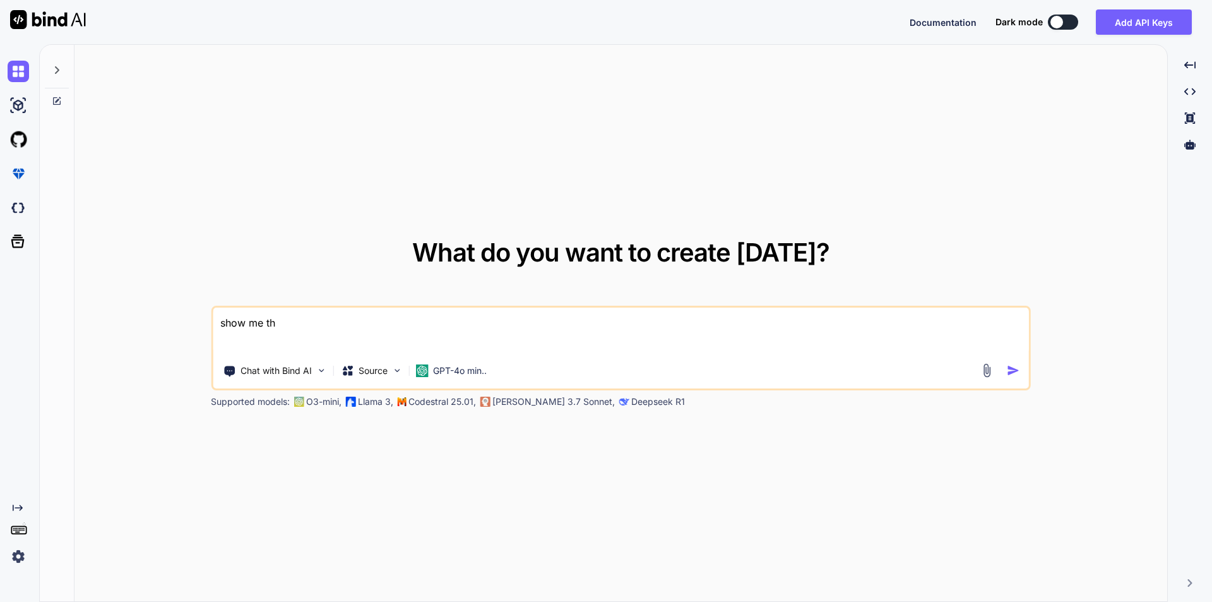
type textarea "show me the"
type textarea "x"
type textarea "show me the"
type textarea "x"
type textarea "show me the p"
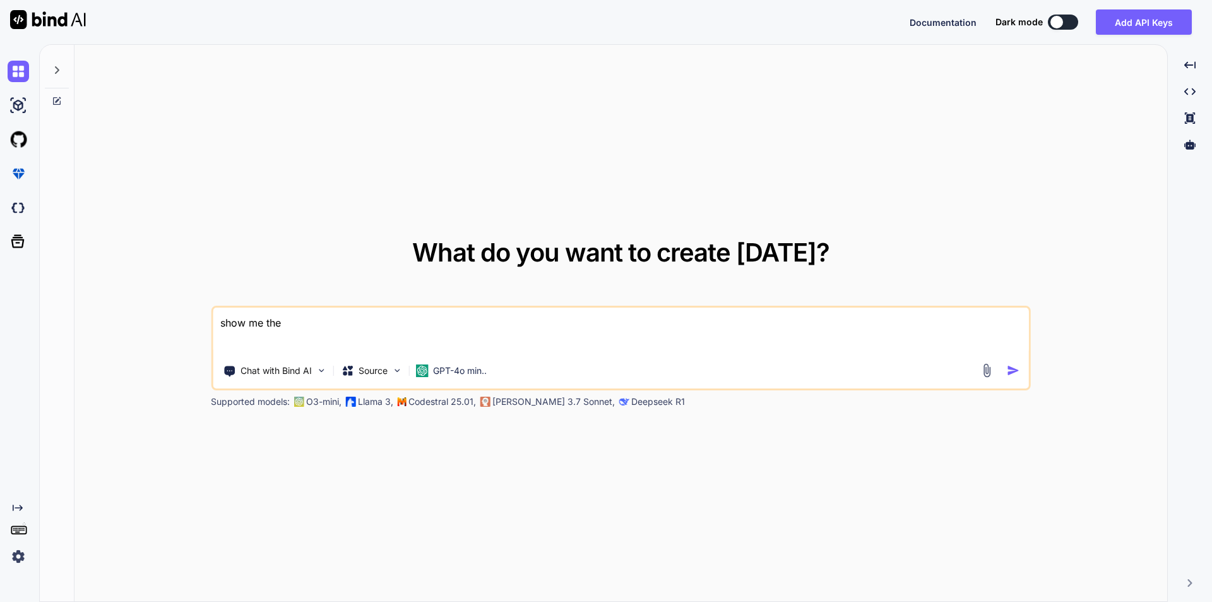
type textarea "x"
type textarea "show me the pr"
type textarea "x"
type textarea "show me the pri"
type textarea "x"
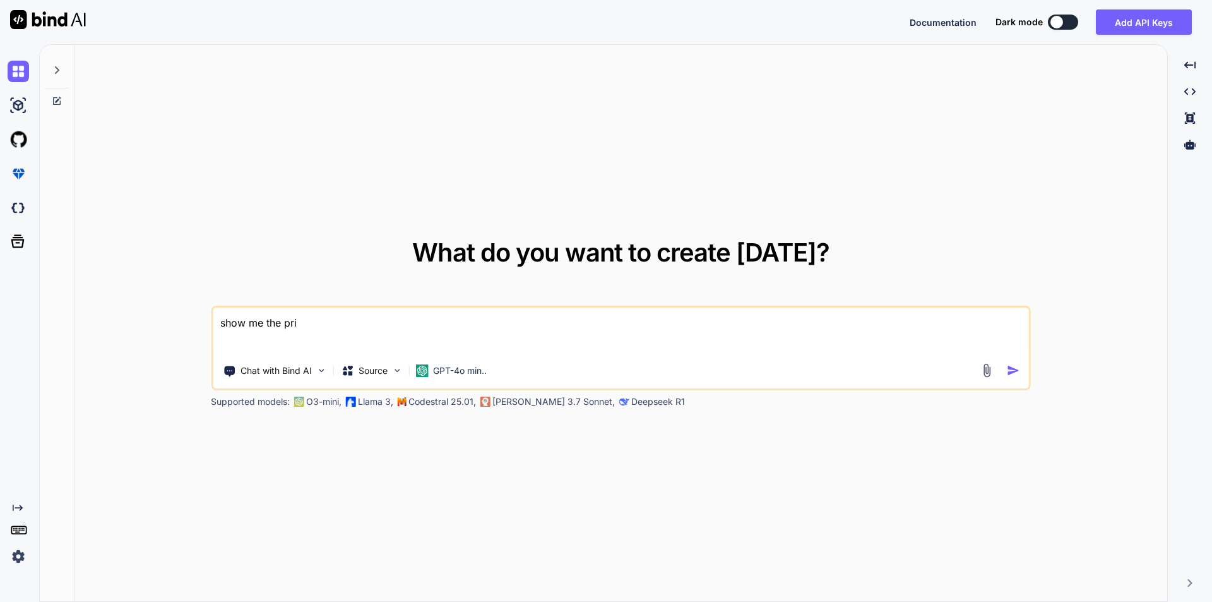
type textarea "show me the pric"
type textarea "x"
type textarea "show me the prici"
type textarea "x"
type textarea "show me the pricin"
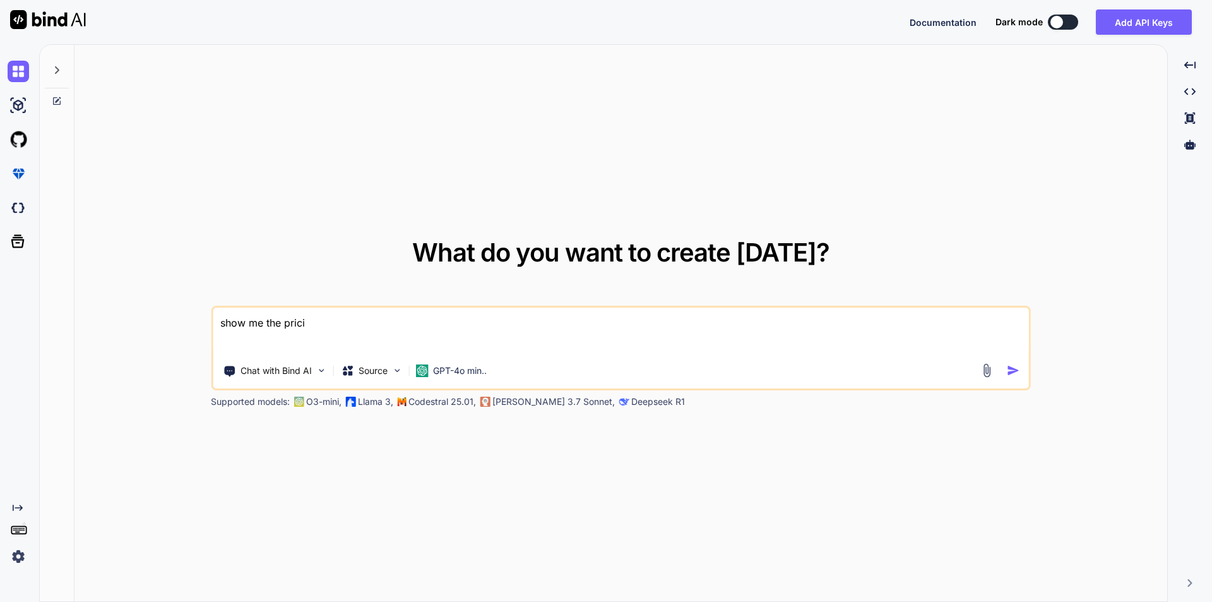
type textarea "x"
type textarea "show me the pricing"
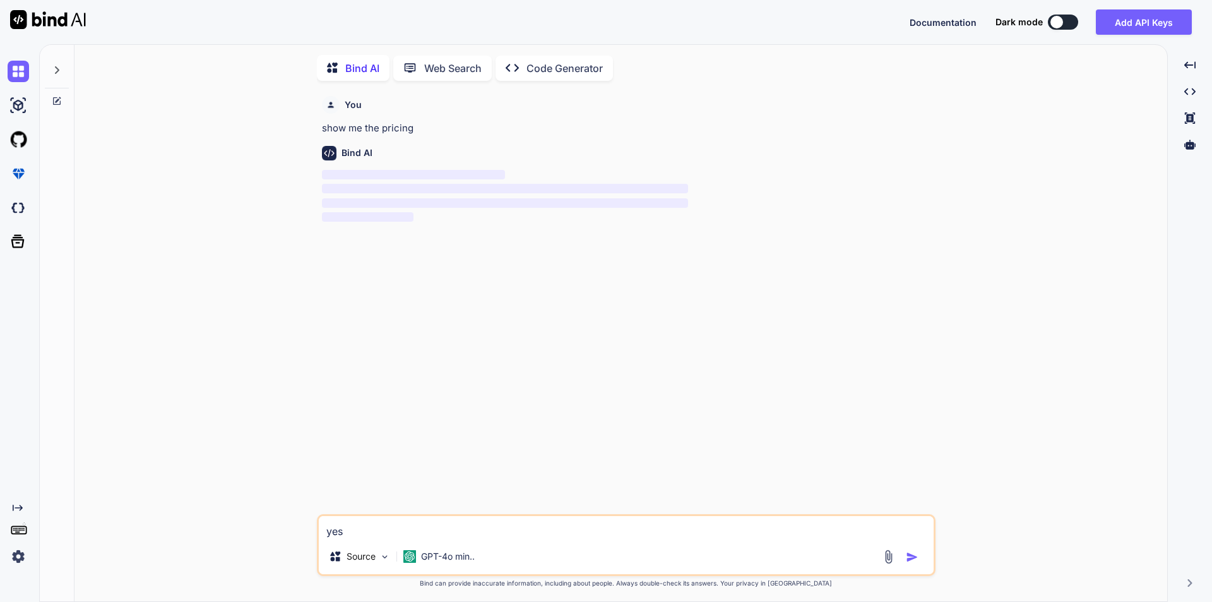
scroll to position [5, 0]
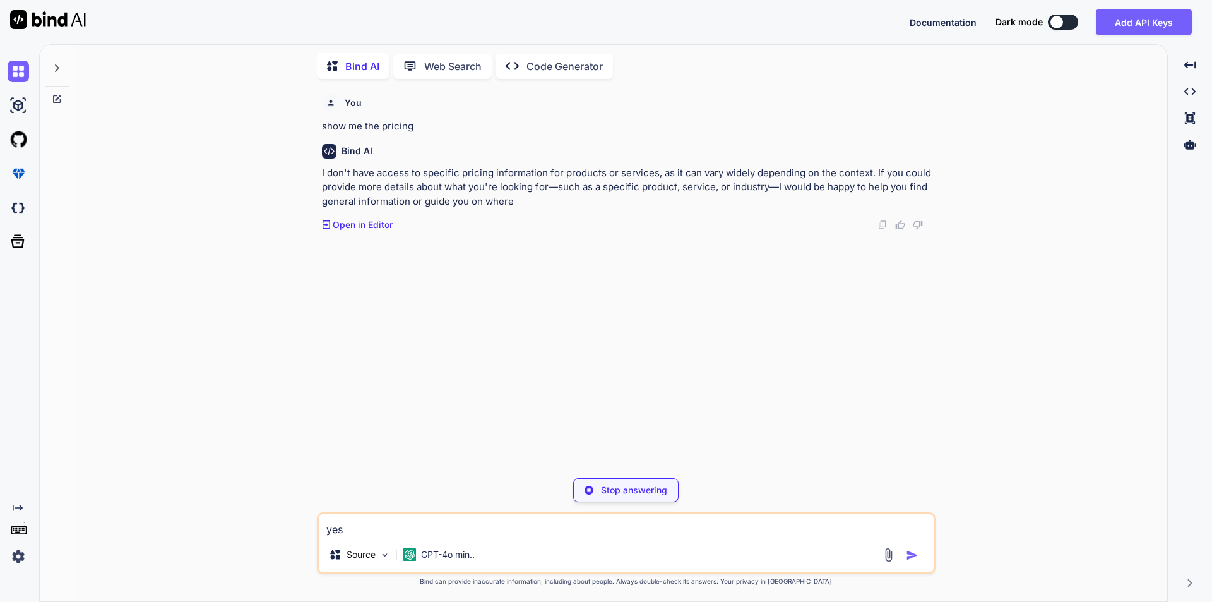
type textarea "x"
